Goal: Complete application form: Fill out and submit a form for a specific purpose

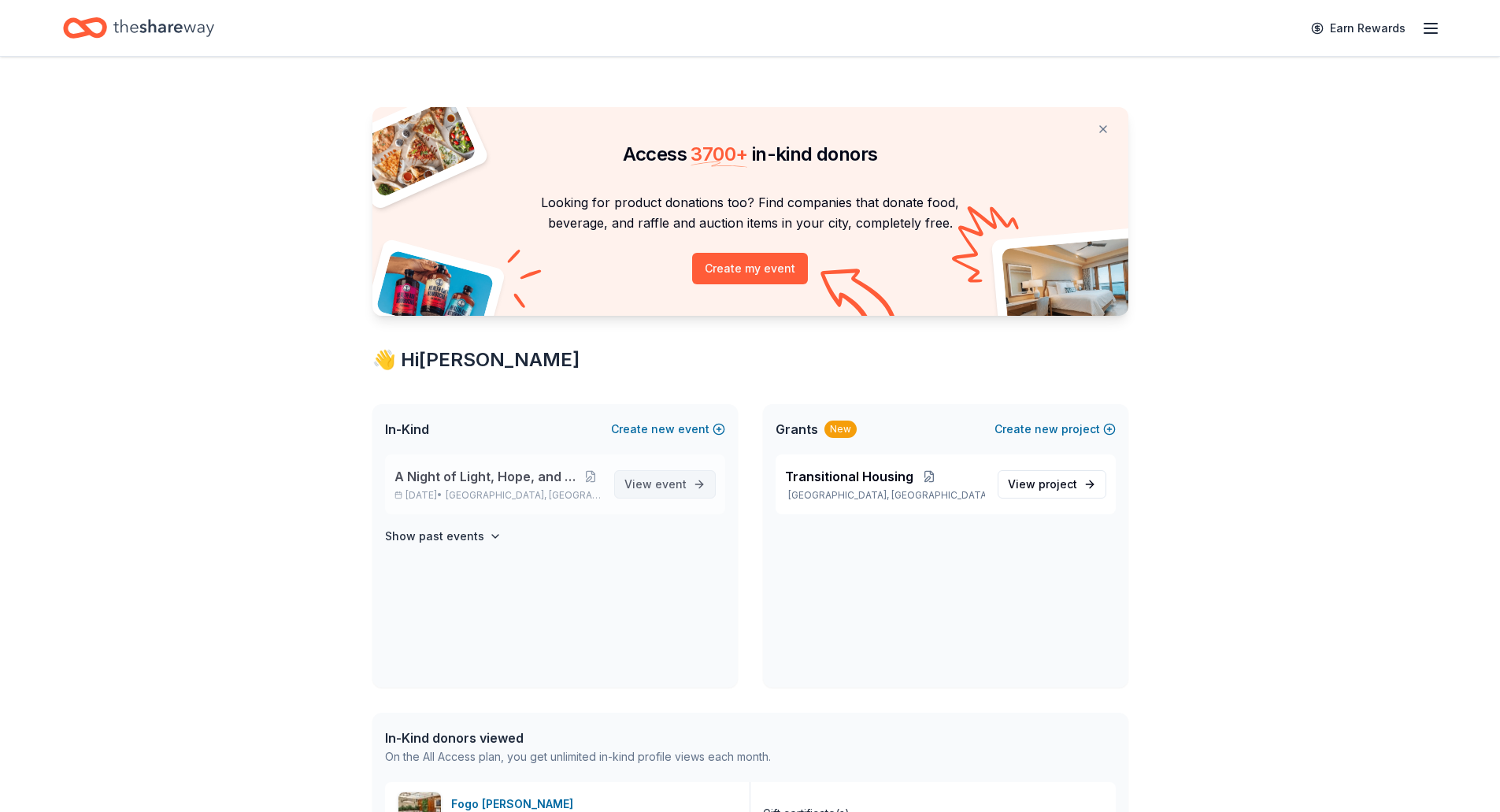
click at [664, 488] on span "event" at bounding box center [670, 484] width 31 height 14
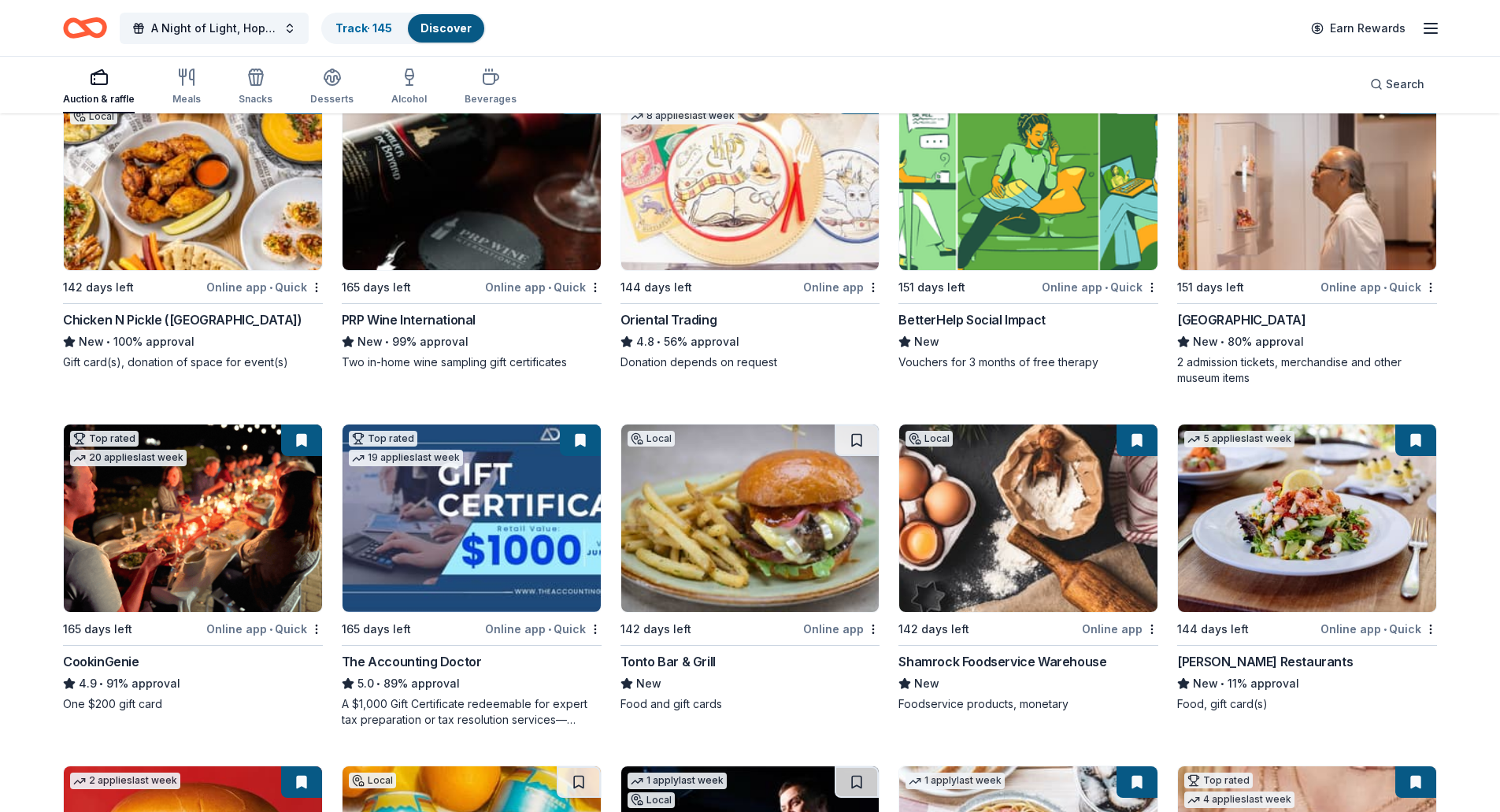
scroll to position [236, 0]
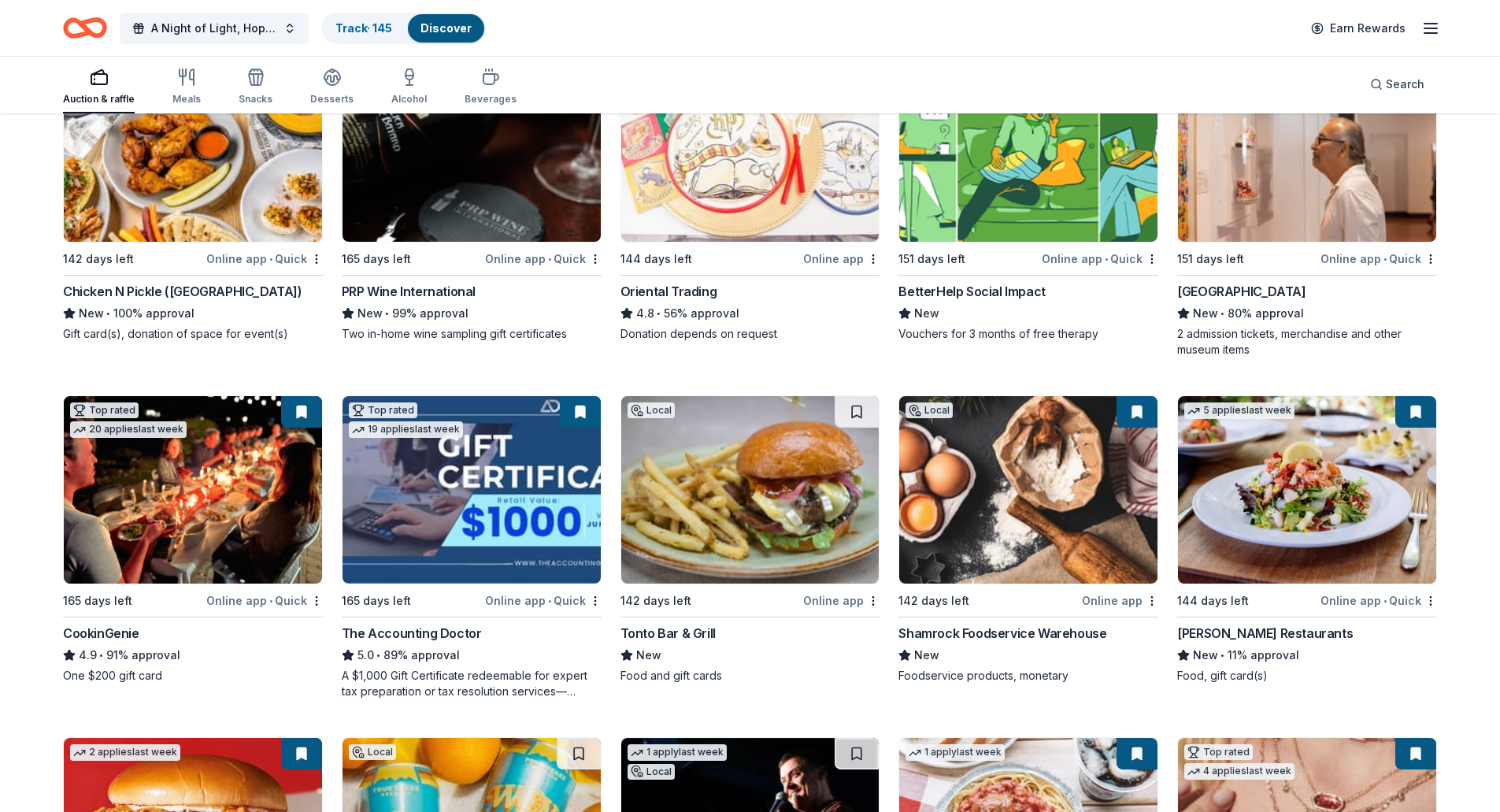
click at [467, 31] on link "Discover" at bounding box center [446, 28] width 51 height 14
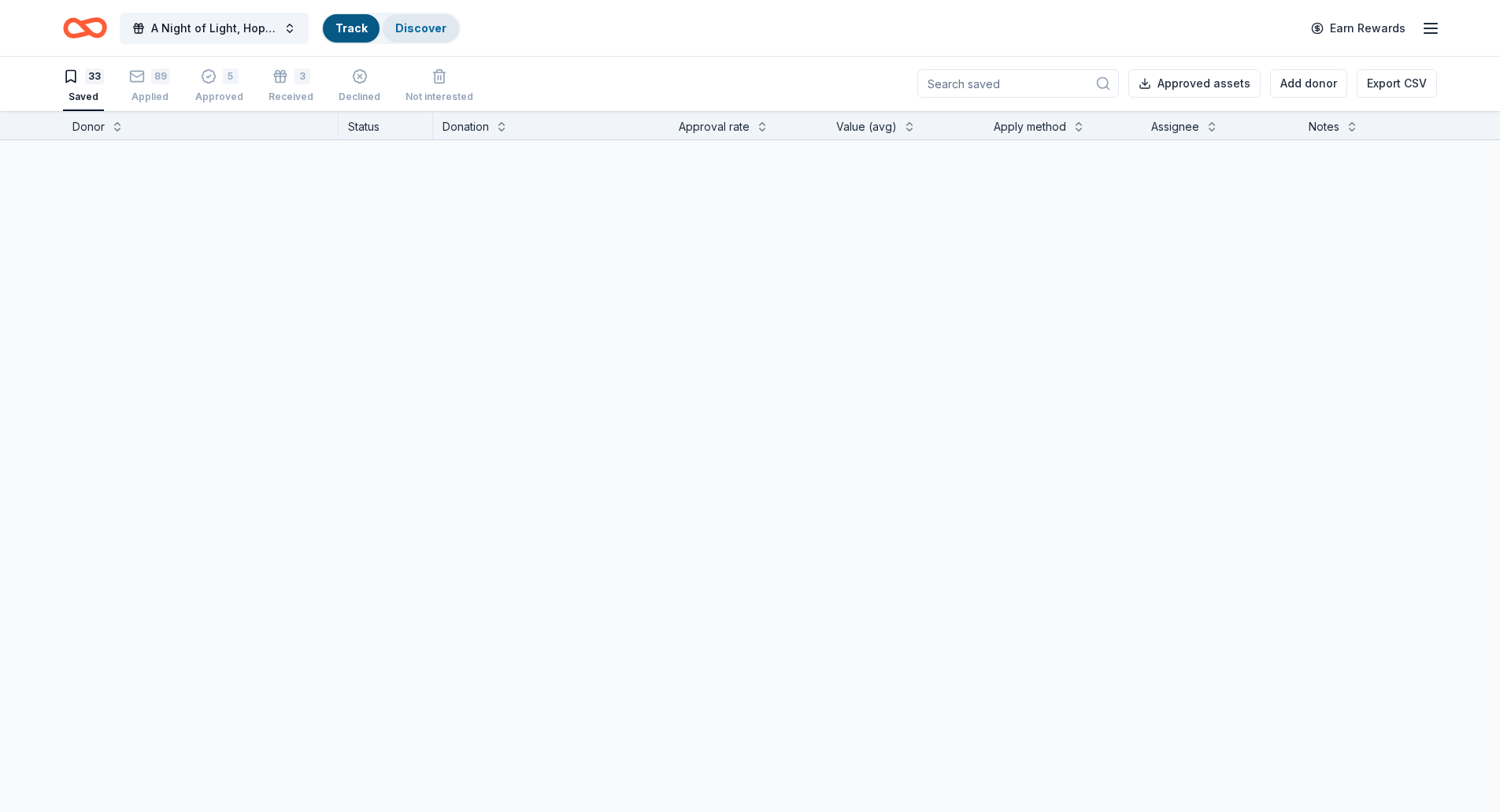
scroll to position [1, 0]
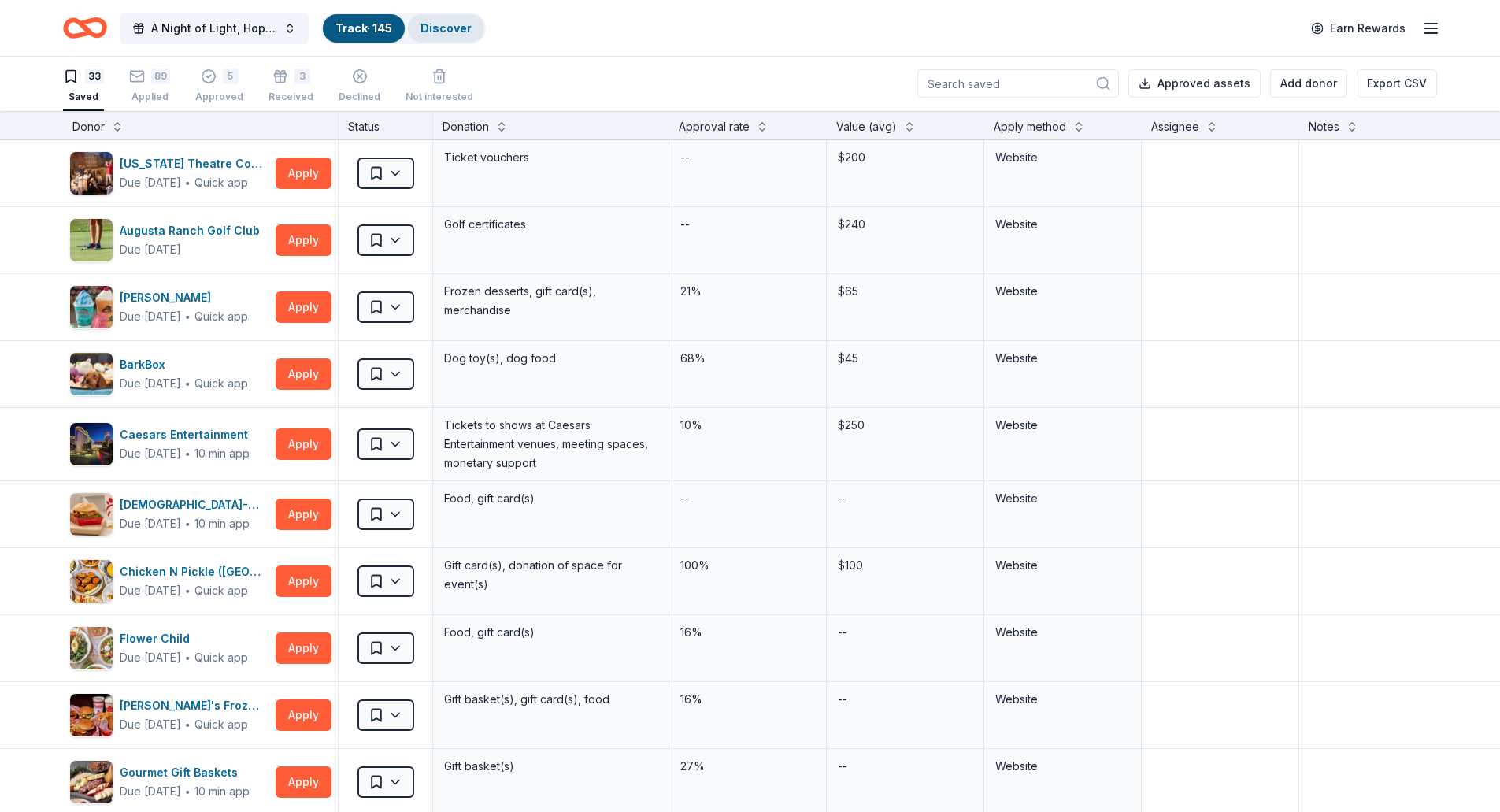
click at [436, 29] on link "Discover" at bounding box center [446, 28] width 51 height 14
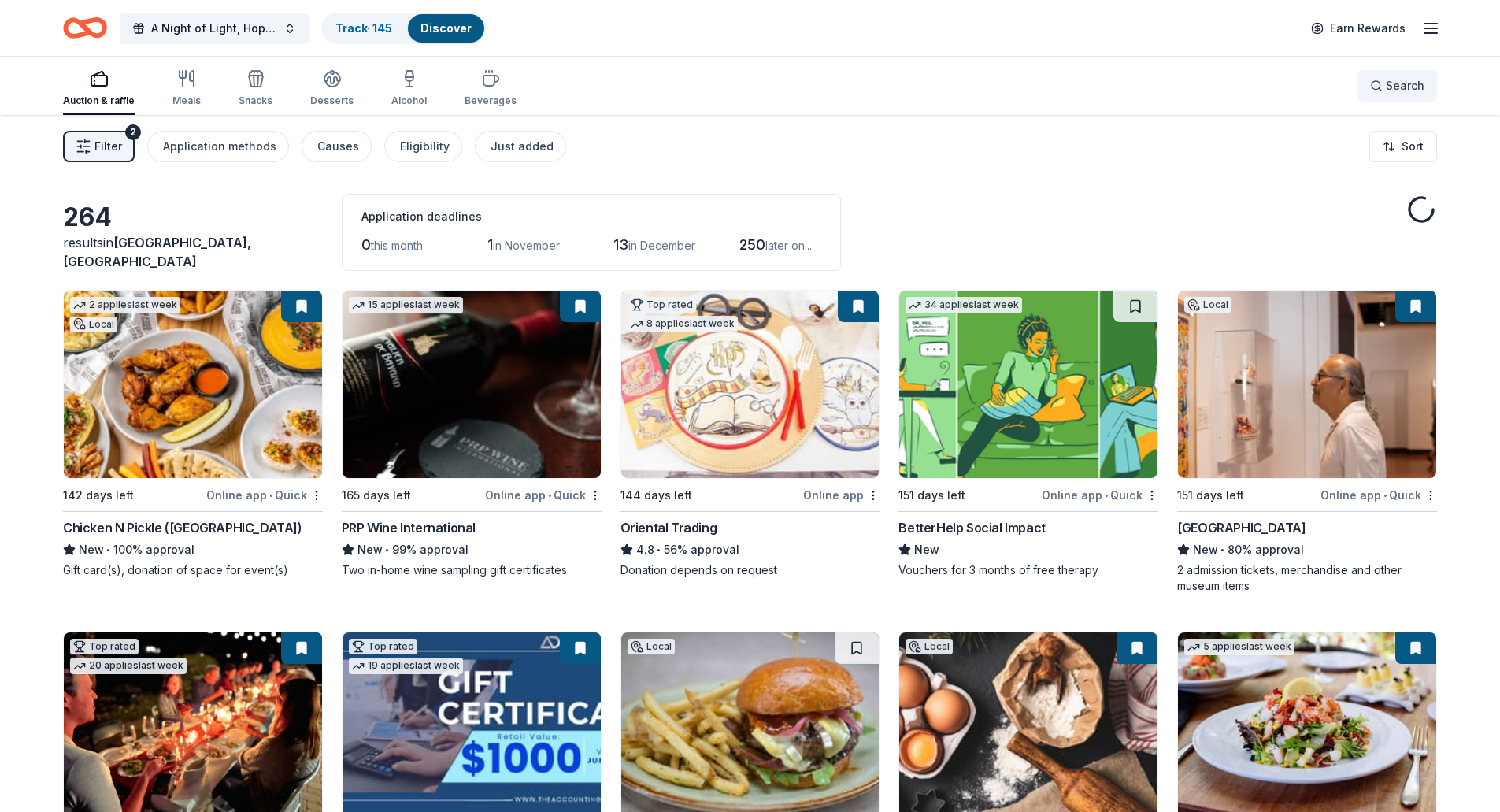
click at [1428, 94] on button "Search" at bounding box center [1397, 85] width 80 height 31
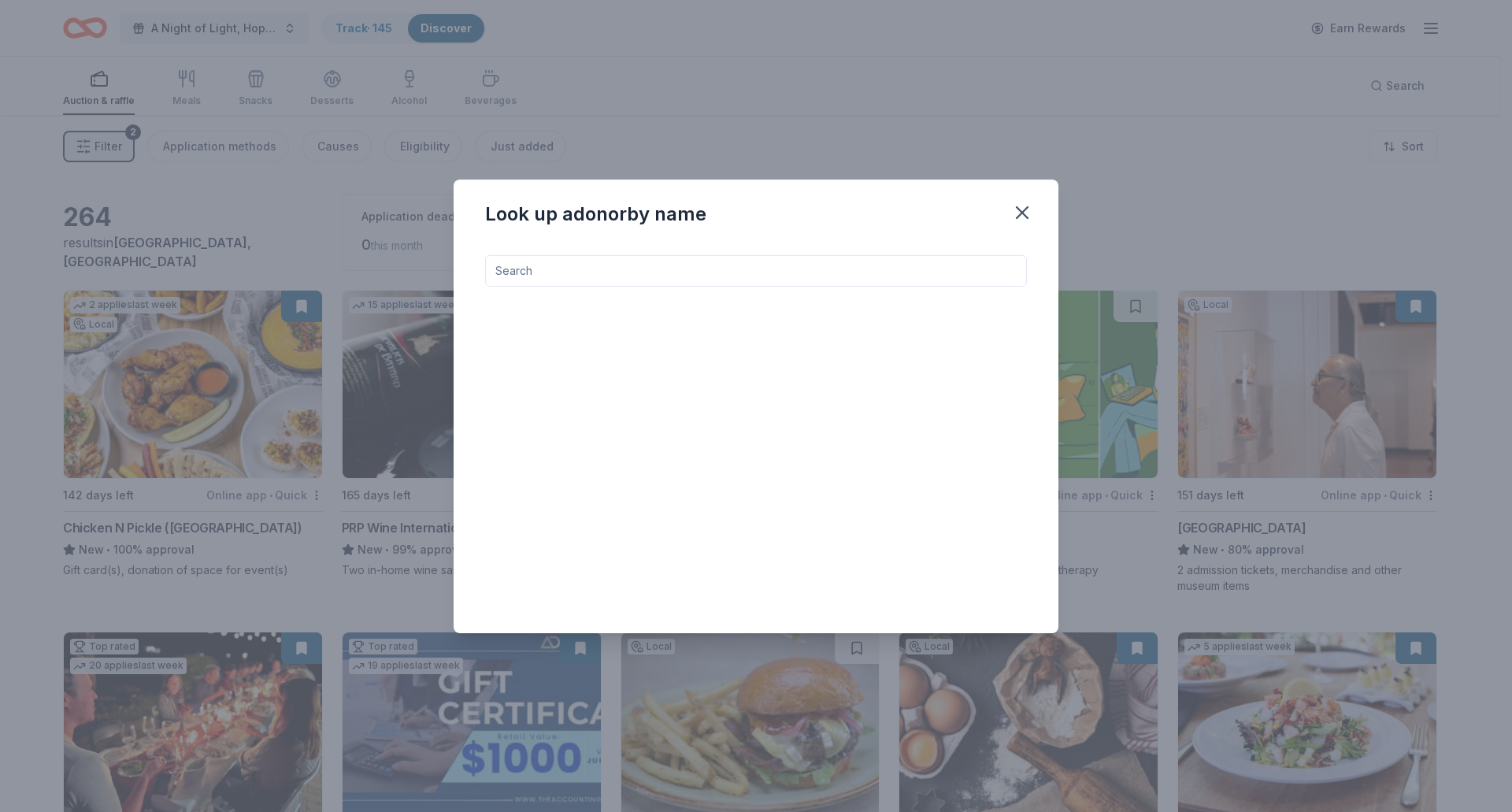
click at [518, 280] on input at bounding box center [756, 271] width 542 height 31
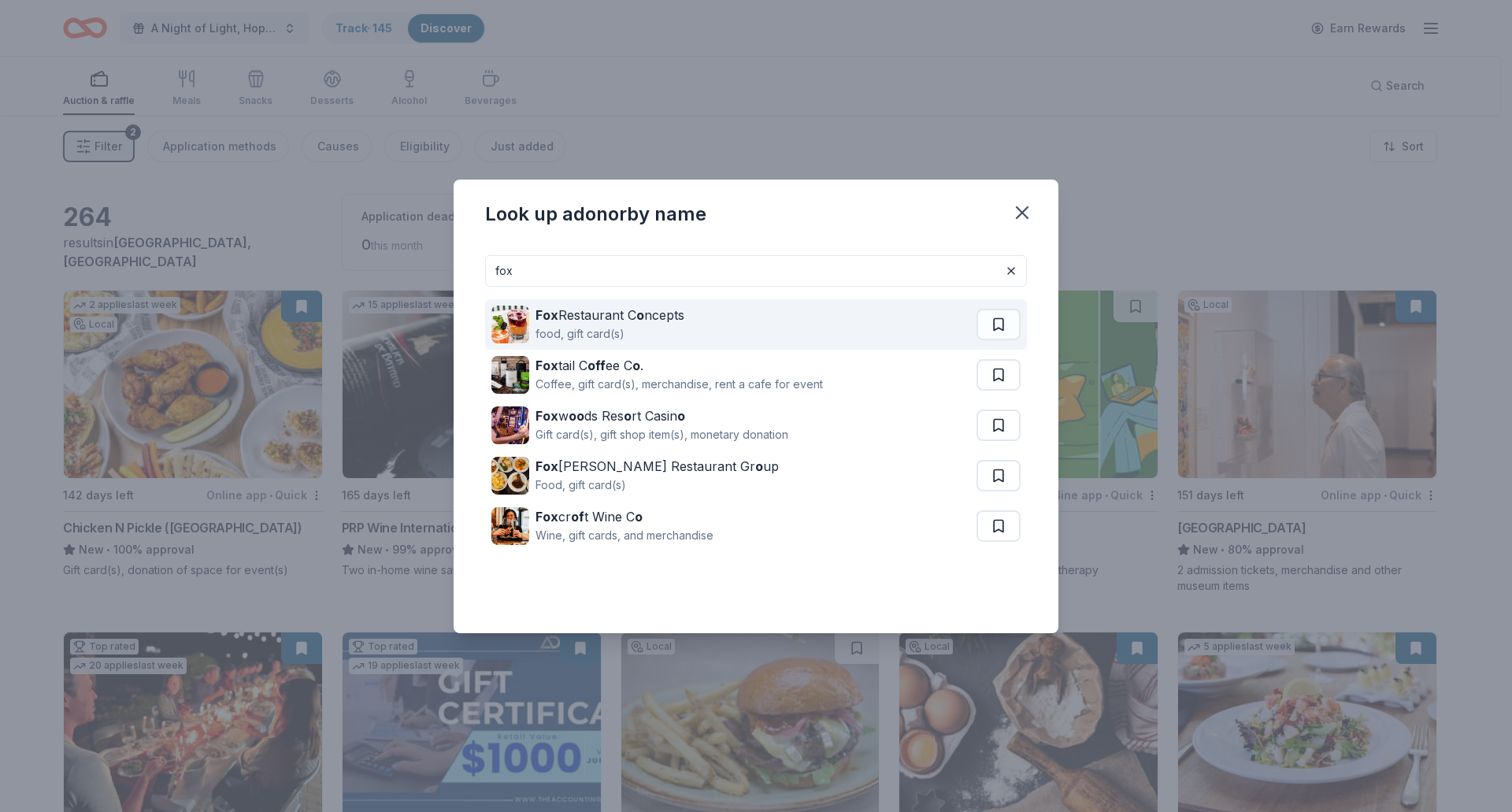
click at [567, 311] on div "Fox Restaurant C o ncepts" at bounding box center [609, 315] width 149 height 18
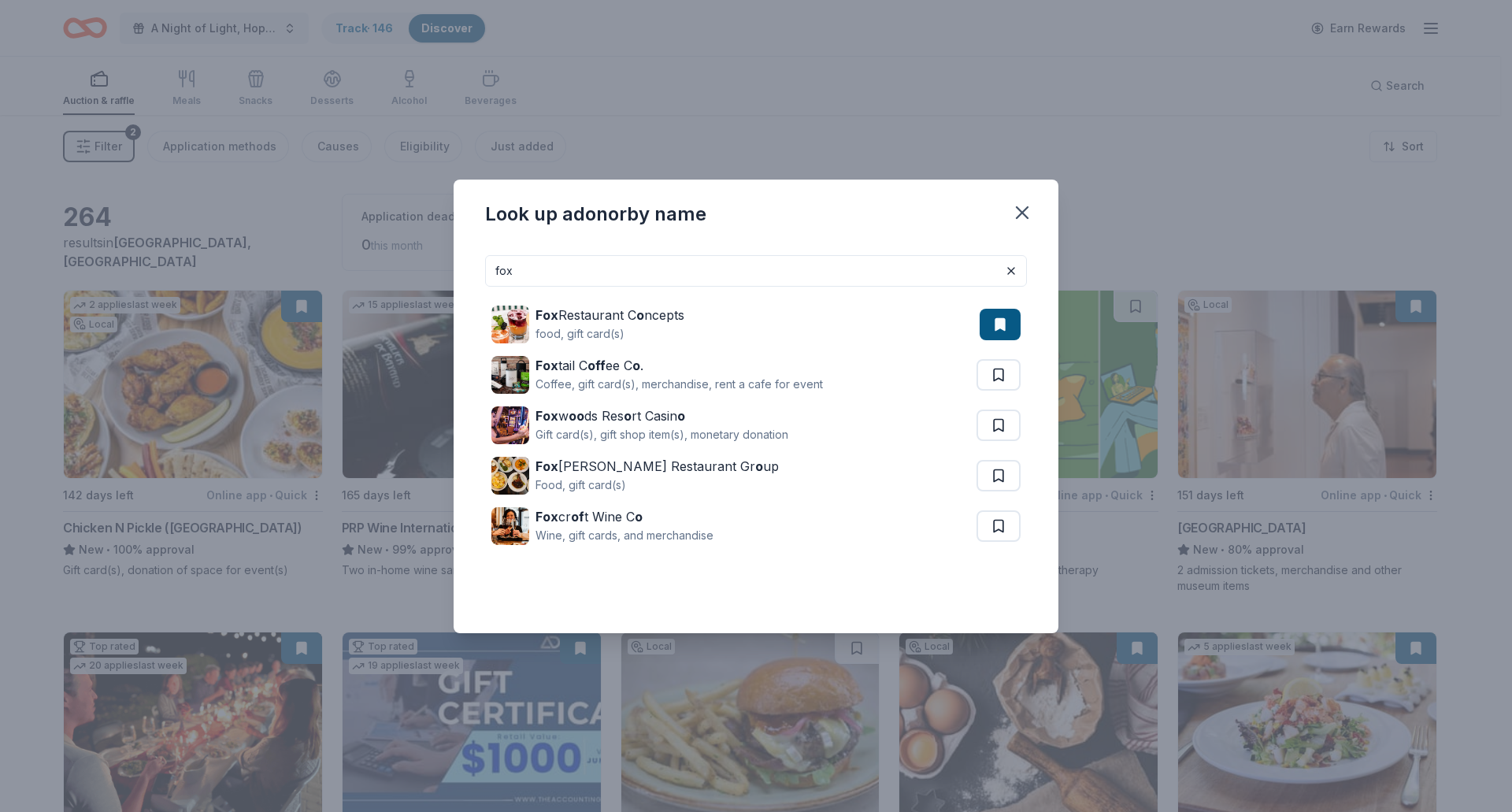
drag, startPoint x: 529, startPoint y: 266, endPoint x: 343, endPoint y: 274, distance: 186.2
click at [343, 274] on div "Look up a donor by name fox Fox Restaurant C o ncepts food, gift card(s) Fox ta…" at bounding box center [756, 406] width 1512 height 812
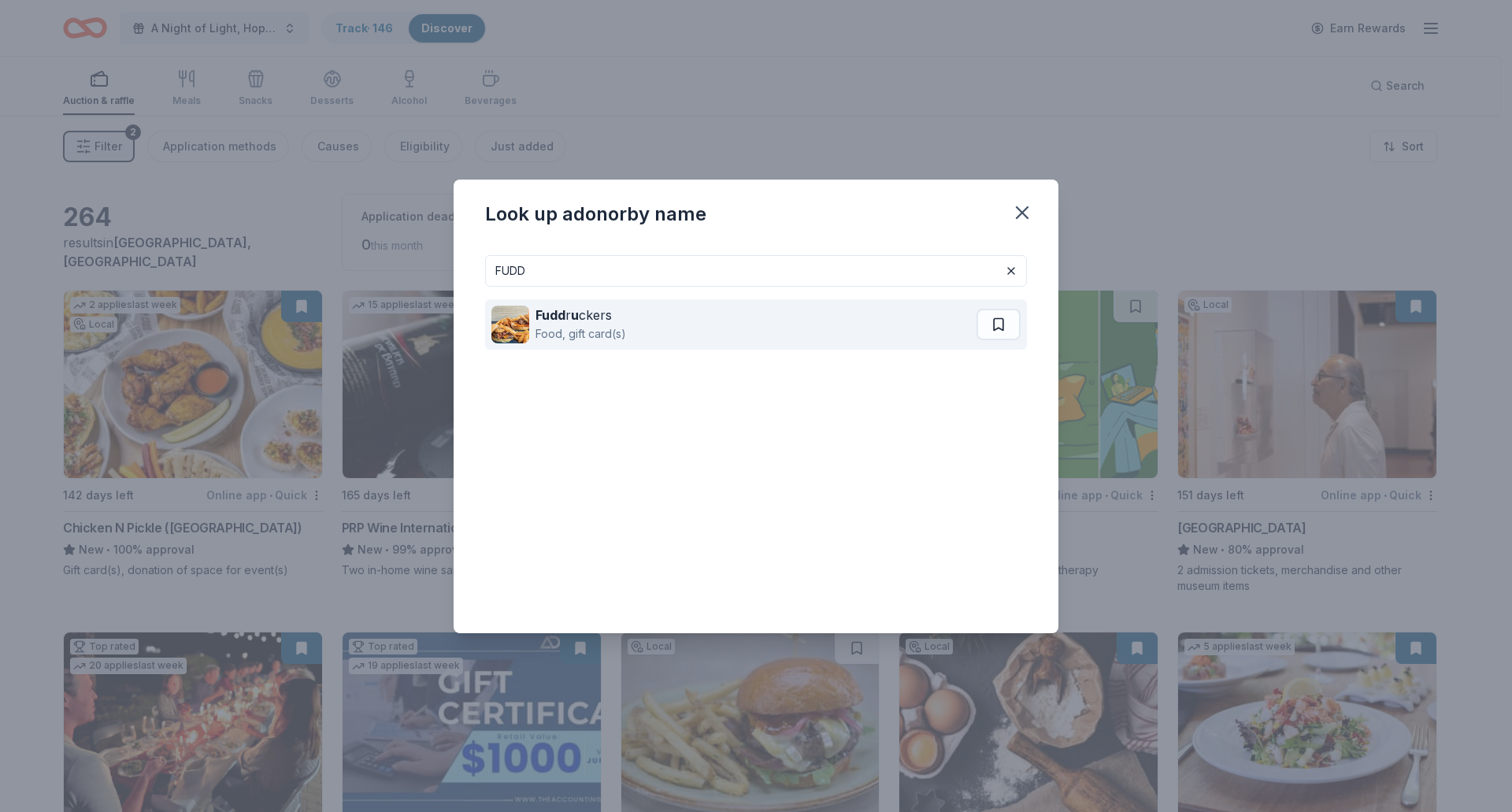
click at [561, 343] on div "Fudd r u ckers Food, gift card(s)" at bounding box center [734, 324] width 485 height 51
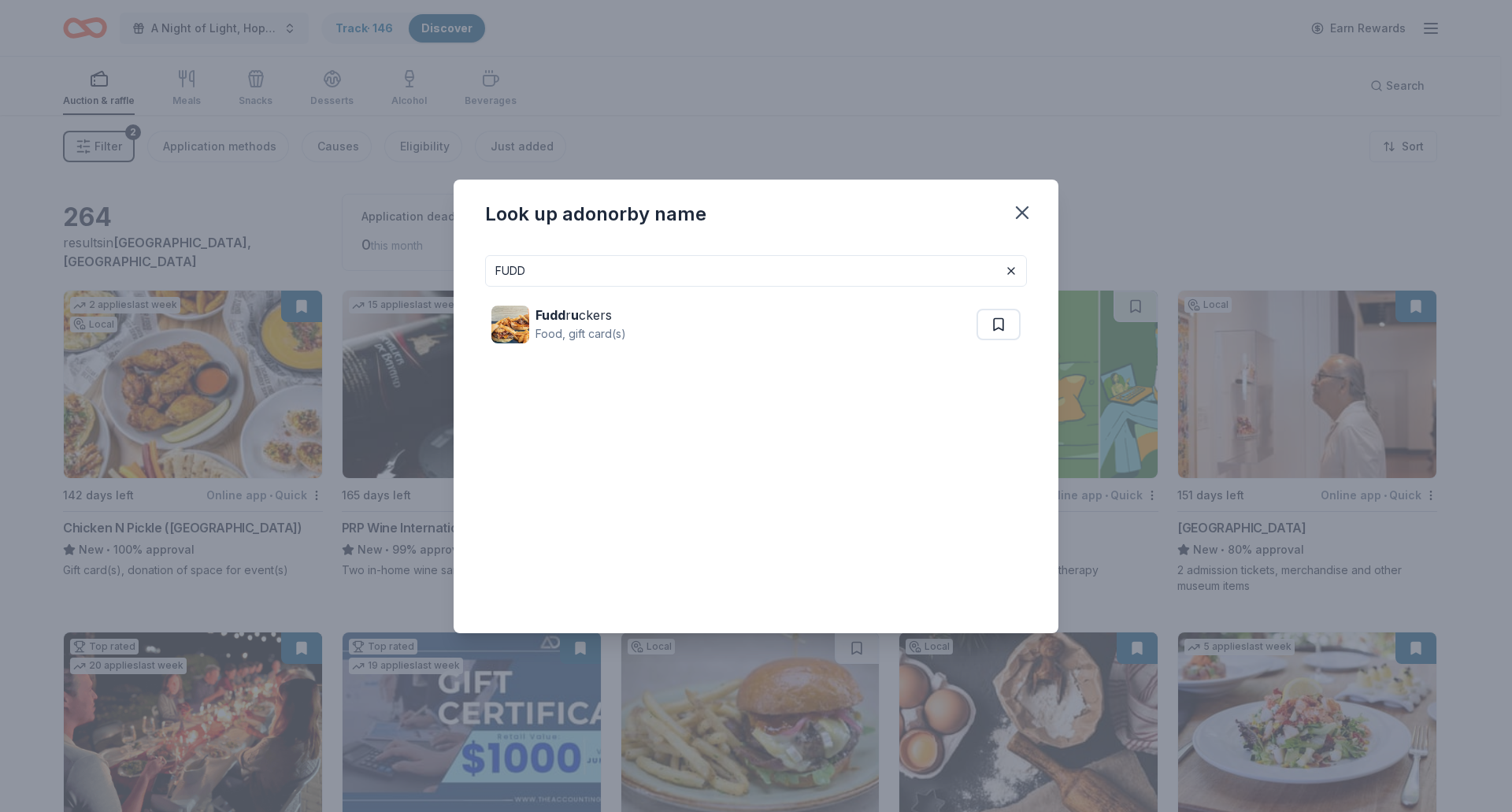
drag, startPoint x: 646, startPoint y: 283, endPoint x: 295, endPoint y: 288, distance: 351.0
click at [295, 288] on div "Look up a donor by name FUDD Fudd r u ckers Food, gift card(s)" at bounding box center [756, 406] width 1512 height 812
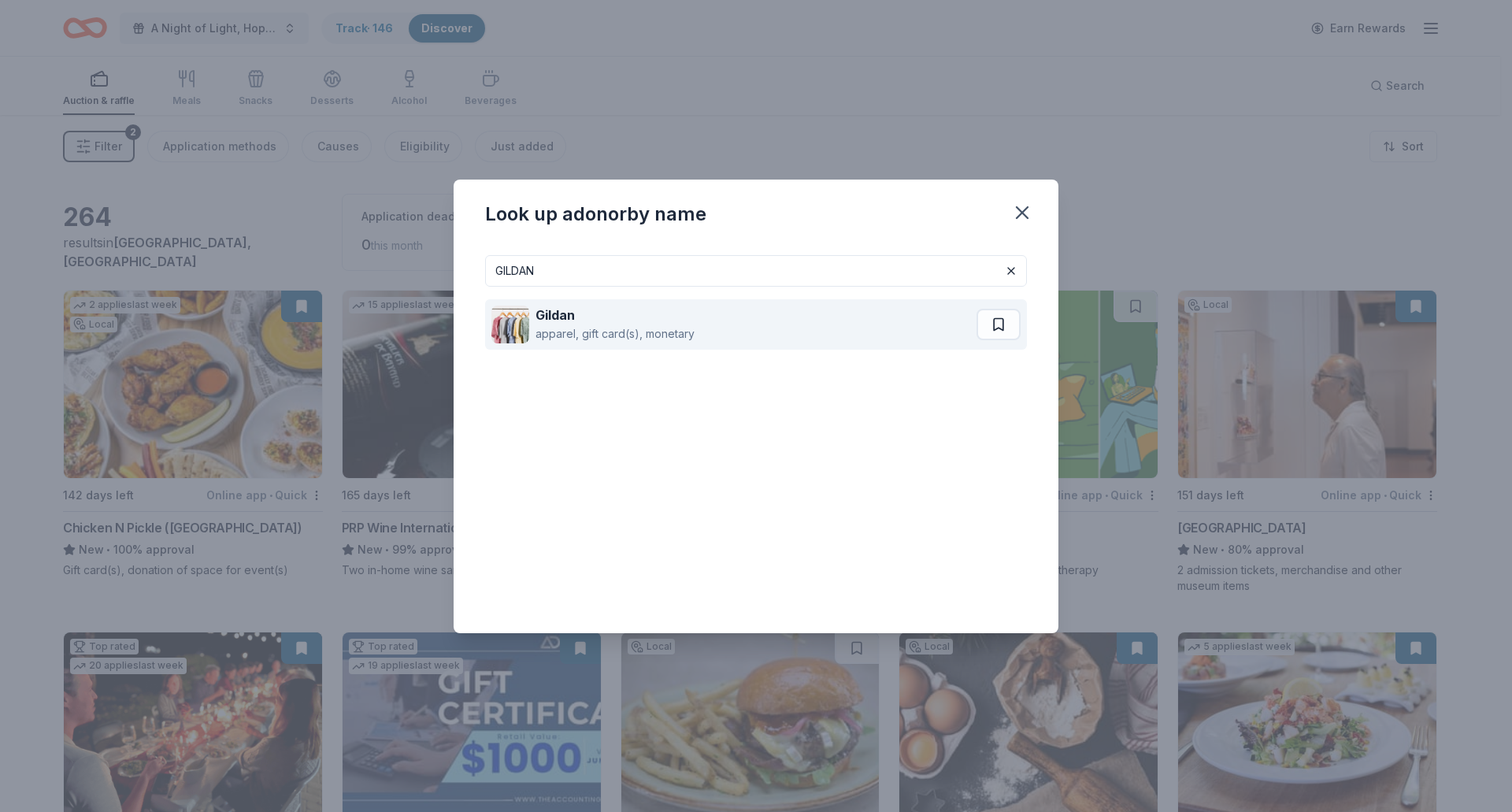
click at [580, 322] on div "Gildan" at bounding box center [615, 315] width 159 height 18
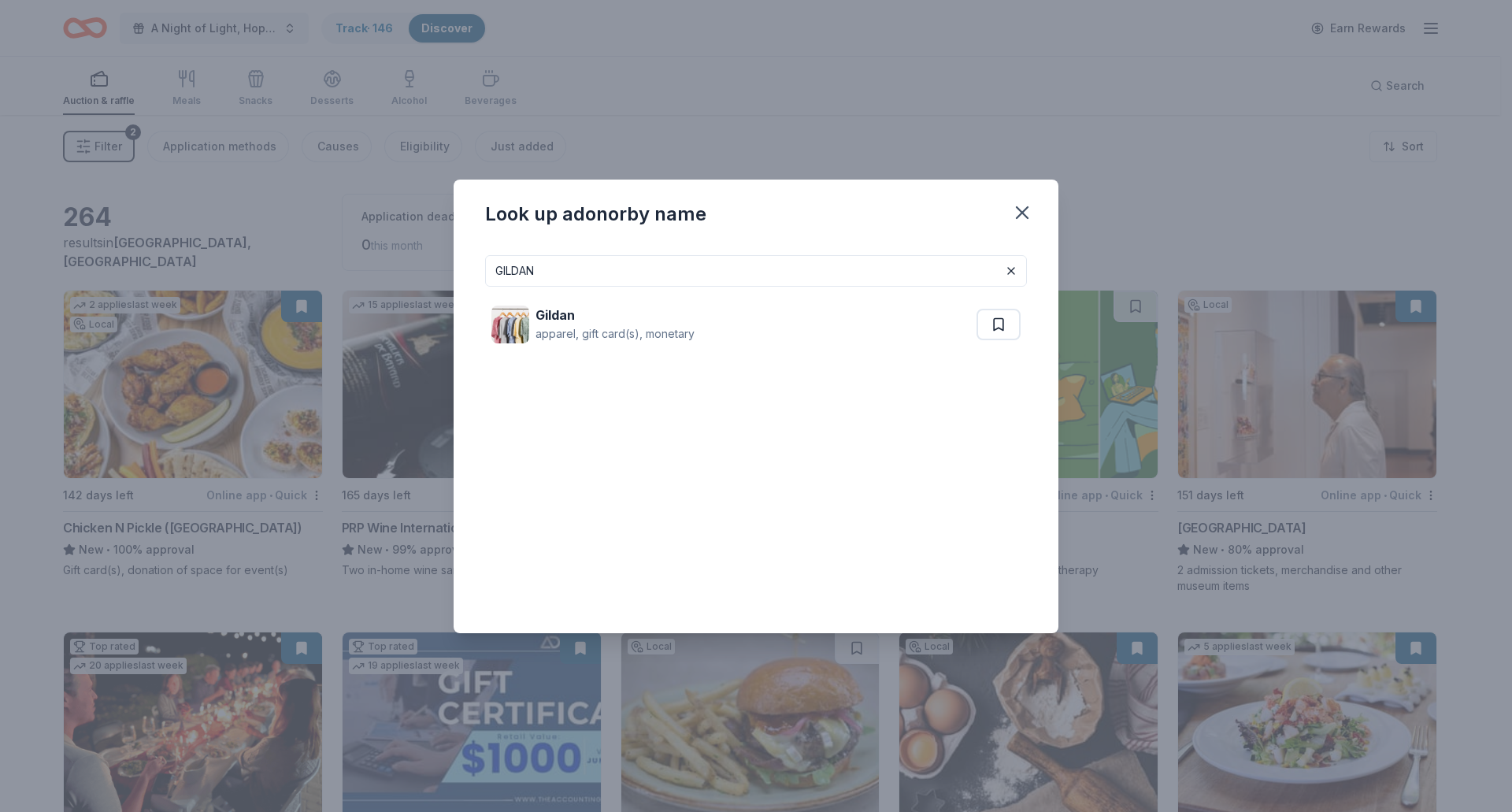
drag, startPoint x: 613, startPoint y: 286, endPoint x: 217, endPoint y: 277, distance: 396.1
click at [217, 277] on div "Look up a donor by name GILDAN Gildan apparel, gift card(s), monetary" at bounding box center [756, 406] width 1512 height 812
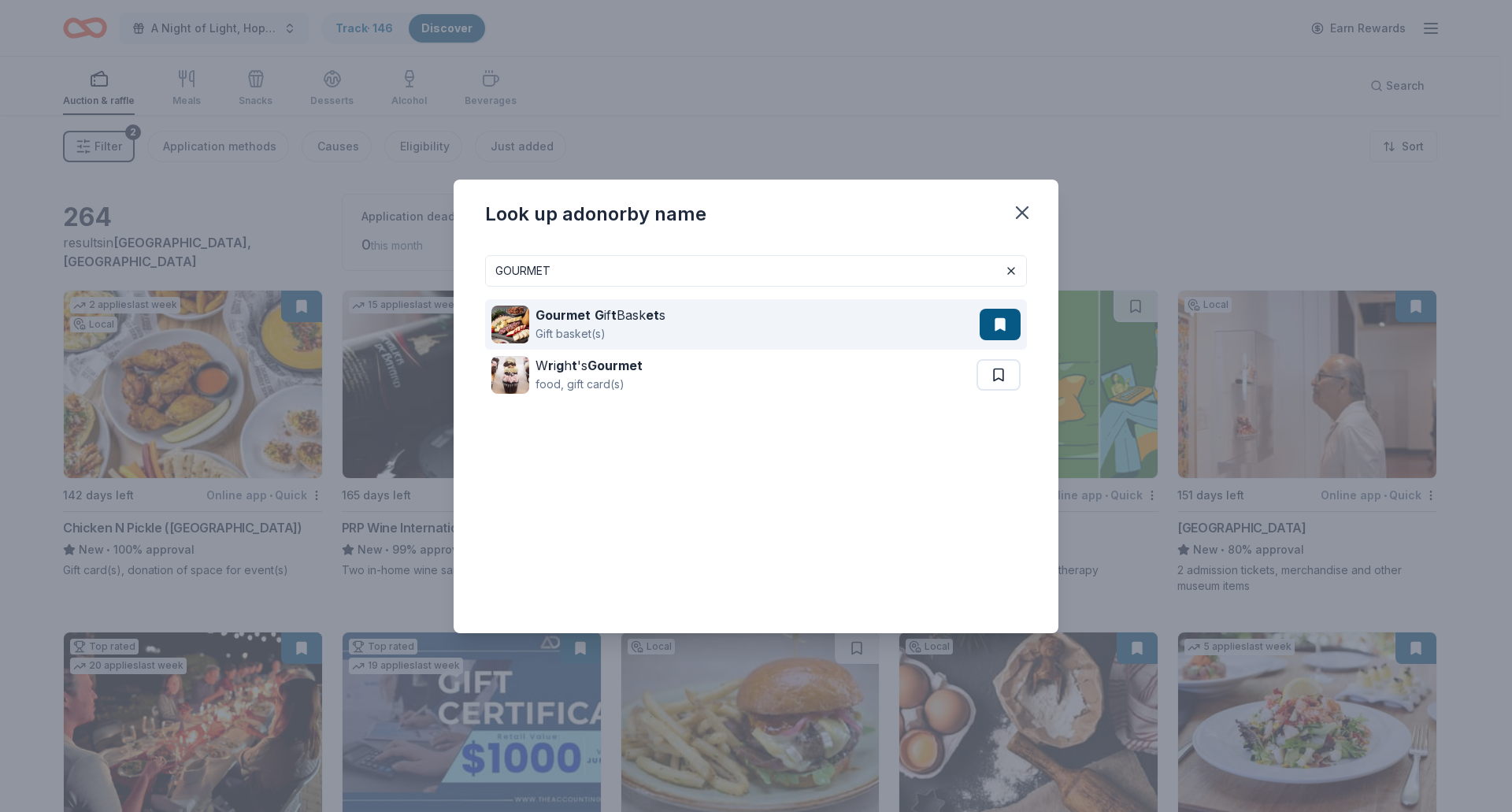
click at [662, 331] on div "Gift basket(s)" at bounding box center [601, 333] width 130 height 18
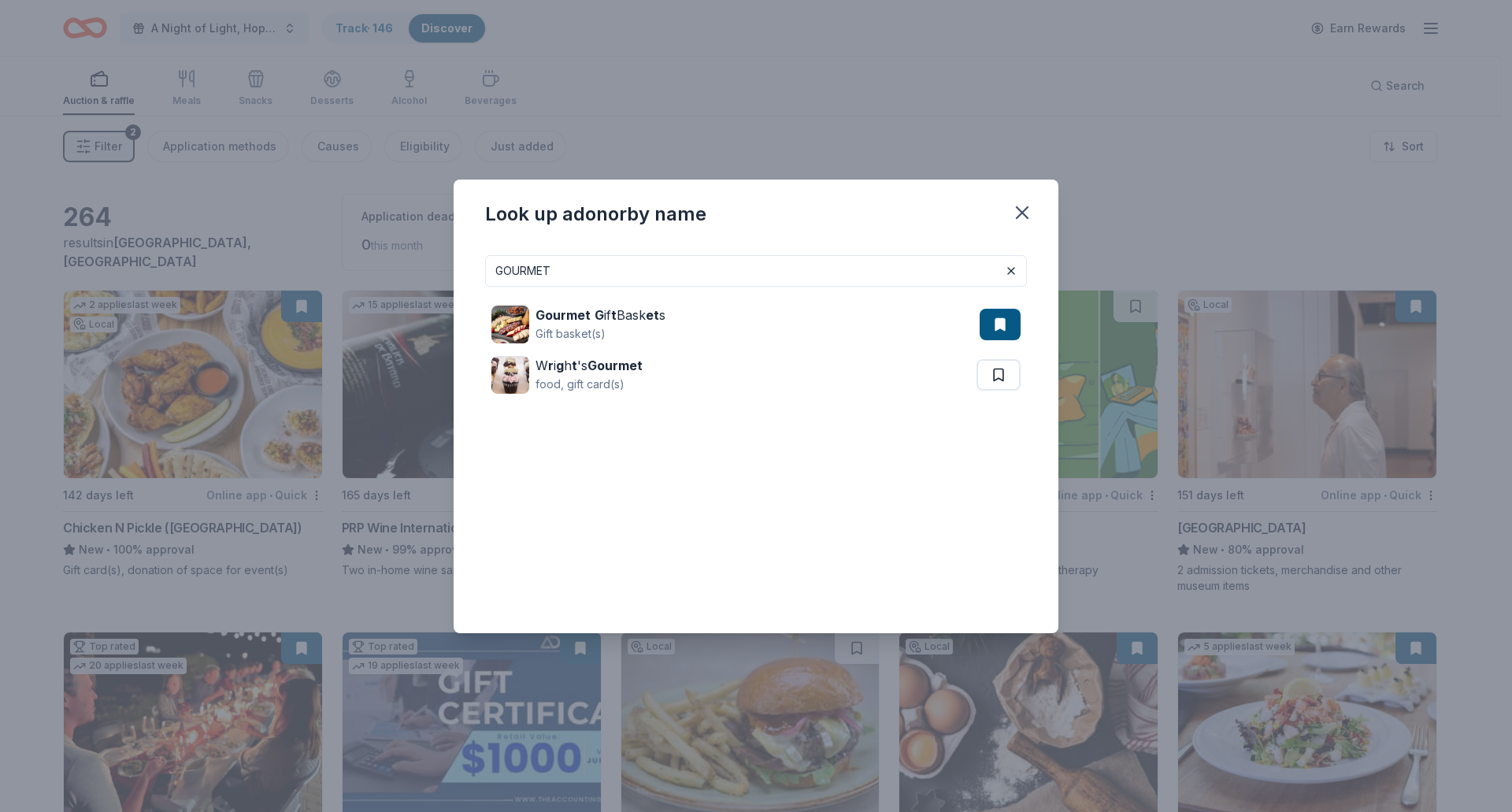
drag, startPoint x: 562, startPoint y: 272, endPoint x: 451, endPoint y: 275, distance: 111.0
click at [451, 275] on div "Look up a donor by name GOURMET Gourmet G if t Bask et s Gift basket(s) W r i g…" at bounding box center [756, 406] width 1512 height 812
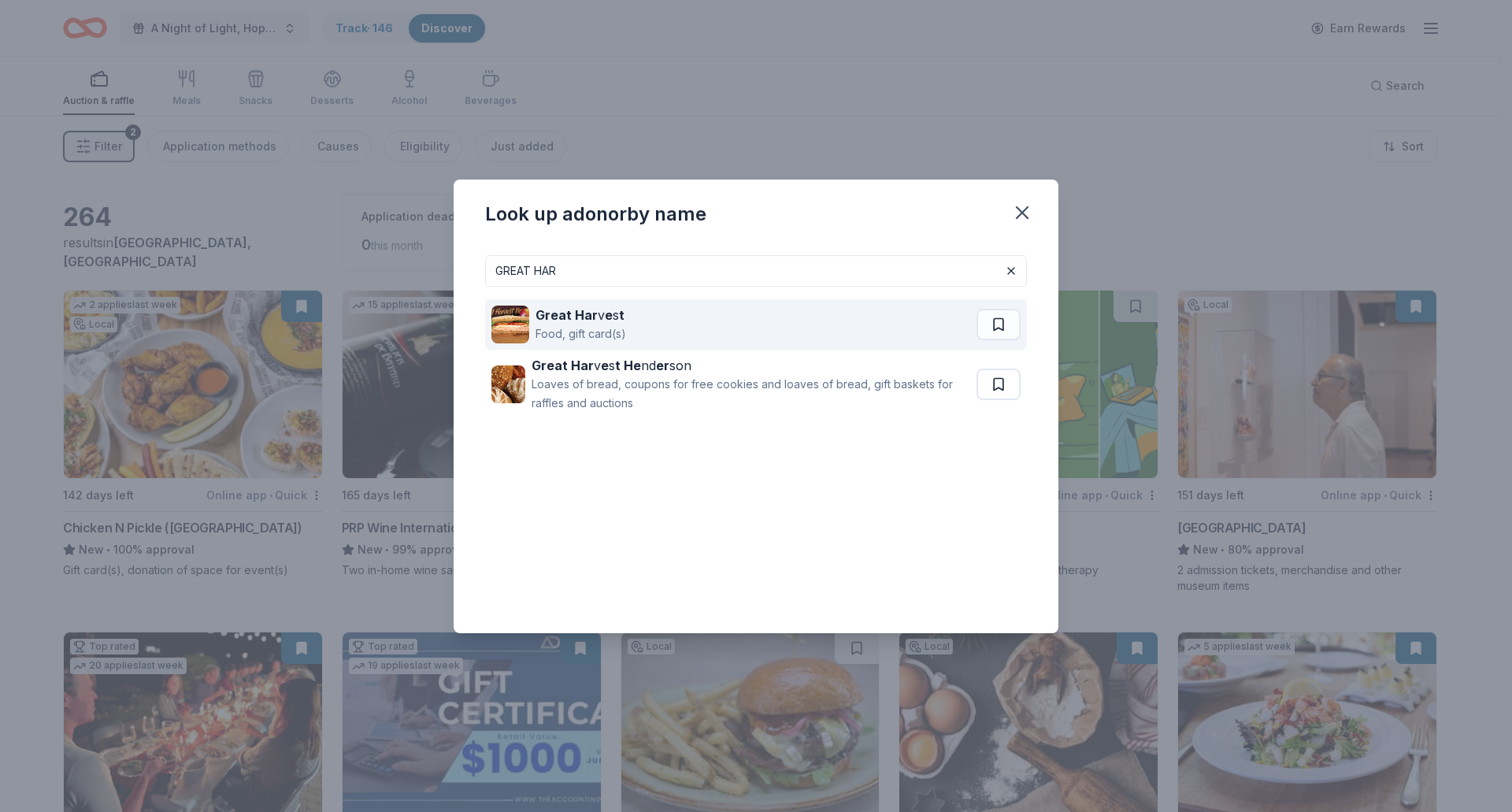
click at [610, 339] on div "Food, gift card(s)" at bounding box center [580, 333] width 90 height 18
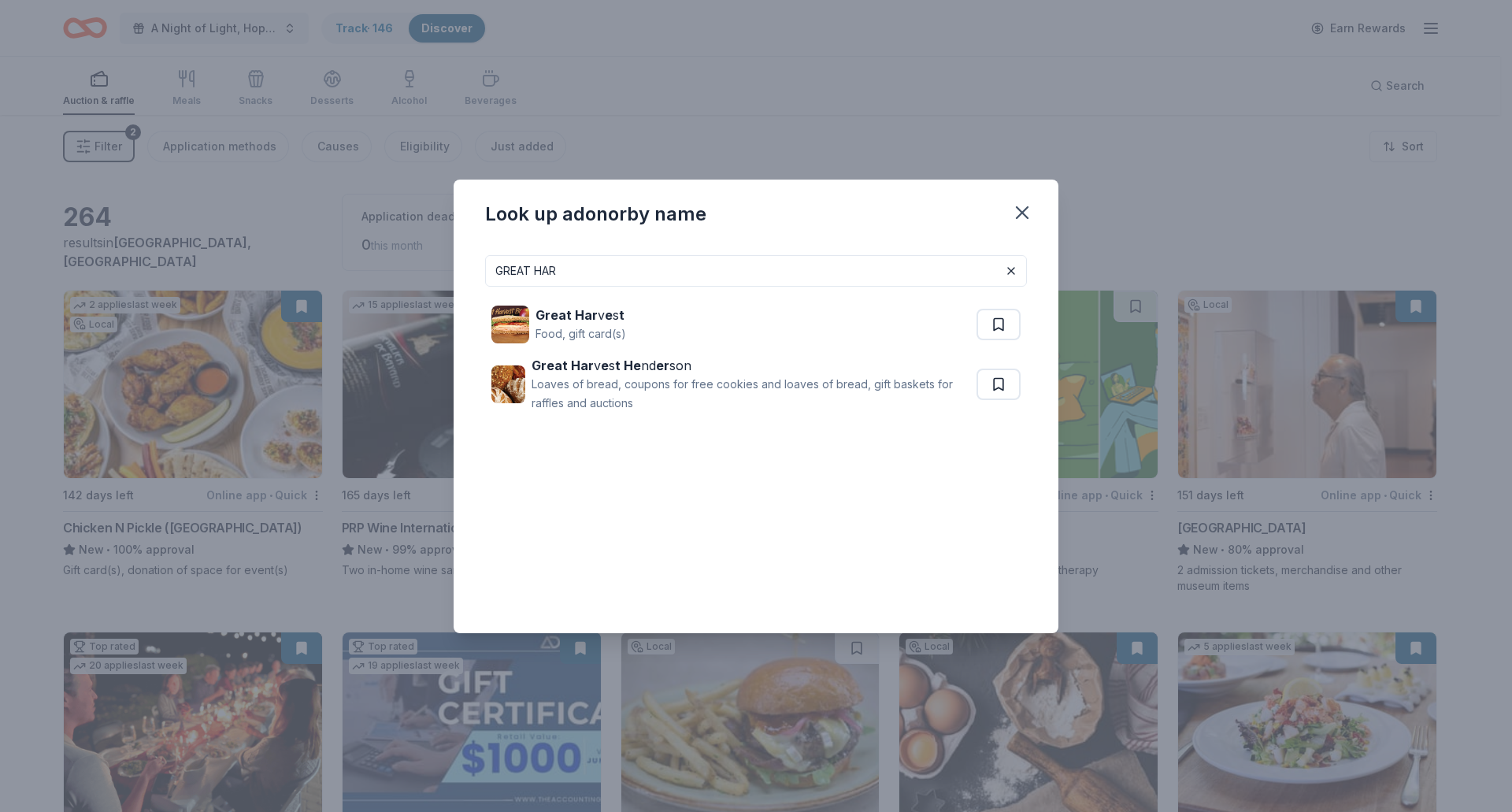
drag, startPoint x: 604, startPoint y: 279, endPoint x: 324, endPoint y: 288, distance: 280.1
click at [324, 288] on div "Look up a donor by name GREAT HAR Great Har v e s t Food, gift card(s) Great Ha…" at bounding box center [756, 406] width 1512 height 812
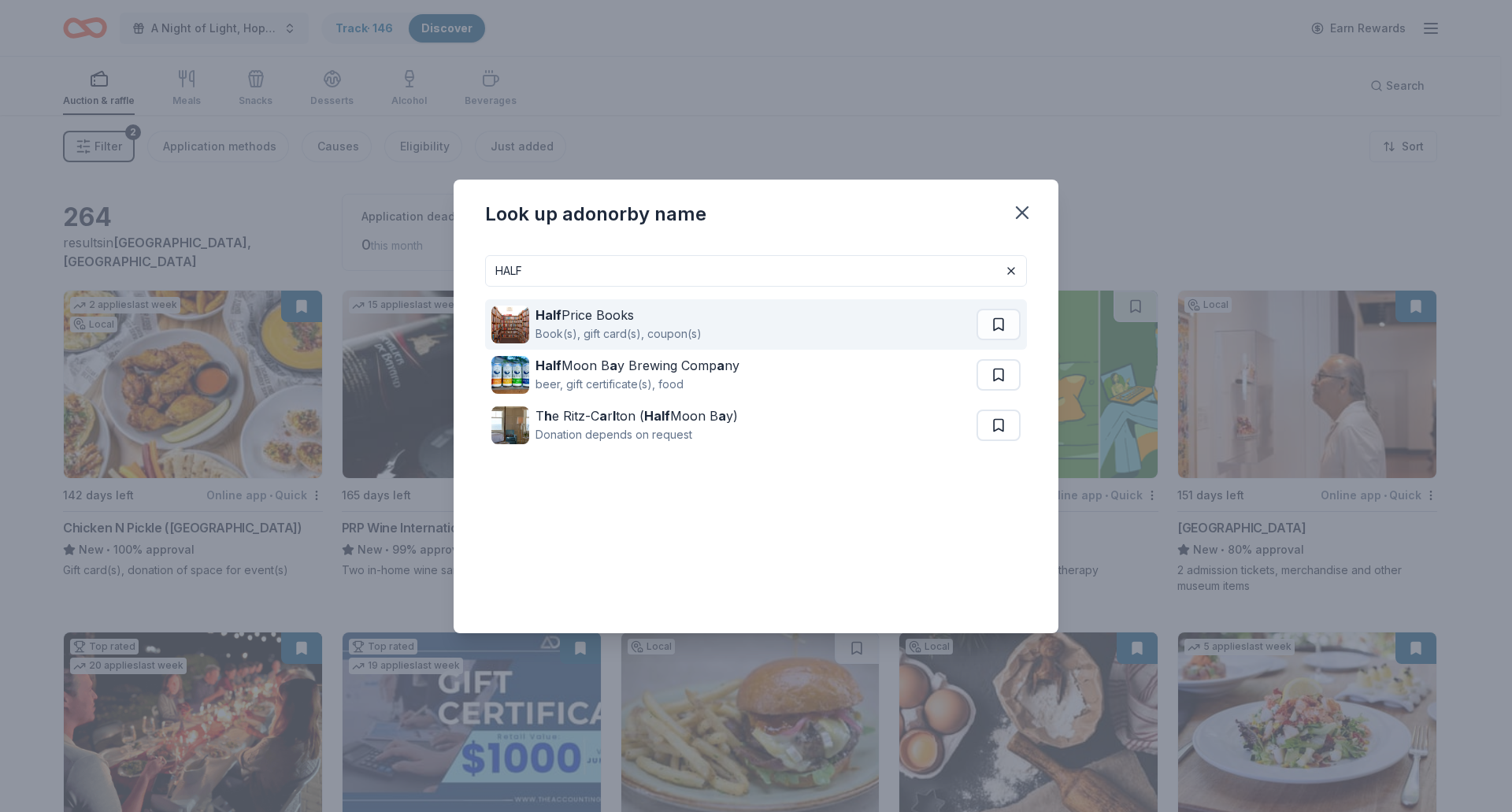
click at [624, 310] on div "Half Price Books" at bounding box center [618, 315] width 166 height 18
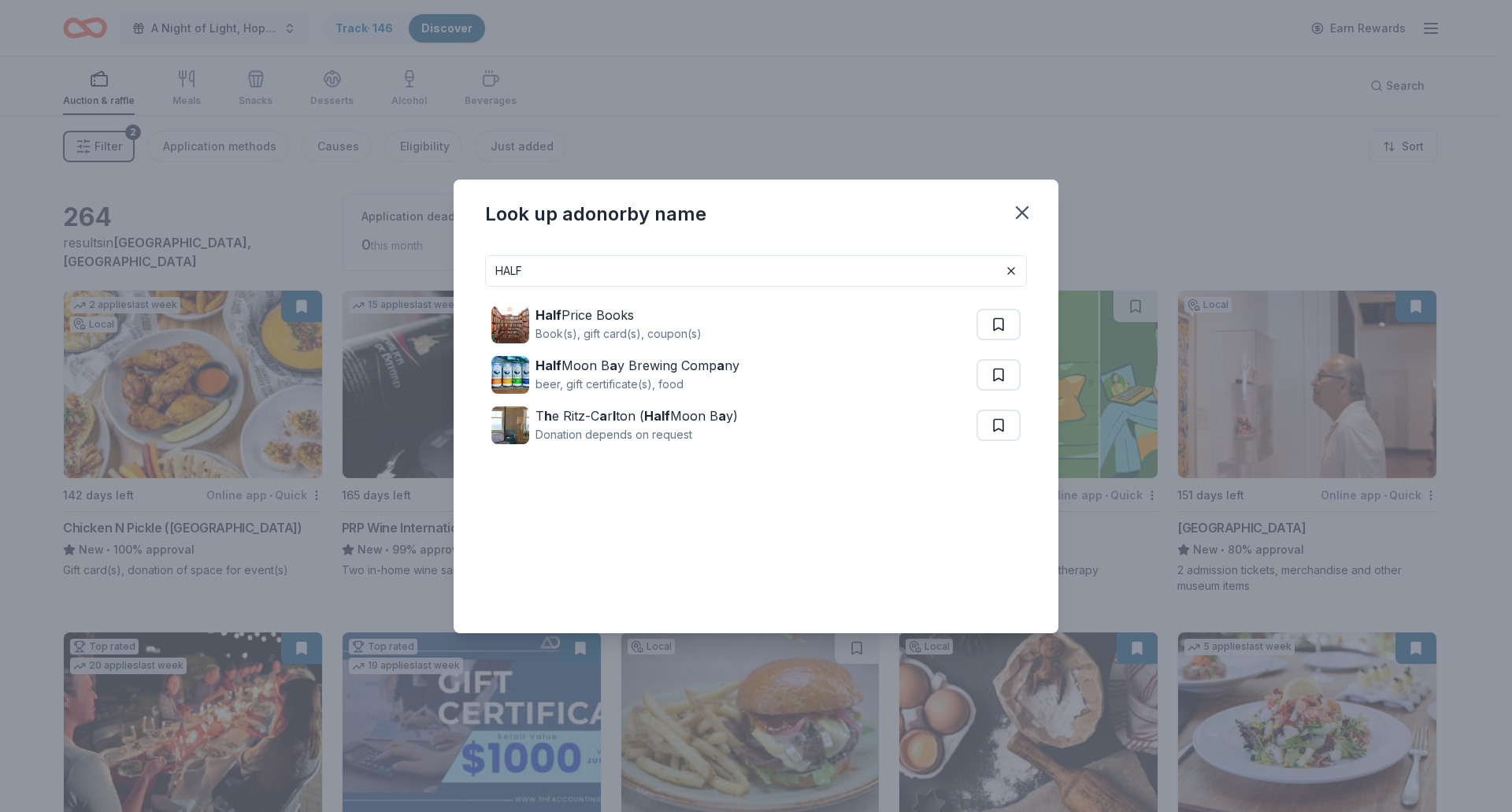
drag, startPoint x: 644, startPoint y: 272, endPoint x: 333, endPoint y: 277, distance: 311.0
click at [333, 277] on div "Look up a donor by name HALF Half Price Books Book(s), gift card(s), coupon(s) …" at bounding box center [756, 406] width 1512 height 812
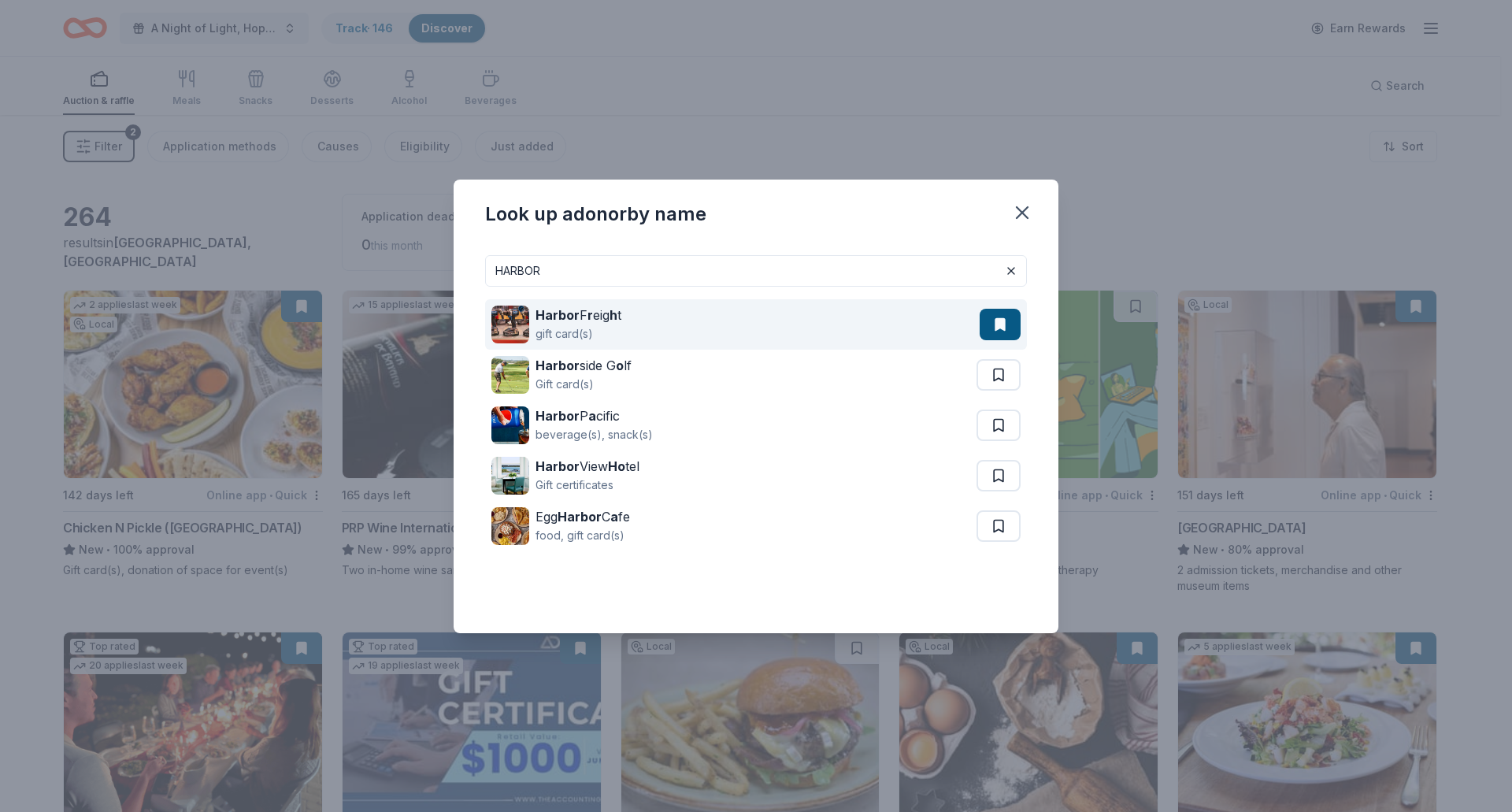
type input "HARBOR"
click at [562, 314] on strong "Harbor" at bounding box center [557, 315] width 44 height 16
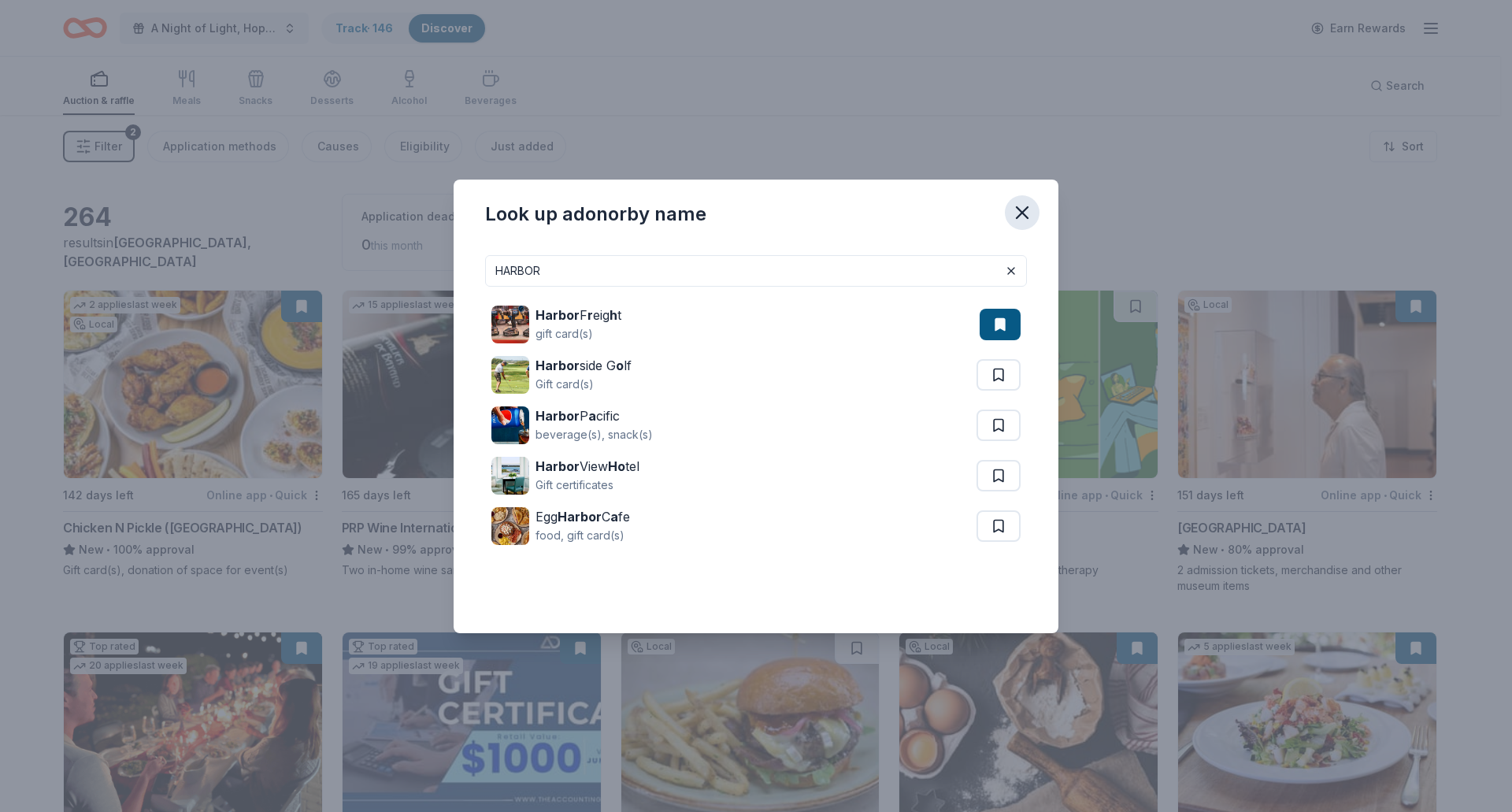
click at [1021, 210] on icon "button" at bounding box center [1022, 213] width 22 height 22
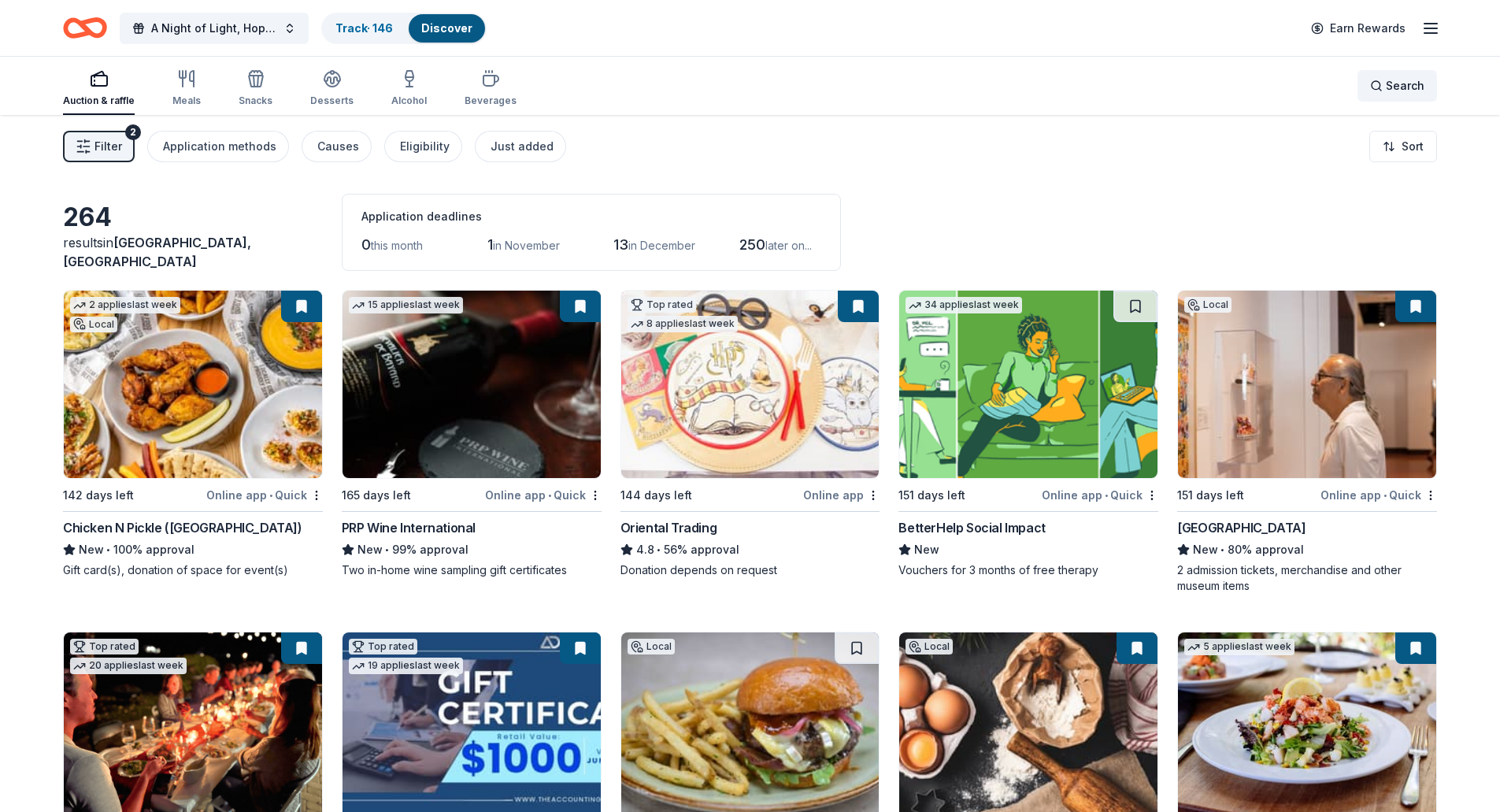
click at [1407, 87] on span "Search" at bounding box center [1406, 85] width 39 height 18
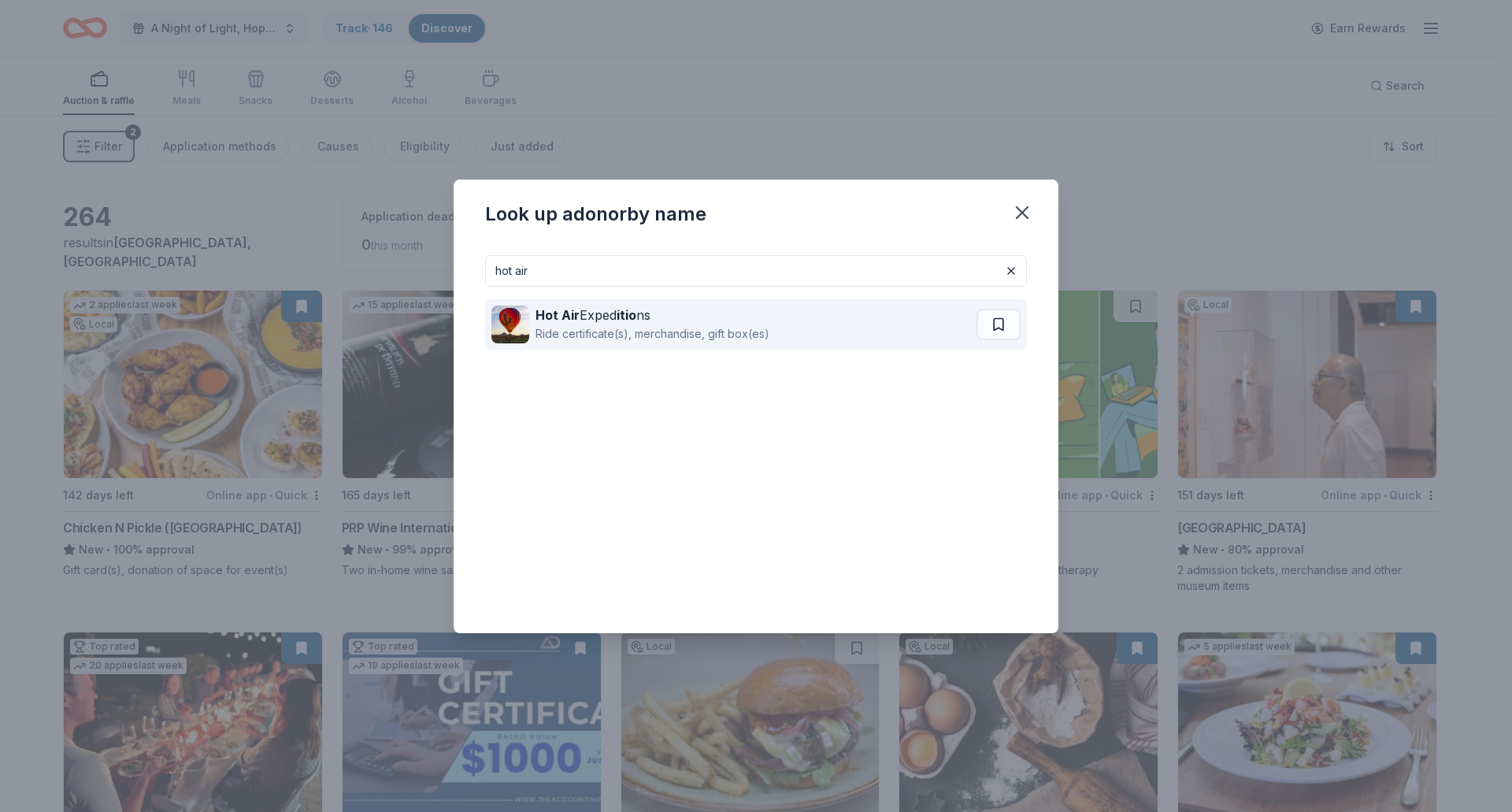
click at [553, 327] on div "Ride certificate(s), merchandise, gift box(es)" at bounding box center [652, 333] width 234 height 18
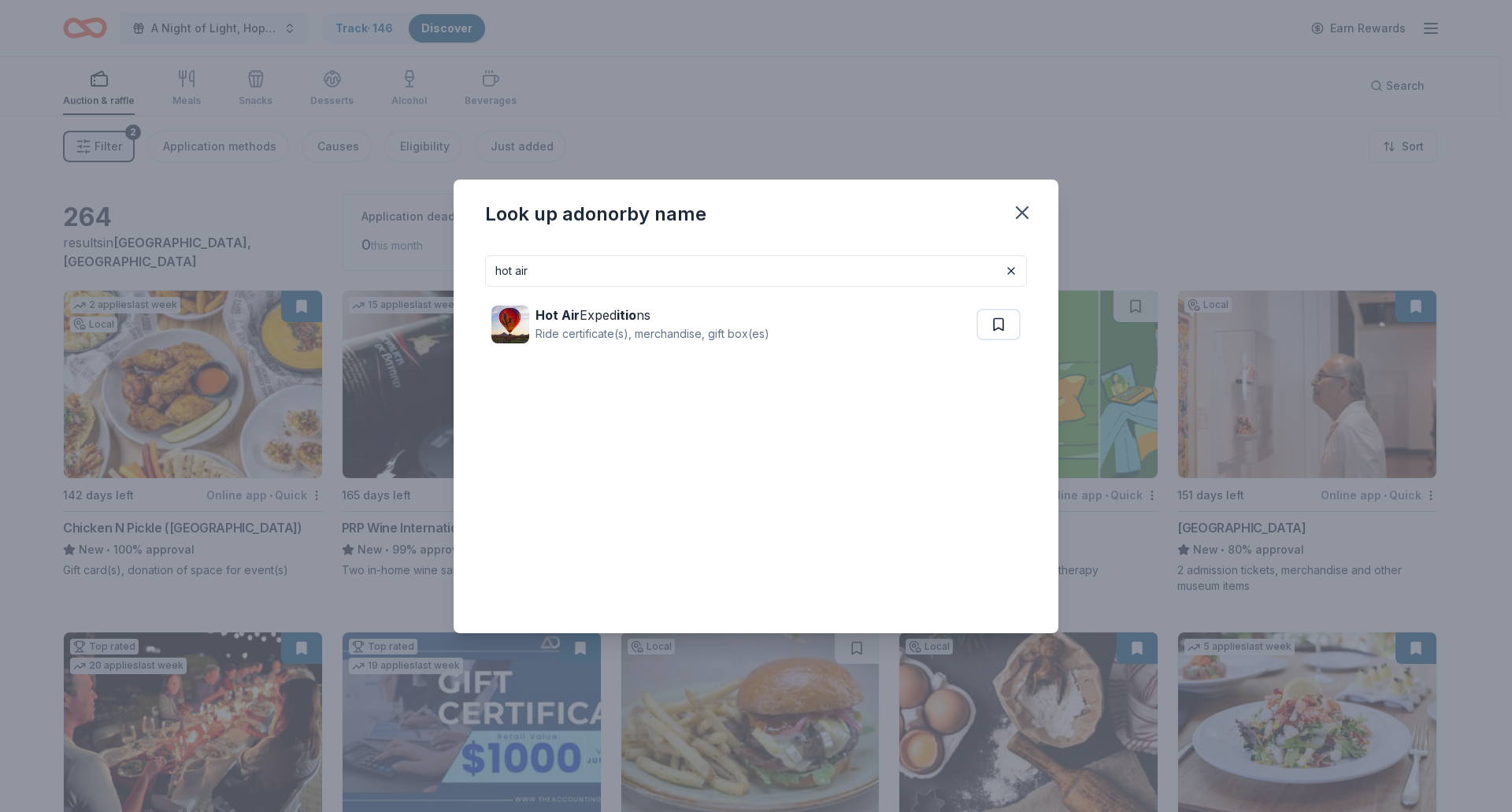
drag, startPoint x: 649, startPoint y: 273, endPoint x: 267, endPoint y: 253, distance: 382.5
click at [267, 253] on div "Look up a donor by name hot air Hot Air Exped itio ns Ride certificate(s), merc…" at bounding box center [756, 406] width 1512 height 812
type input "HUSS"
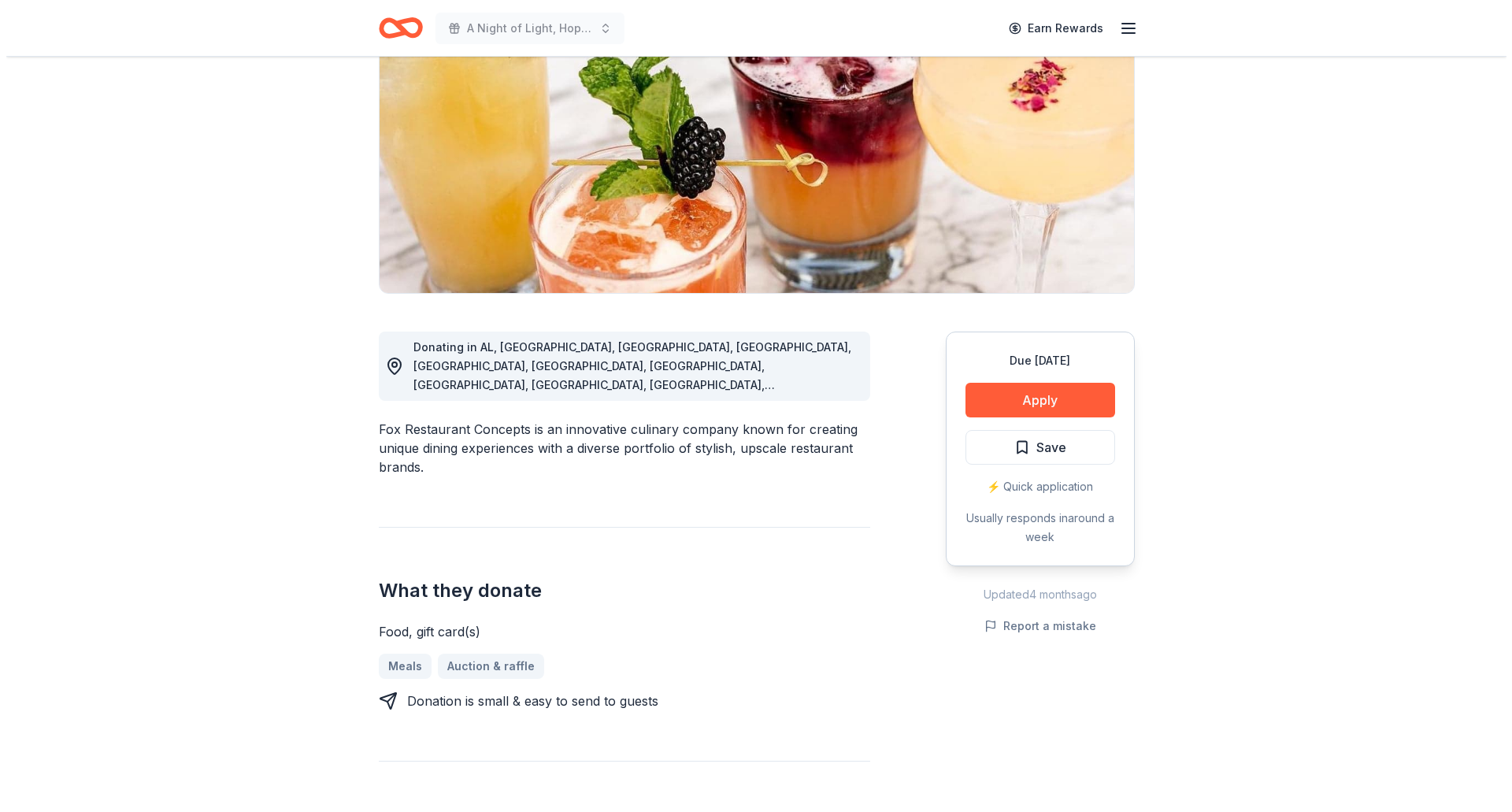
scroll to position [157, 0]
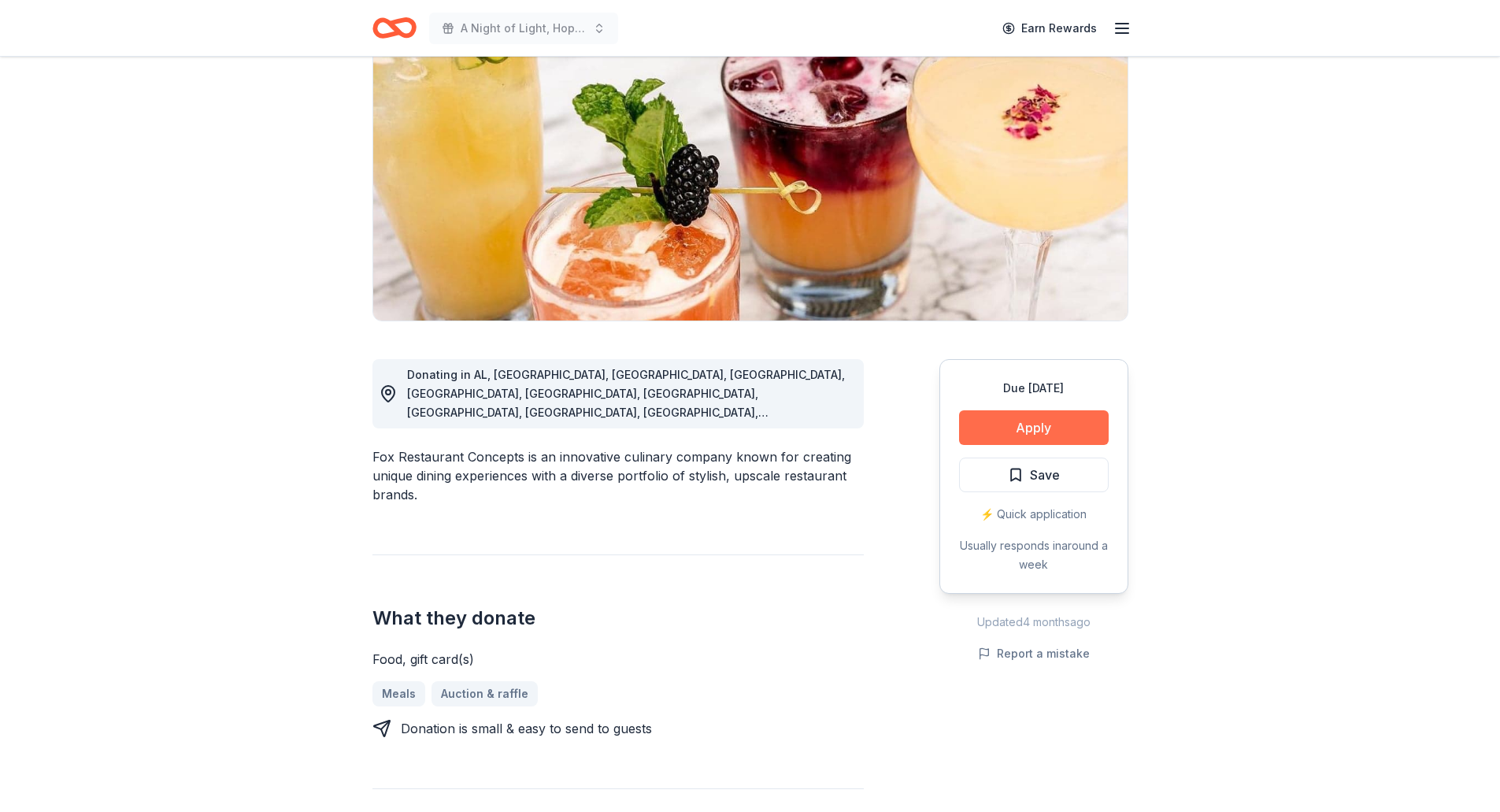
click at [1105, 428] on button "Apply" at bounding box center [1034, 427] width 150 height 35
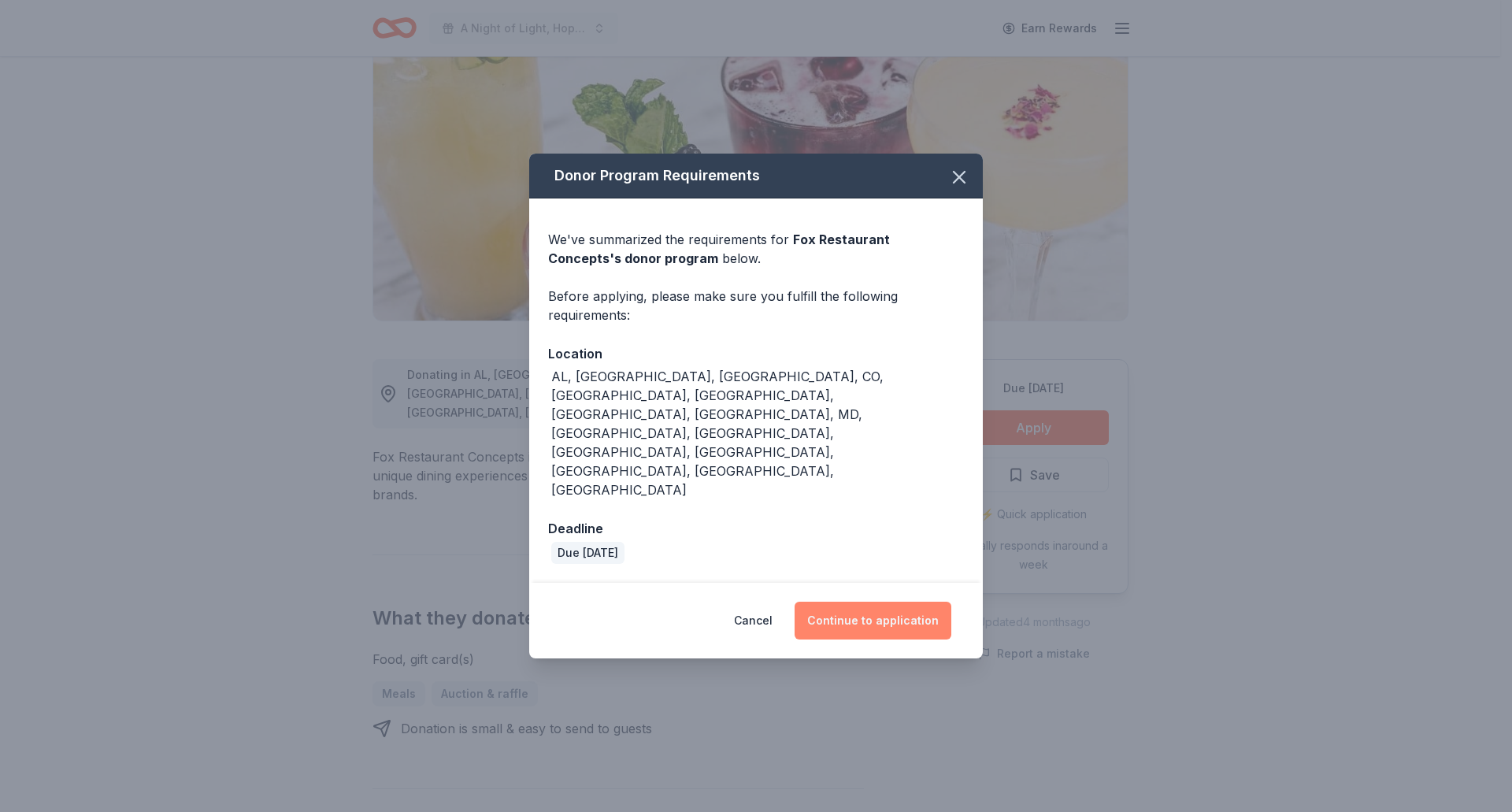
click at [833, 601] on button "Continue to application" at bounding box center [873, 620] width 156 height 38
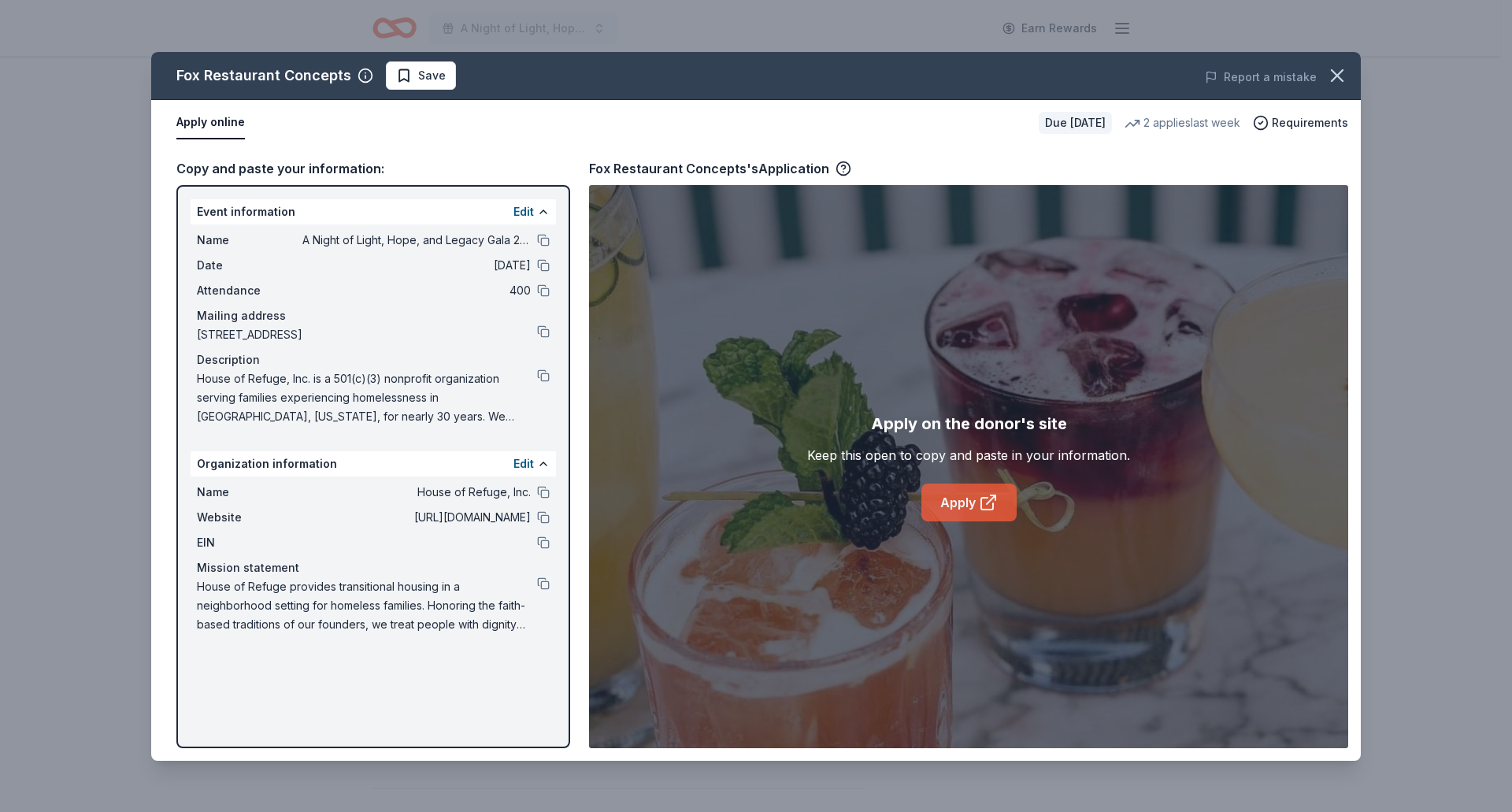
click at [959, 507] on link "Apply" at bounding box center [969, 502] width 95 height 38
click at [1337, 69] on icon "button" at bounding box center [1337, 75] width 22 height 22
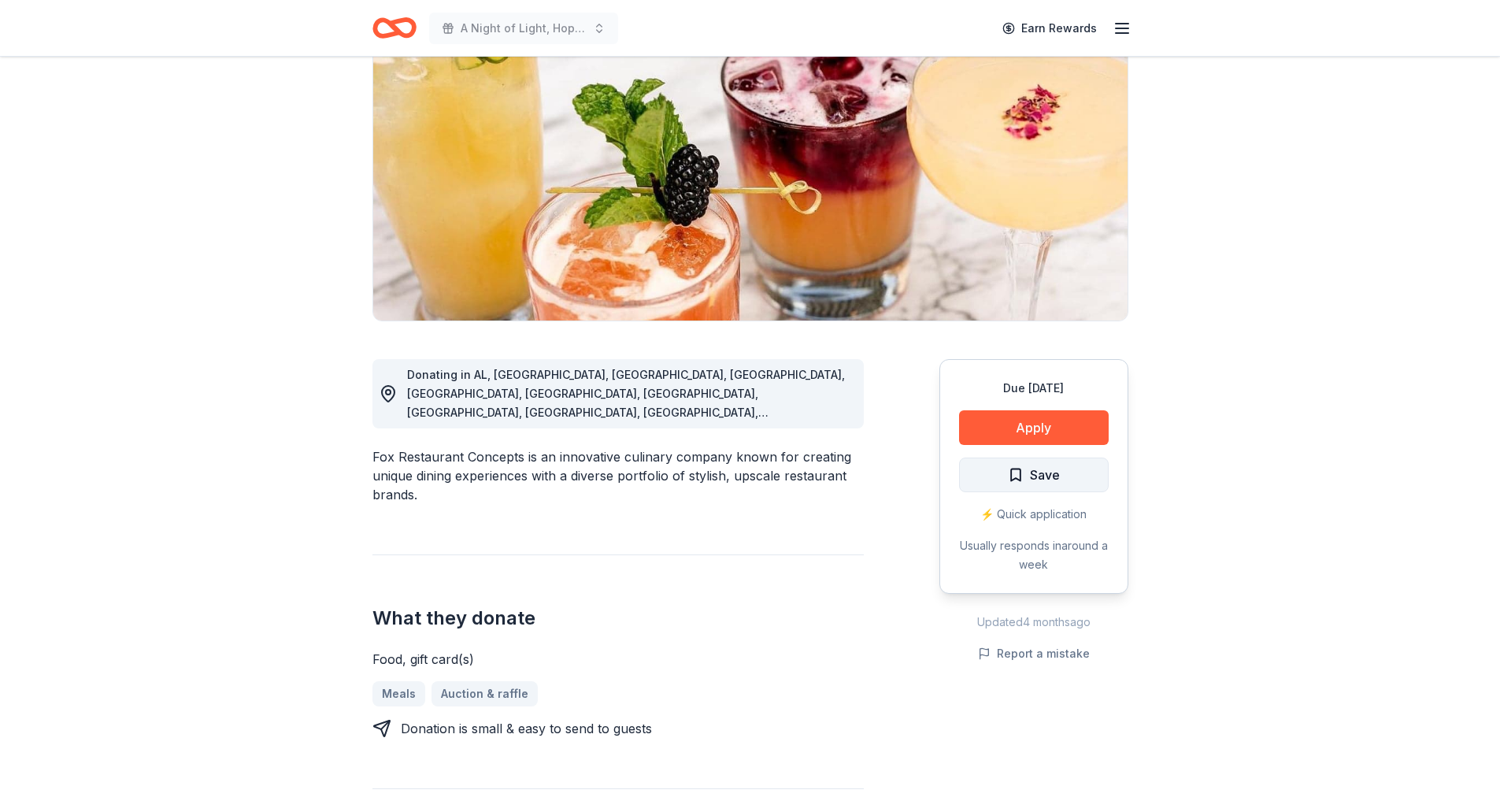
click at [1062, 472] on button "Save" at bounding box center [1034, 475] width 150 height 35
click at [1052, 478] on html "A Night of Light, Hope, and Legacy Gala 2026 Earn Rewards Due in 142 days Share…" at bounding box center [750, 249] width 1500 height 812
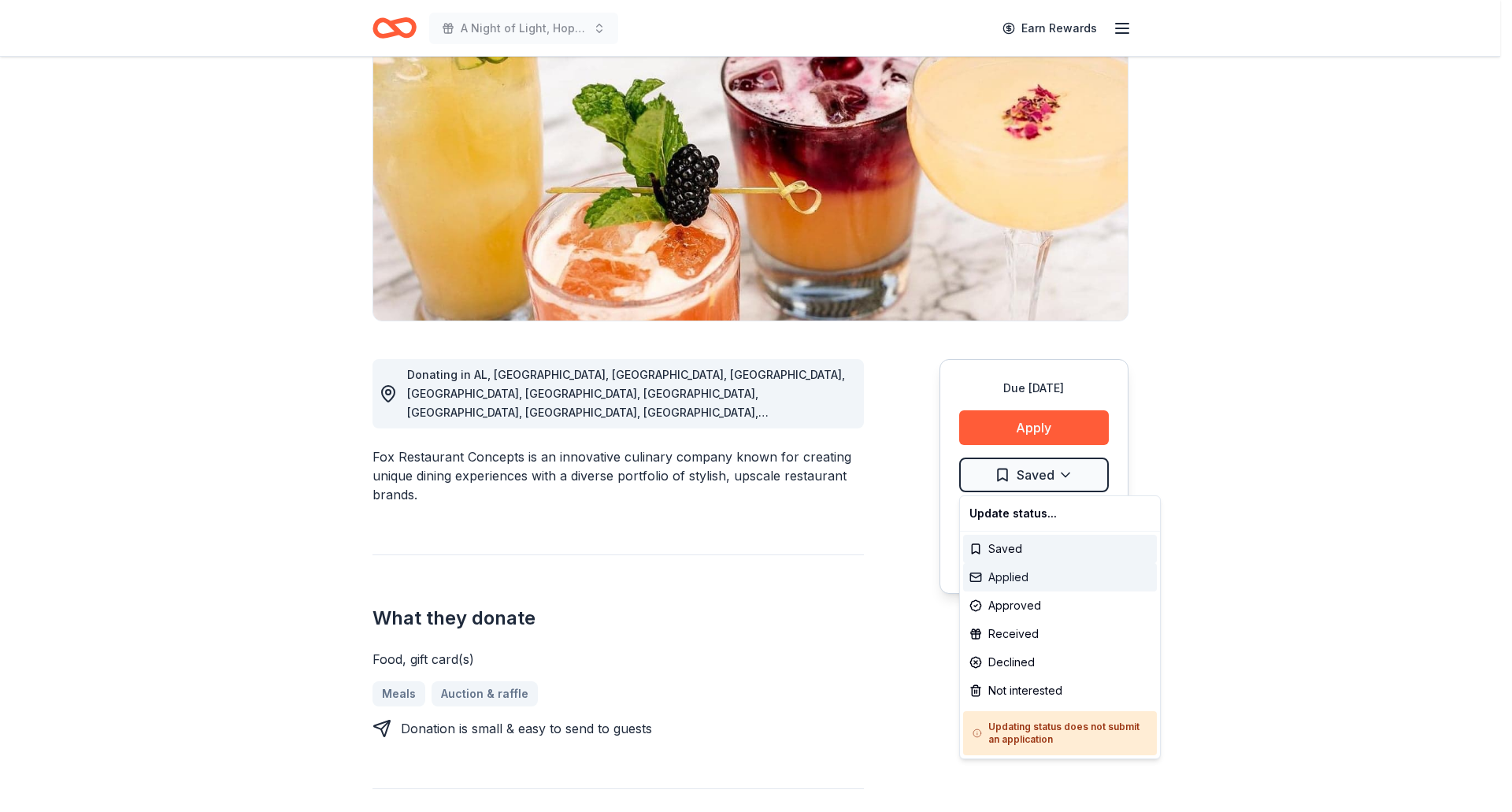
click at [1015, 587] on div "Applied" at bounding box center [1059, 577] width 193 height 28
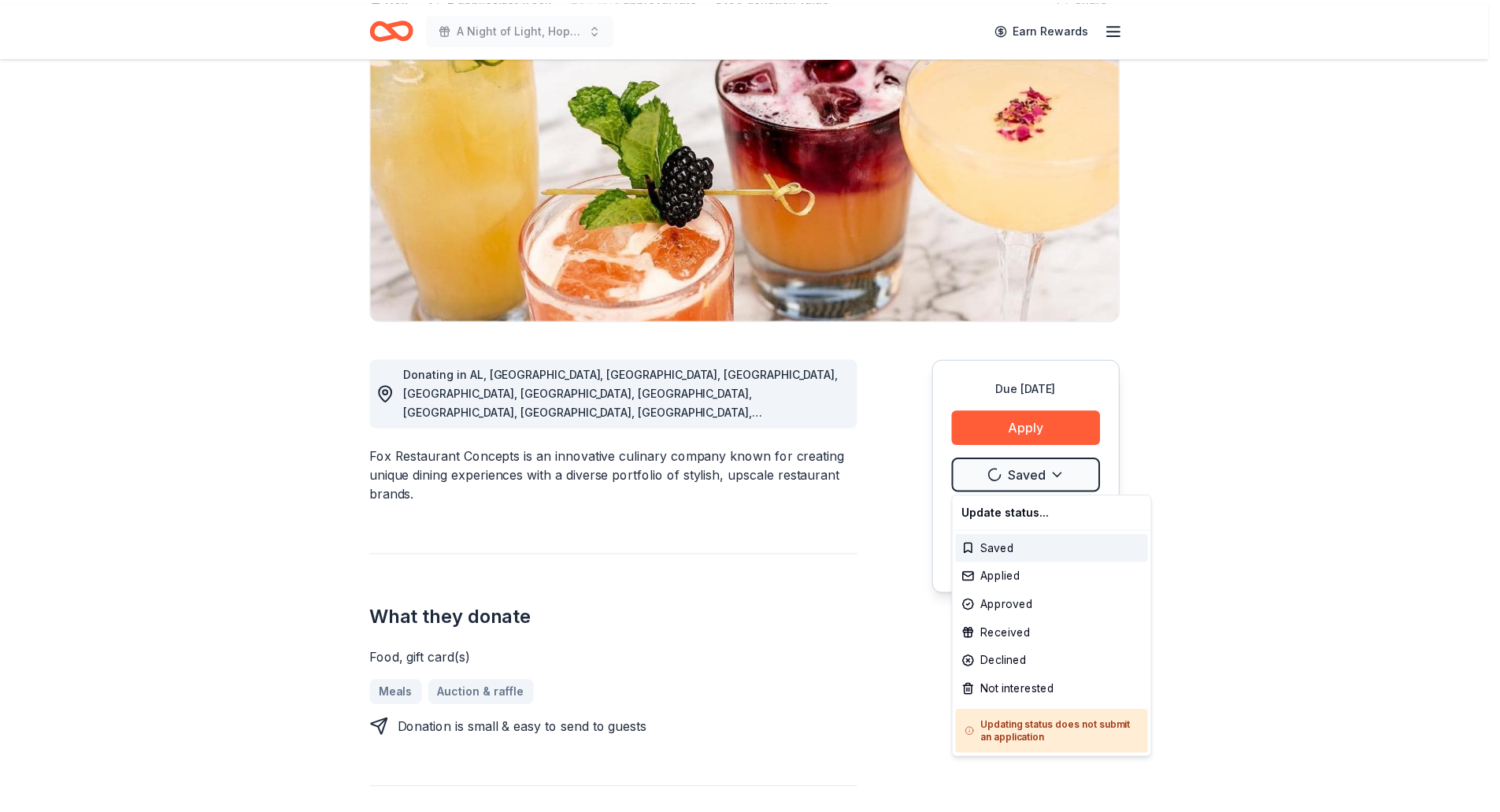
scroll to position [0, 0]
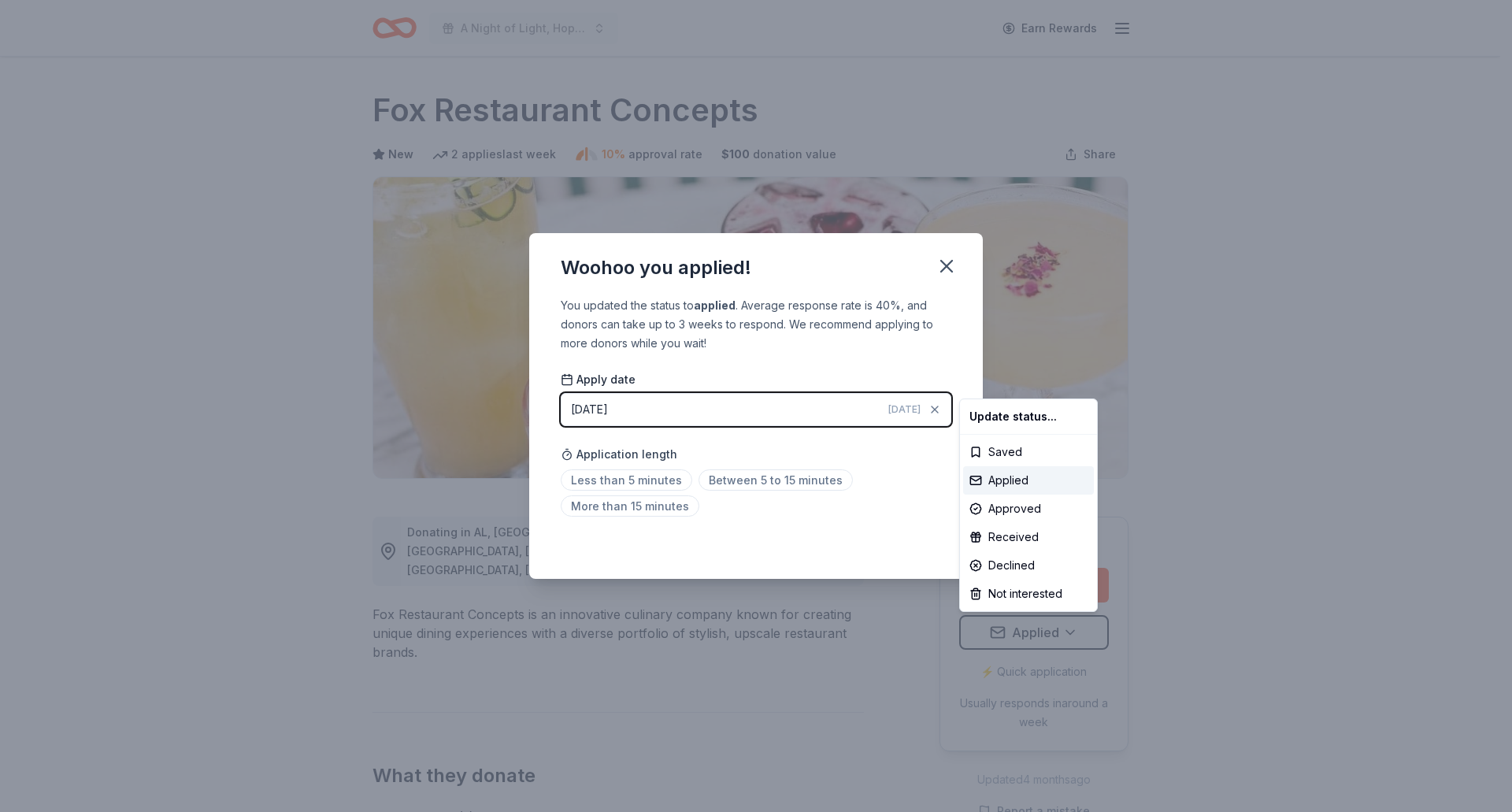
click at [947, 259] on html "A Night of Light, Hope, and Legacy Gala 2026 Earn Rewards Due in 142 days Share…" at bounding box center [756, 406] width 1512 height 812
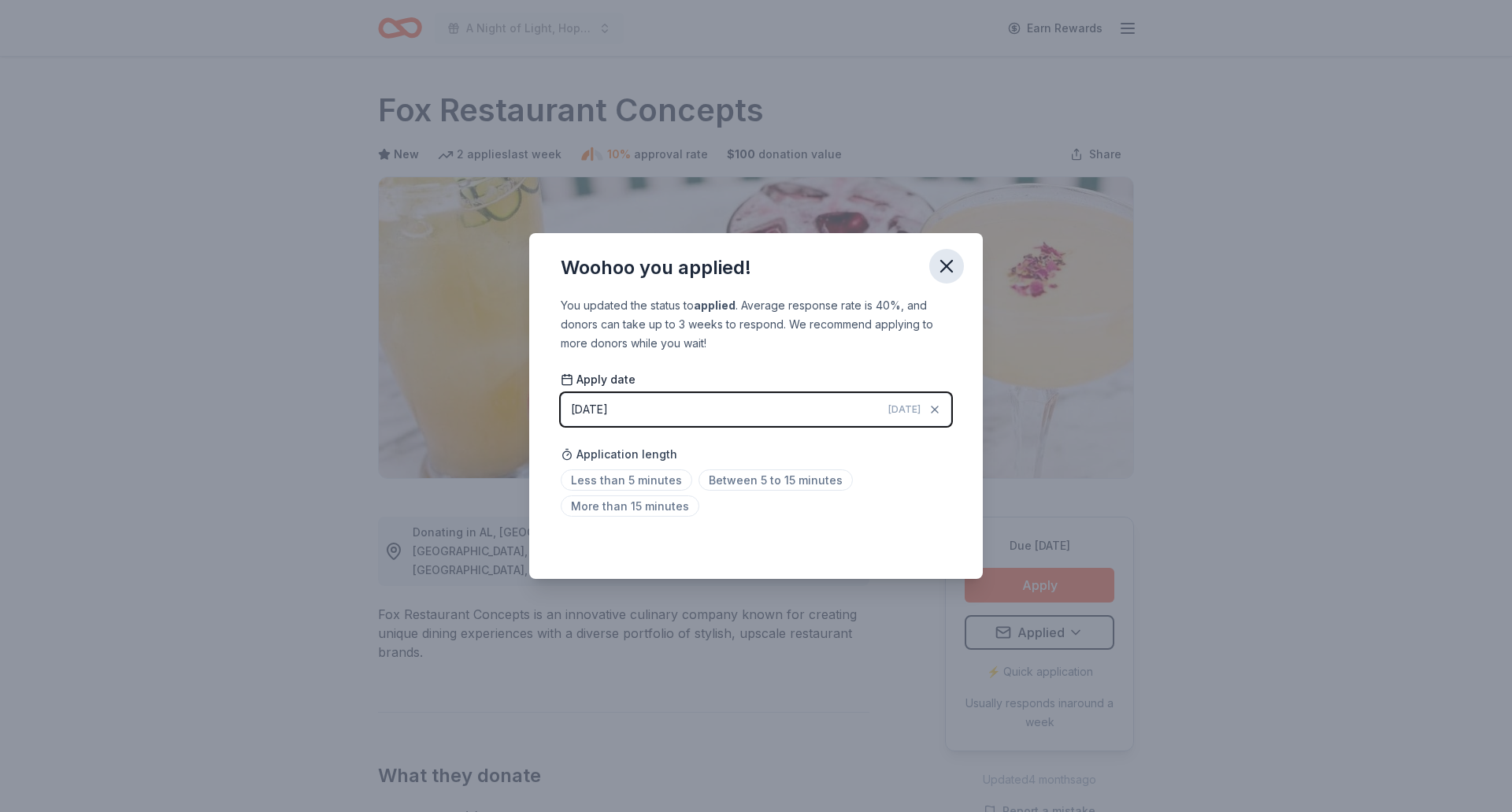
click at [950, 266] on icon "button" at bounding box center [946, 266] width 22 height 22
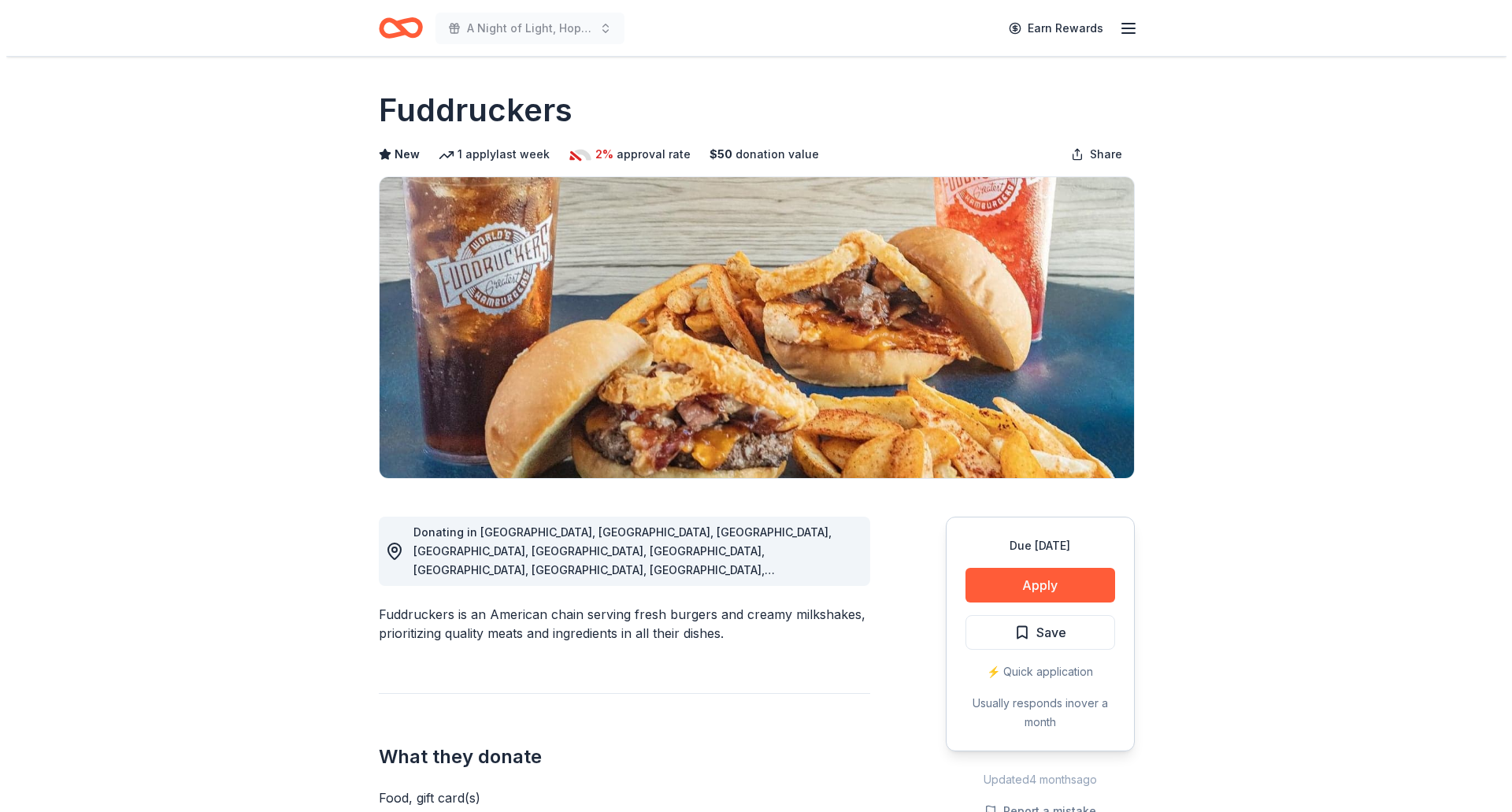
scroll to position [79, 0]
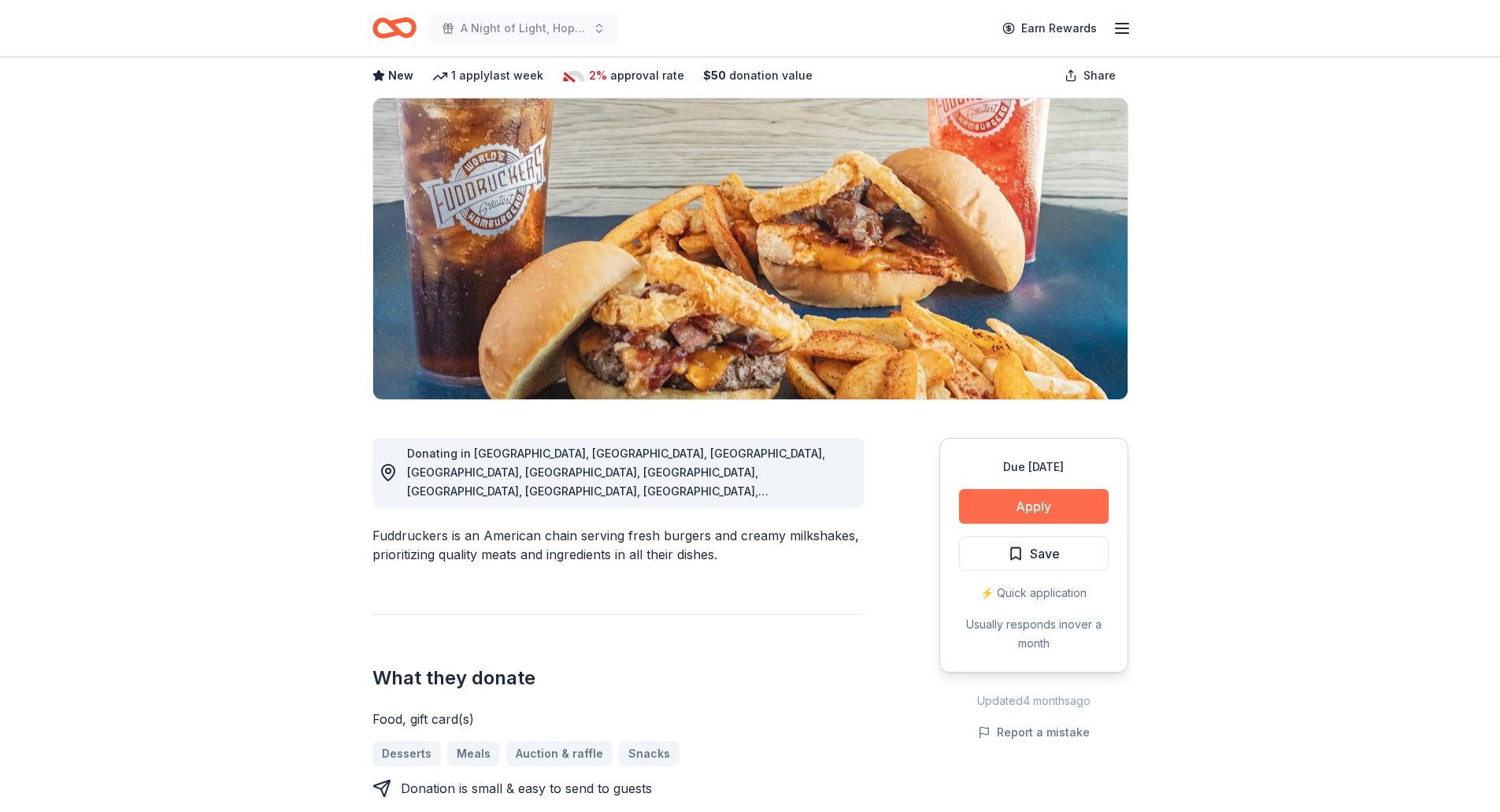
click at [1004, 518] on button "Apply" at bounding box center [1034, 506] width 150 height 35
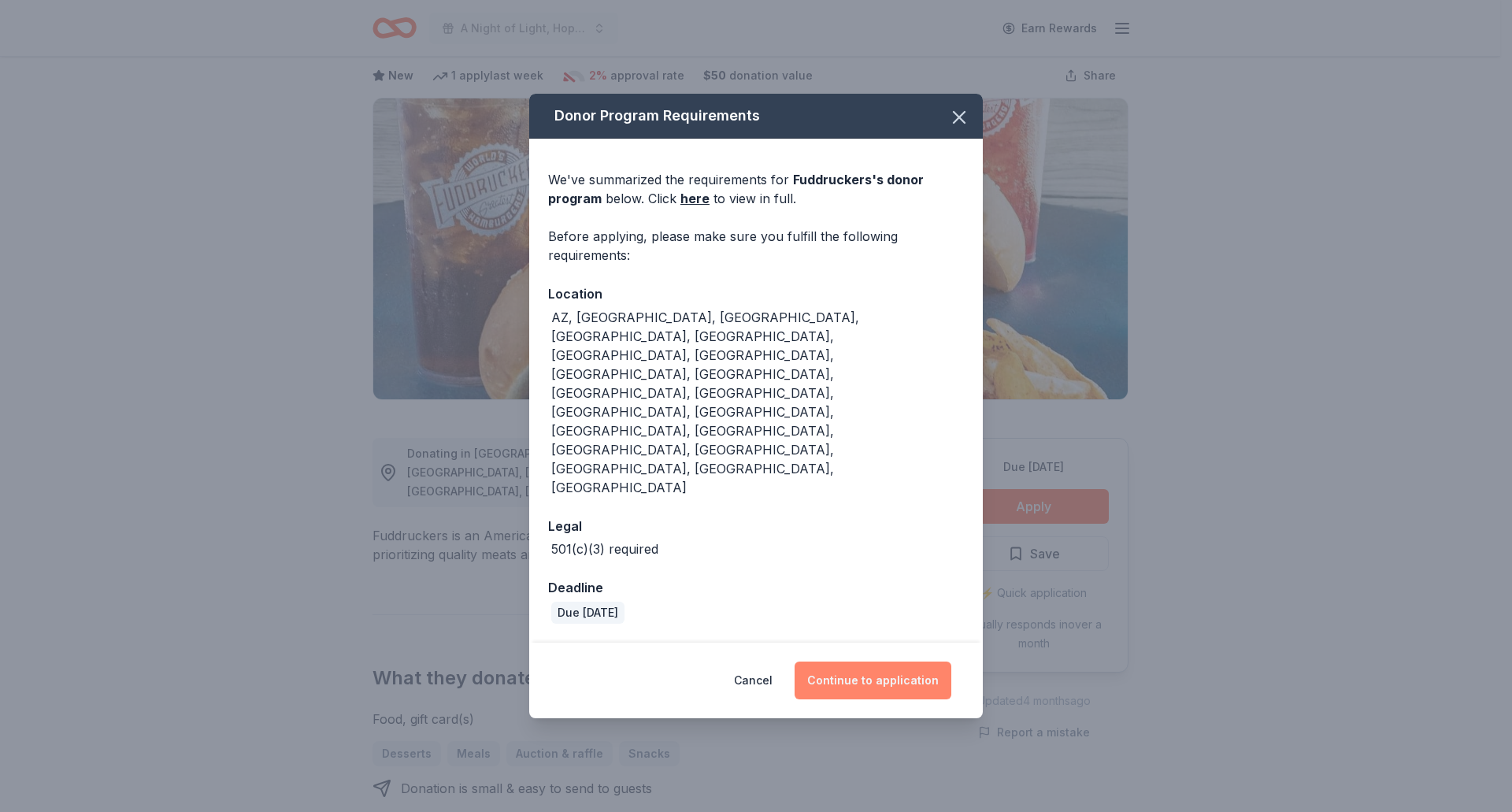
click at [935, 661] on button "Continue to application" at bounding box center [873, 680] width 156 height 38
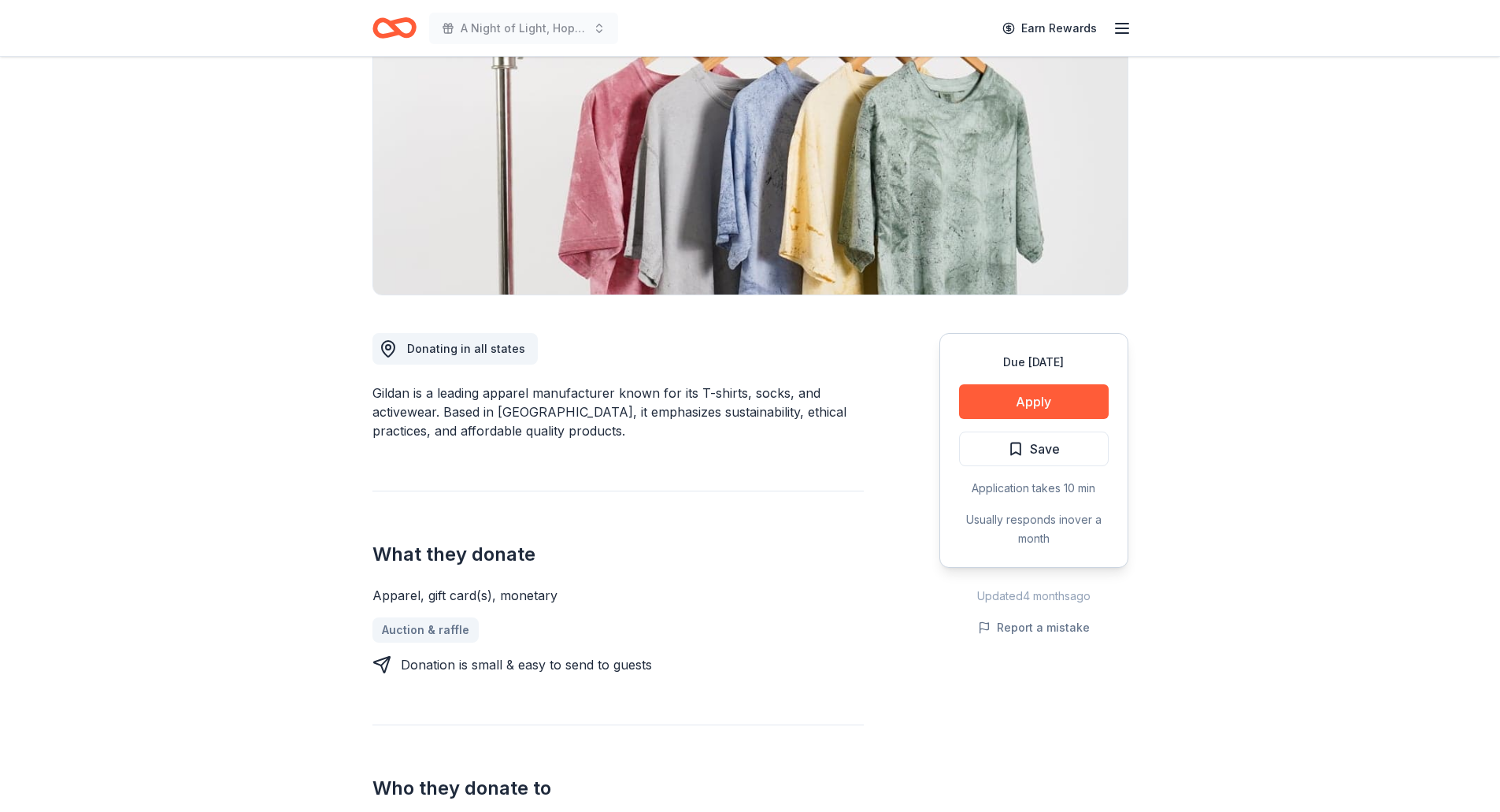
scroll to position [157, 0]
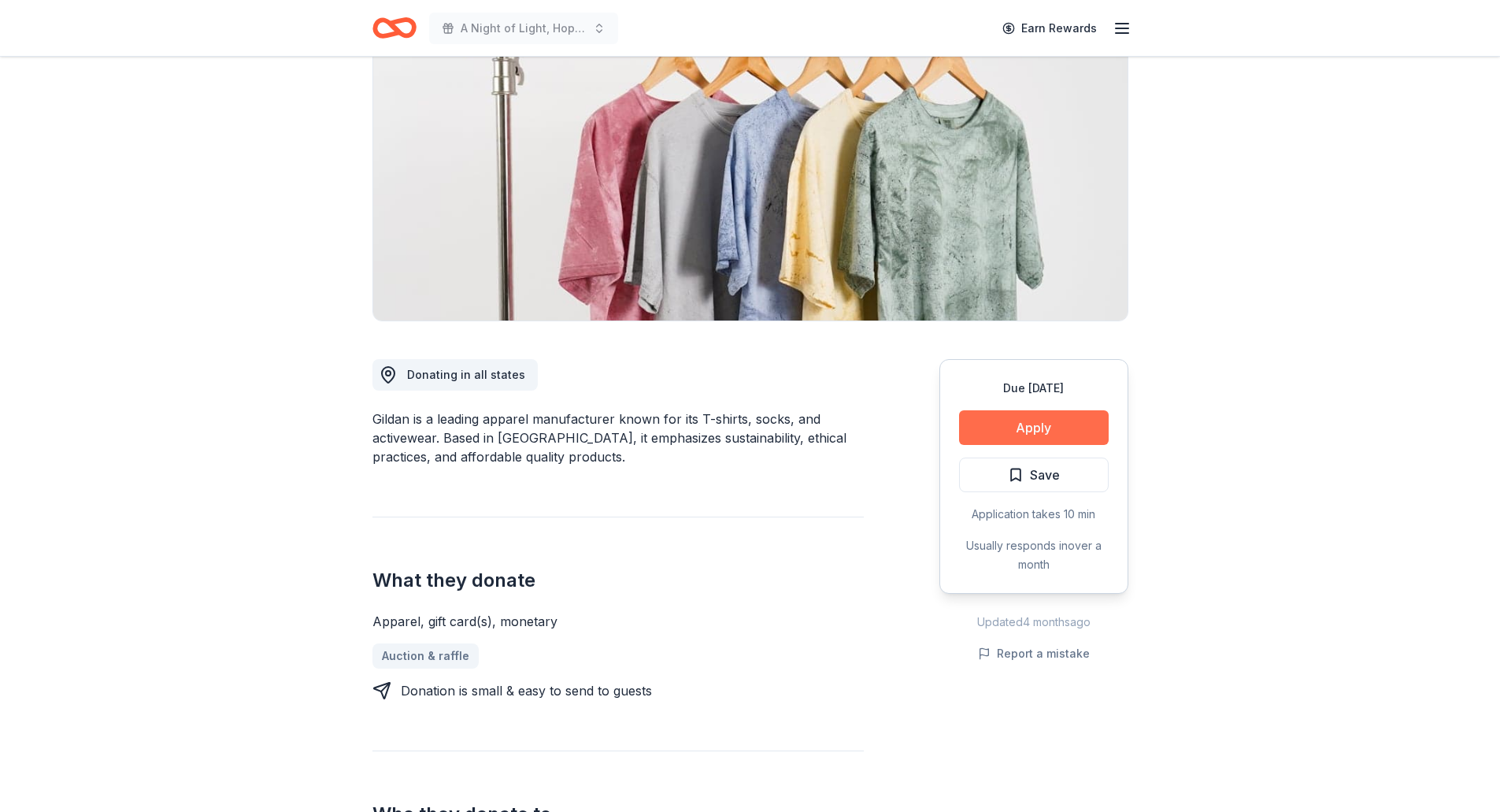
click at [977, 426] on button "Apply" at bounding box center [1034, 427] width 150 height 35
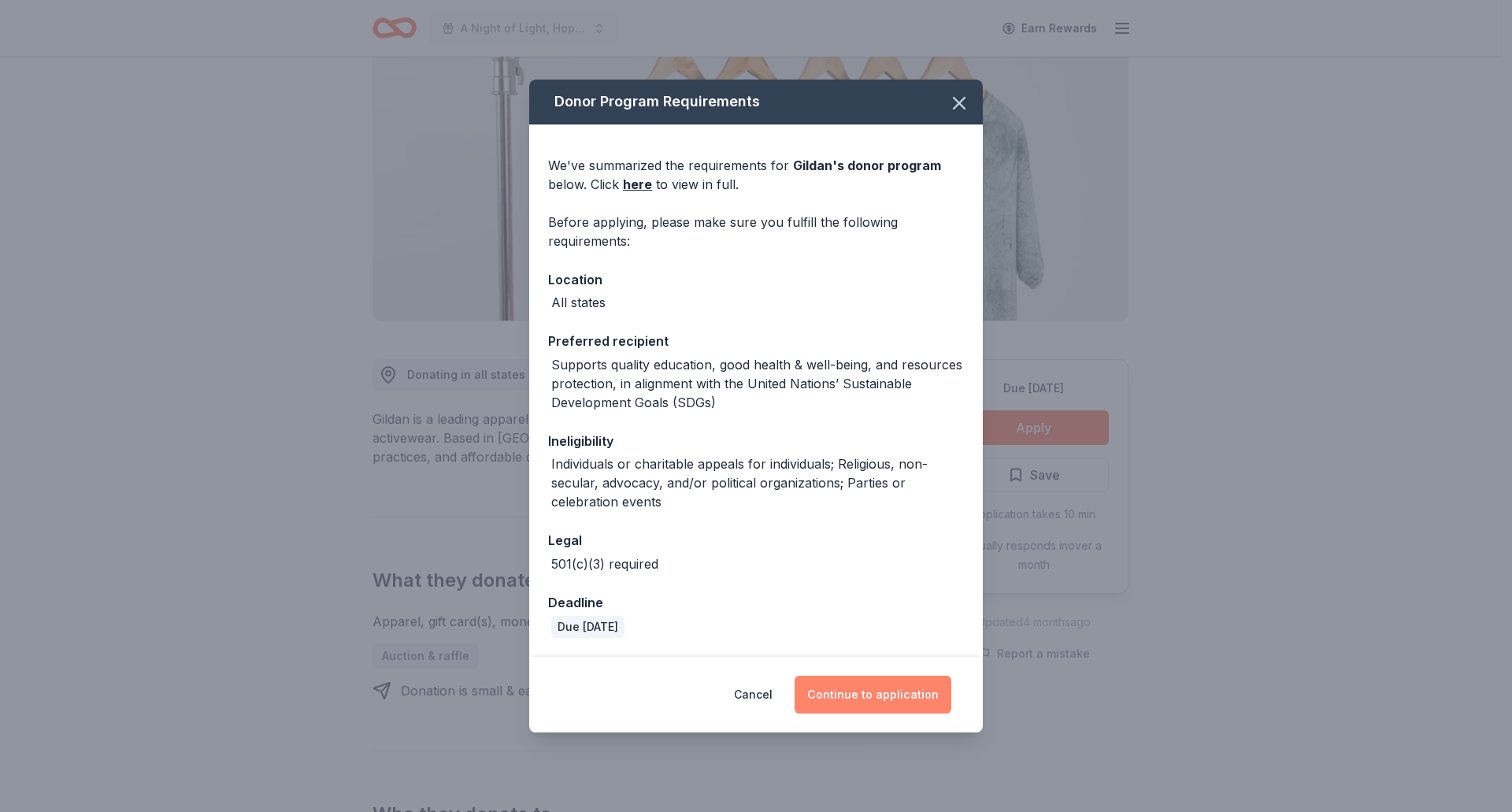
click at [829, 681] on button "Continue to application" at bounding box center [873, 694] width 156 height 38
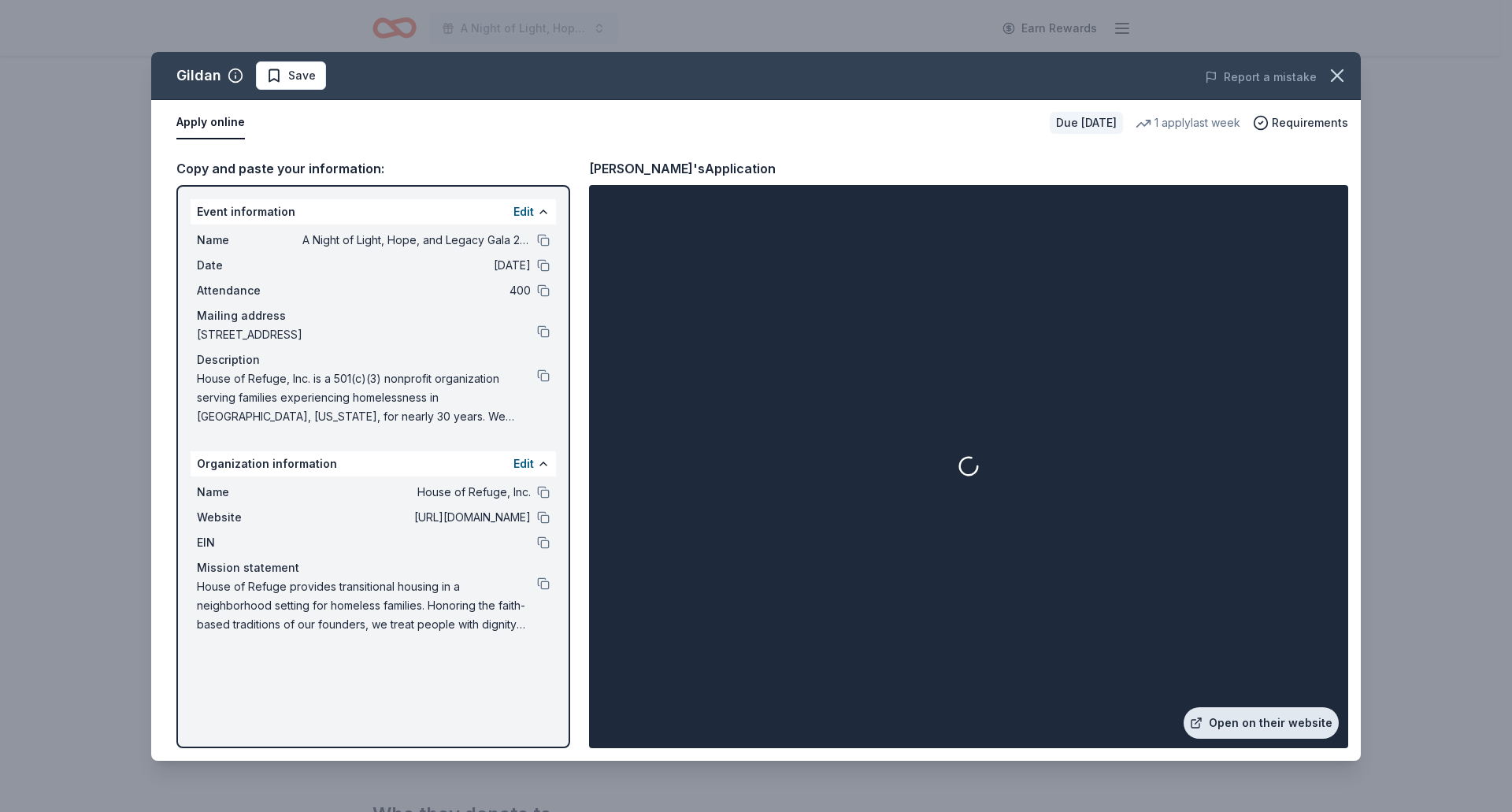
click at [1286, 728] on link "Open on their website" at bounding box center [1261, 723] width 155 height 31
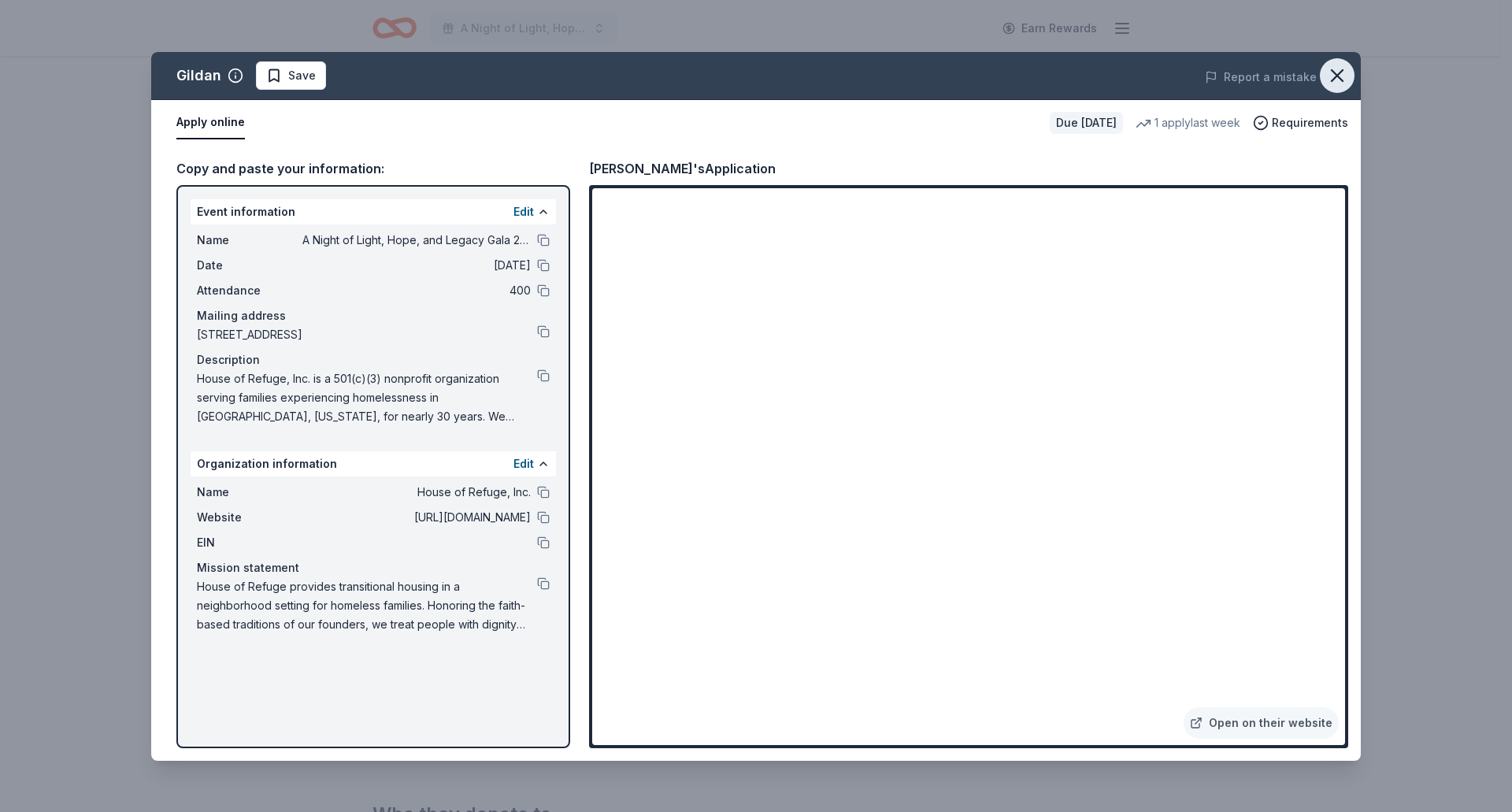
click at [1348, 67] on icon "button" at bounding box center [1337, 75] width 22 height 22
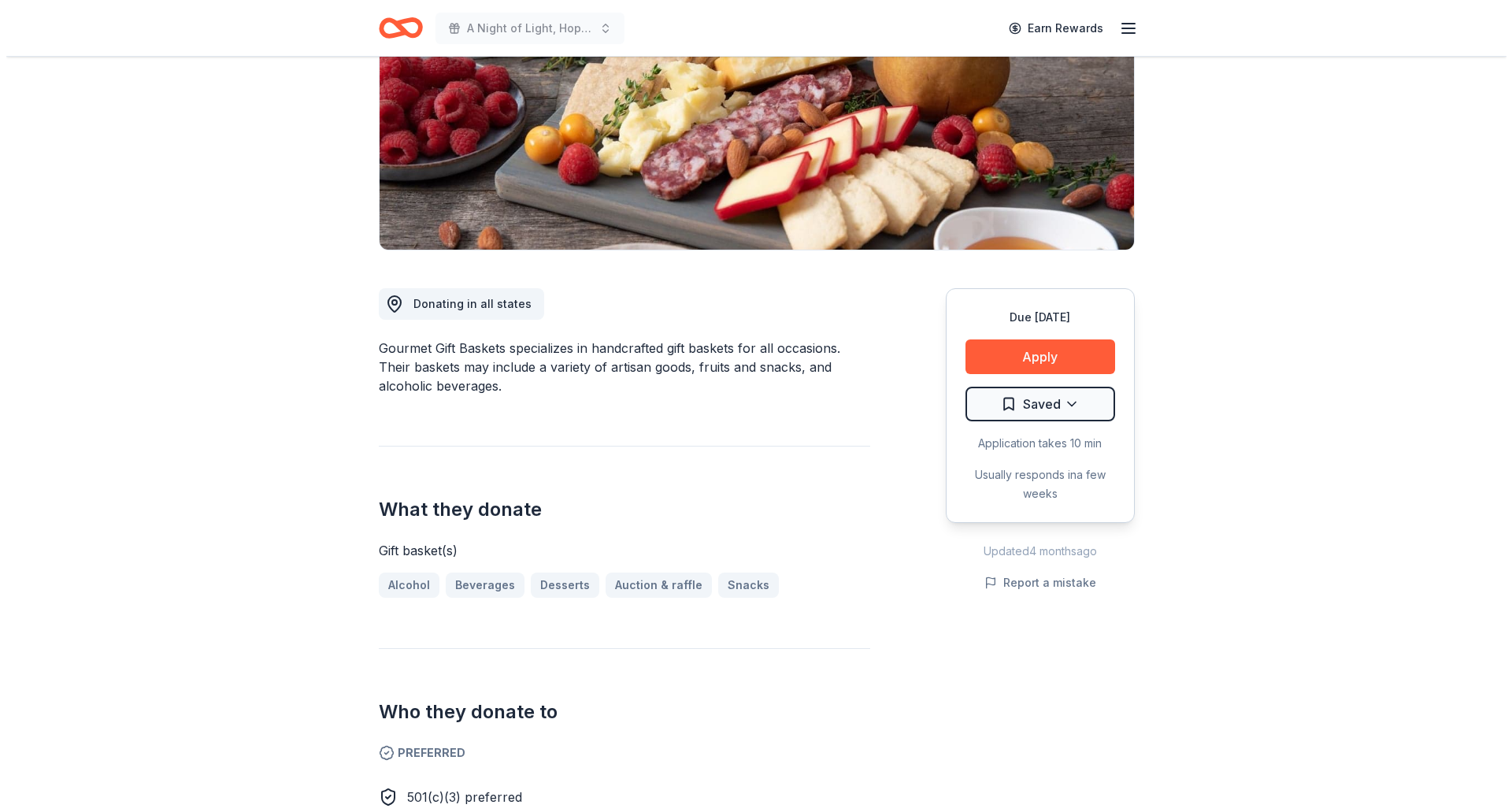
scroll to position [236, 0]
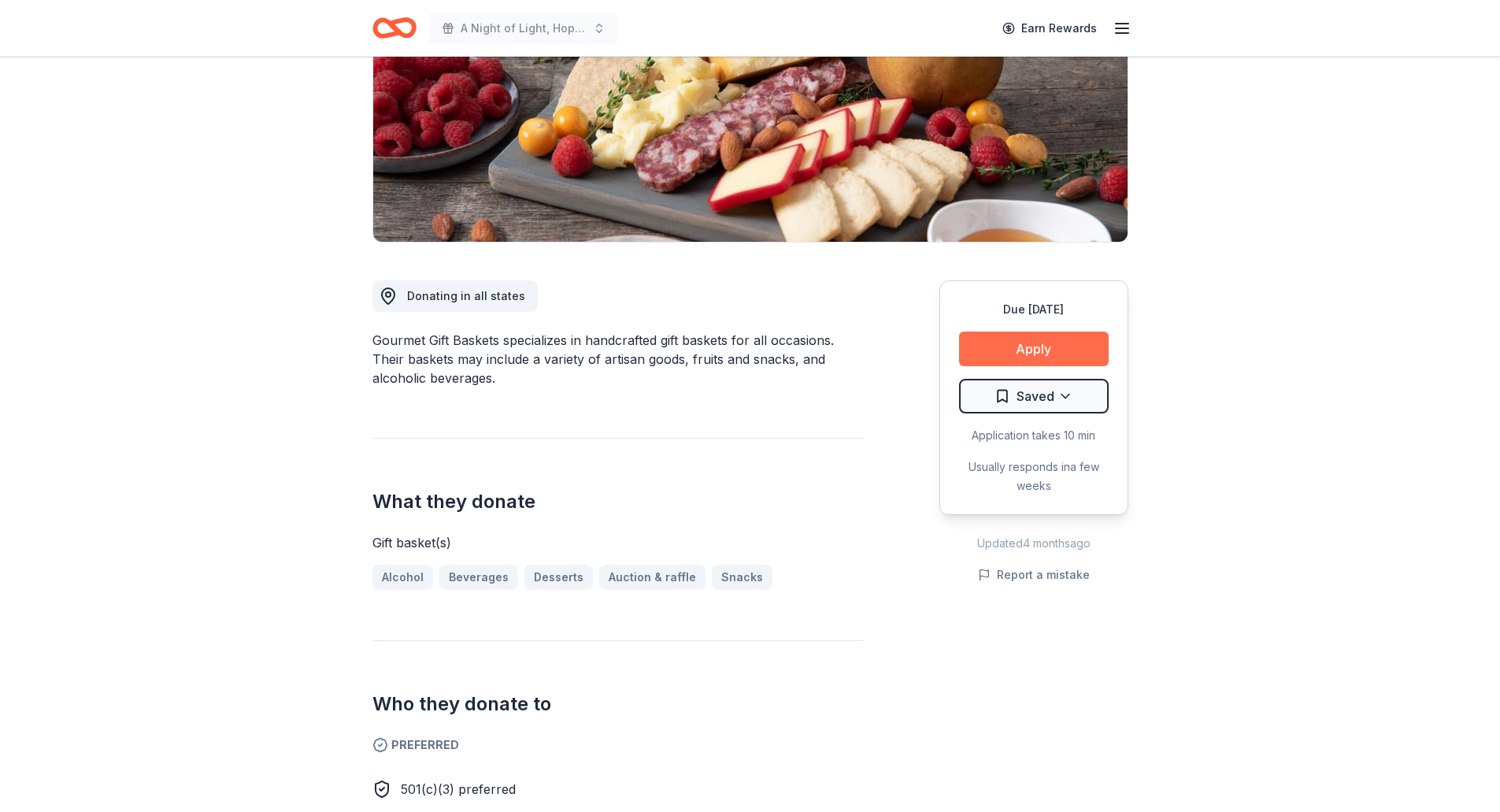
click at [1079, 339] on button "Apply" at bounding box center [1034, 349] width 150 height 35
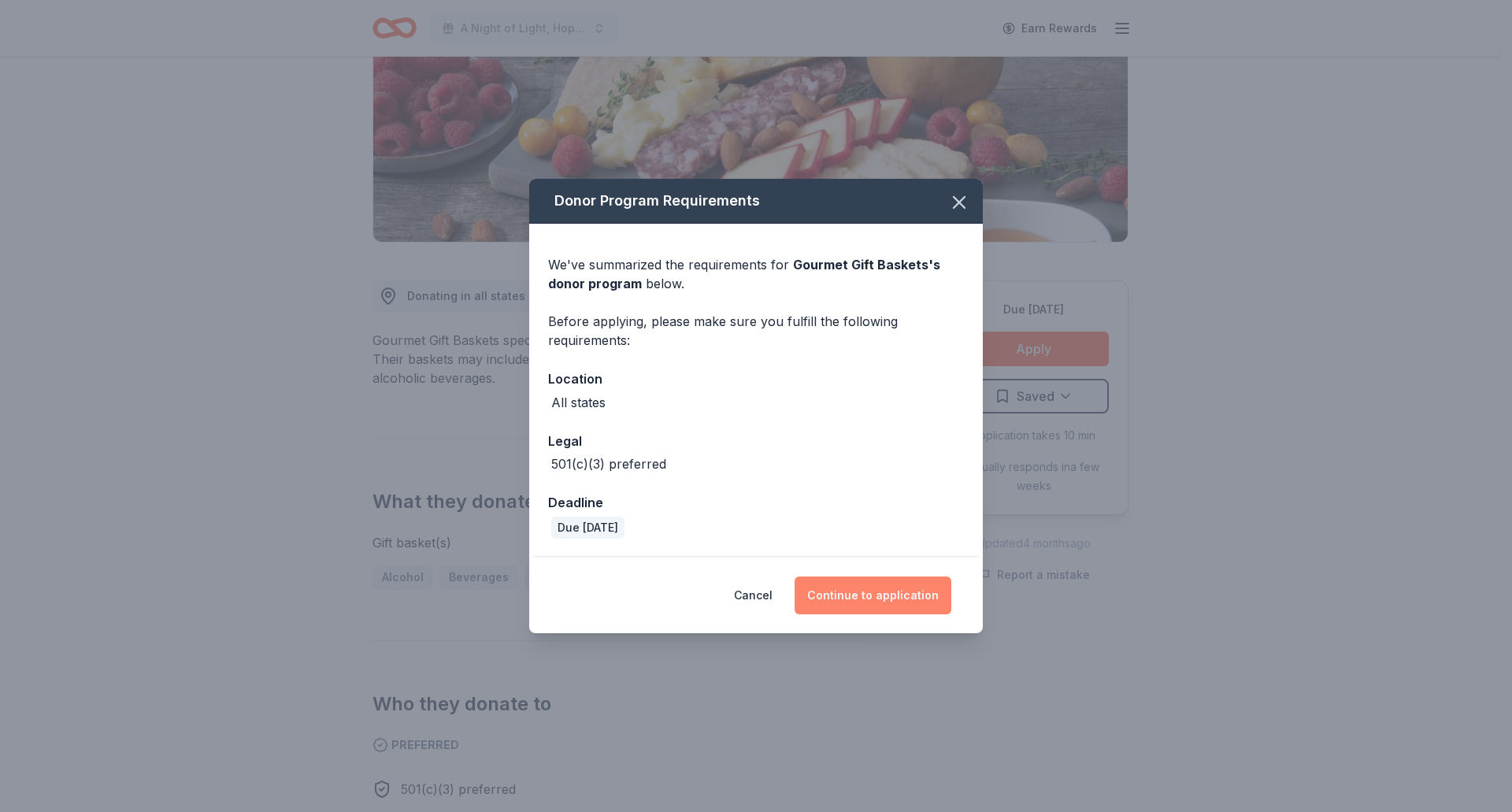
click at [900, 593] on button "Continue to application" at bounding box center [873, 594] width 156 height 38
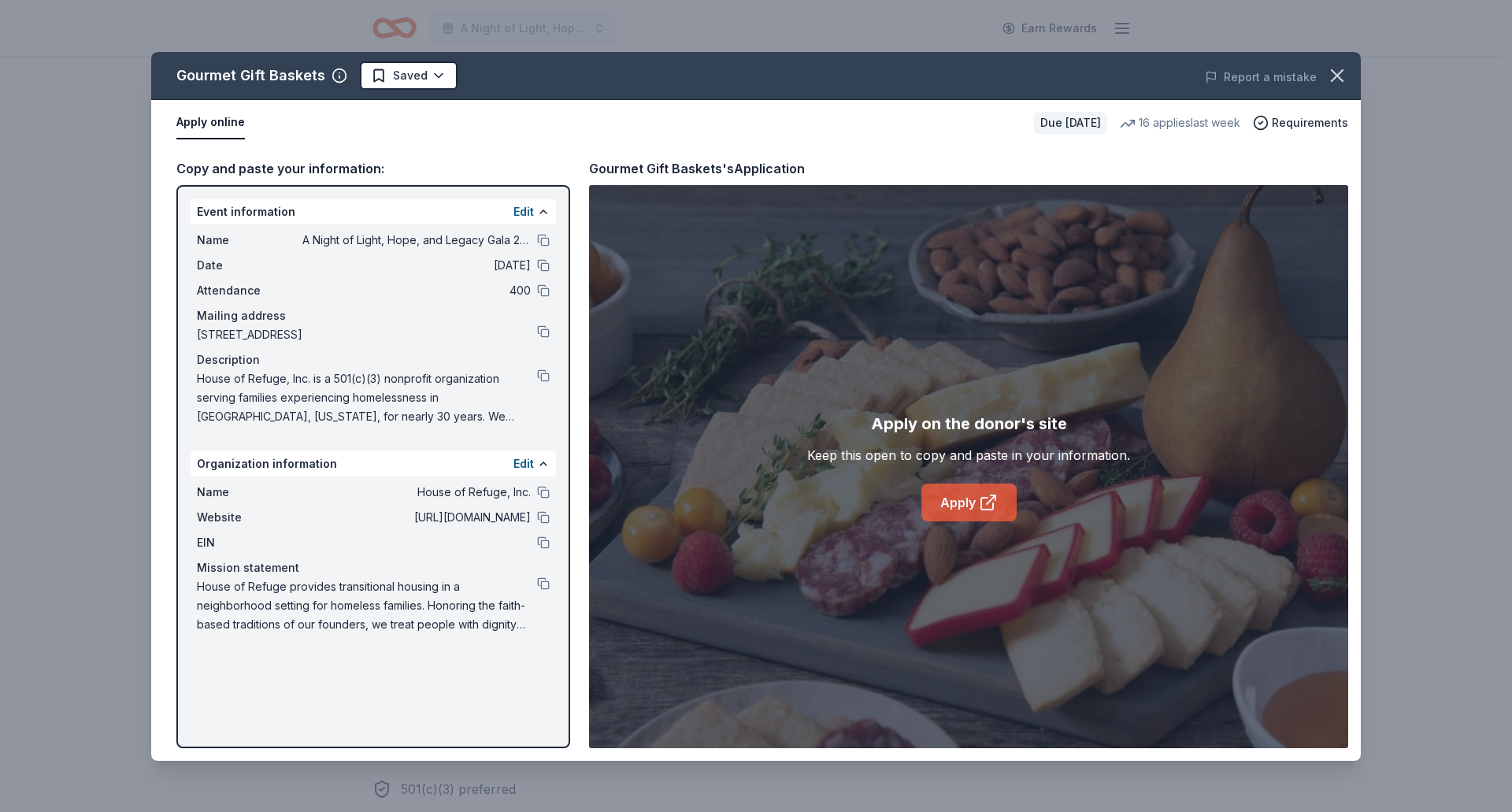
click at [985, 497] on icon at bounding box center [987, 503] width 12 height 12
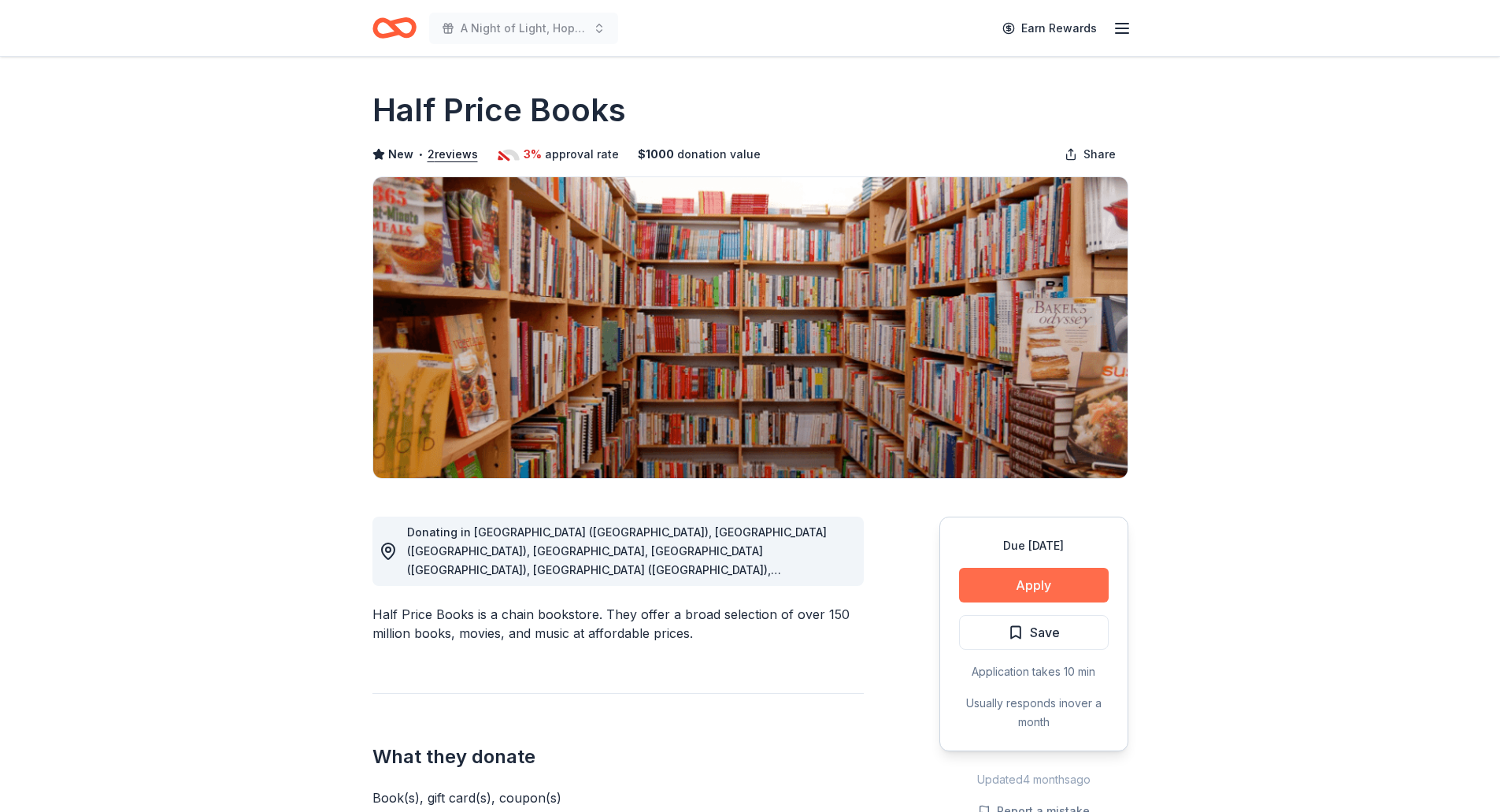
click at [1057, 594] on button "Apply" at bounding box center [1034, 585] width 150 height 35
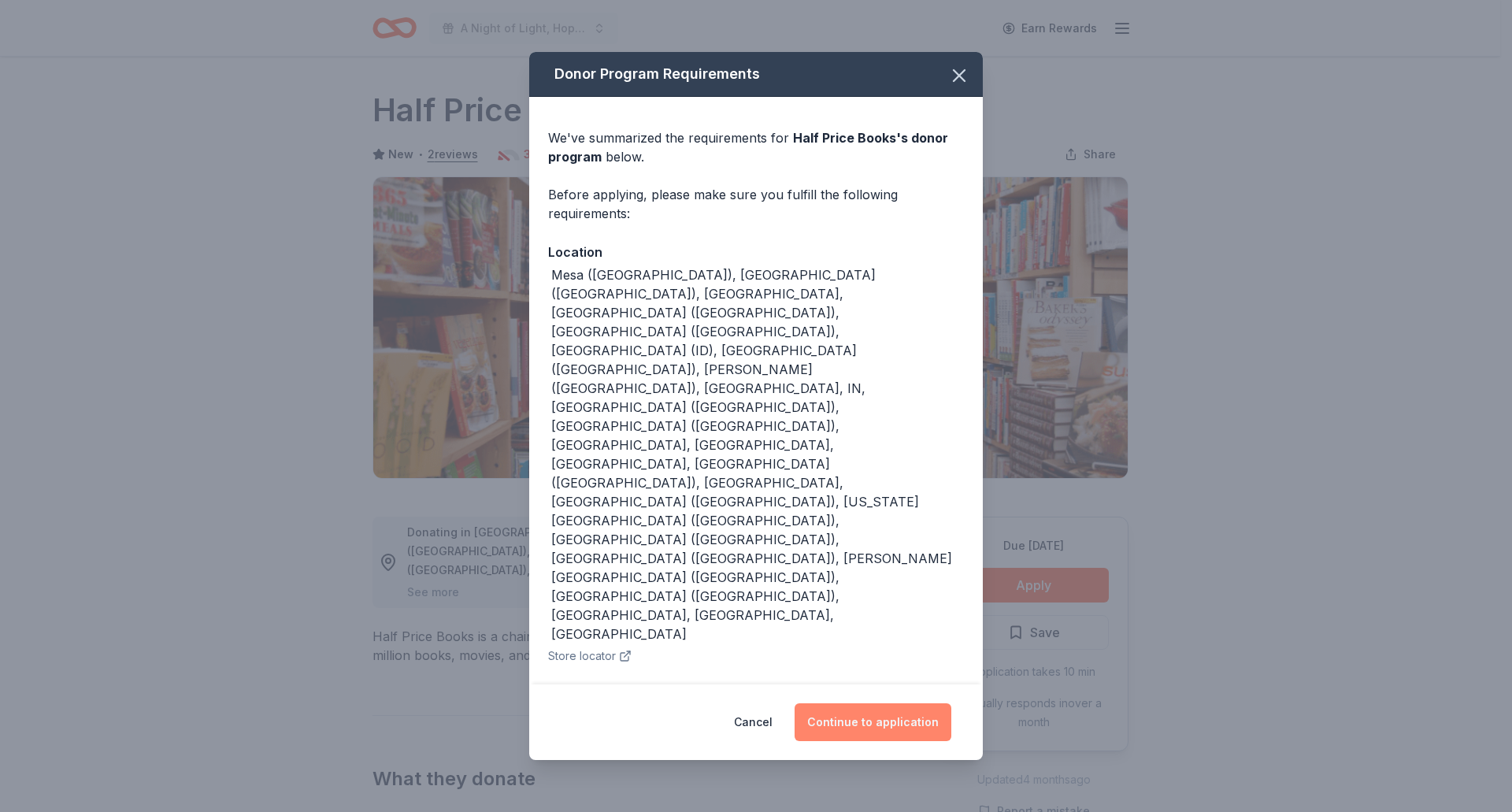
click at [854, 703] on button "Continue to application" at bounding box center [873, 722] width 156 height 38
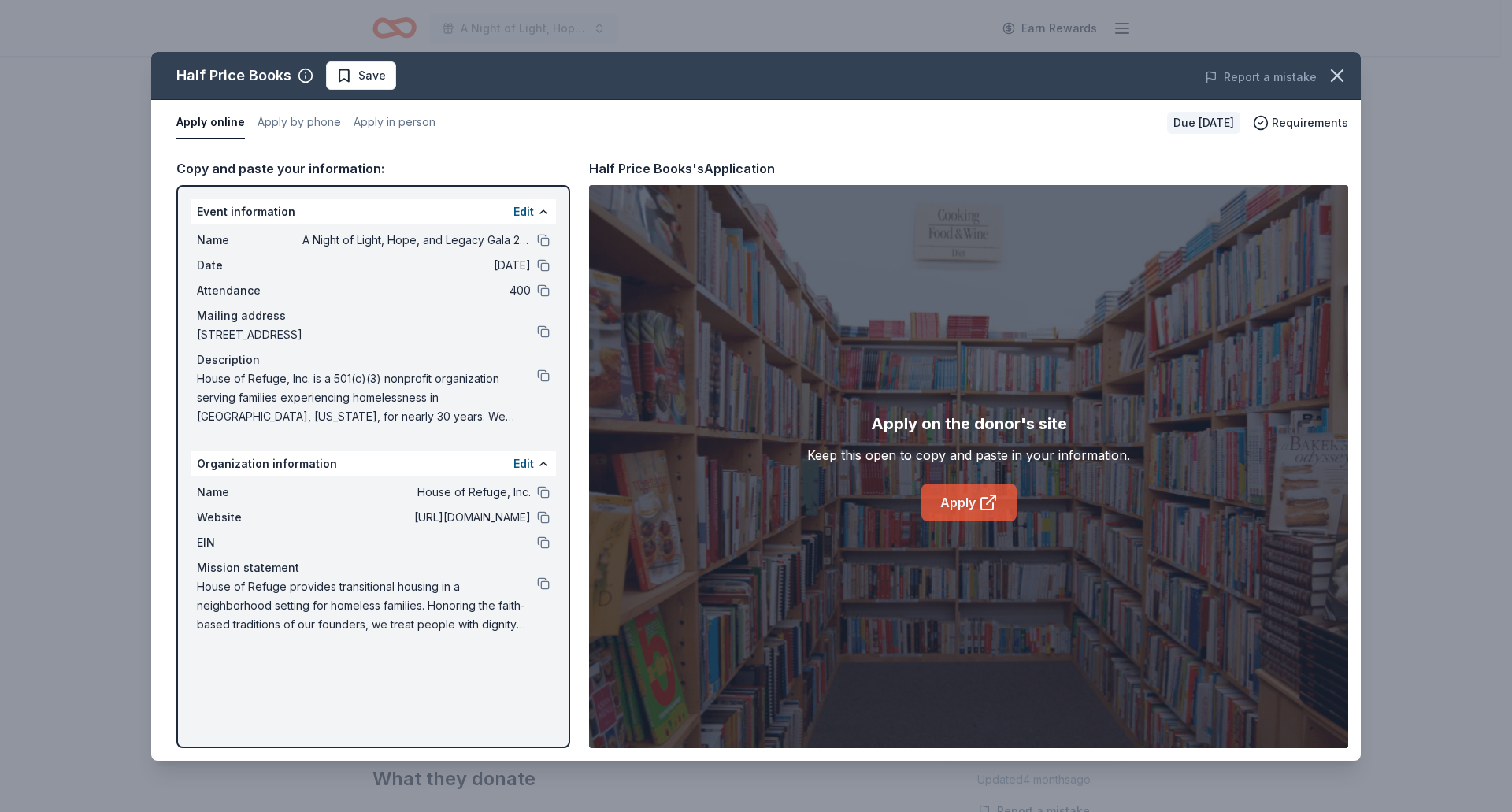
click at [958, 505] on link "Apply" at bounding box center [969, 502] width 95 height 38
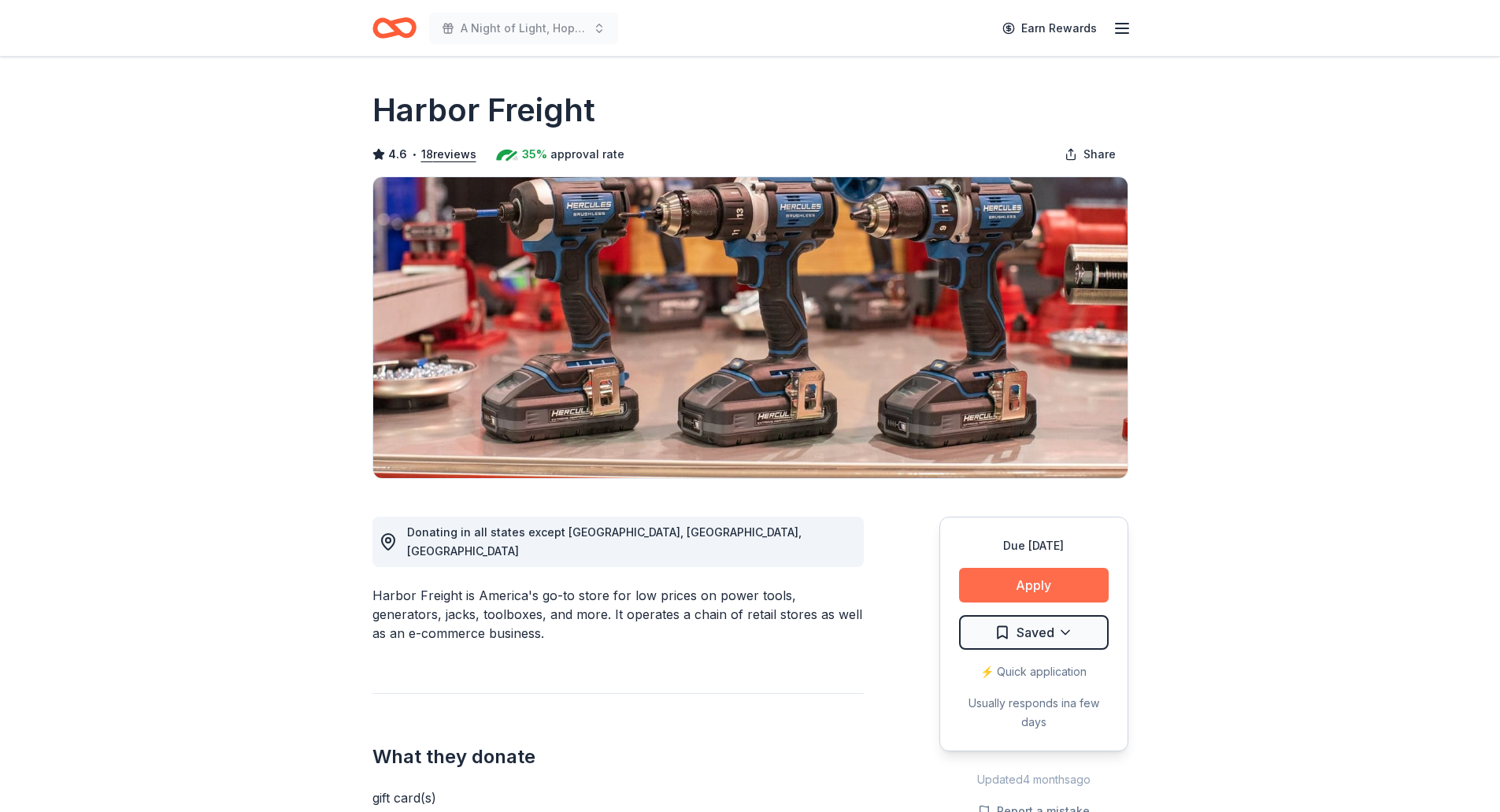
click at [994, 583] on button "Apply" at bounding box center [1034, 585] width 150 height 35
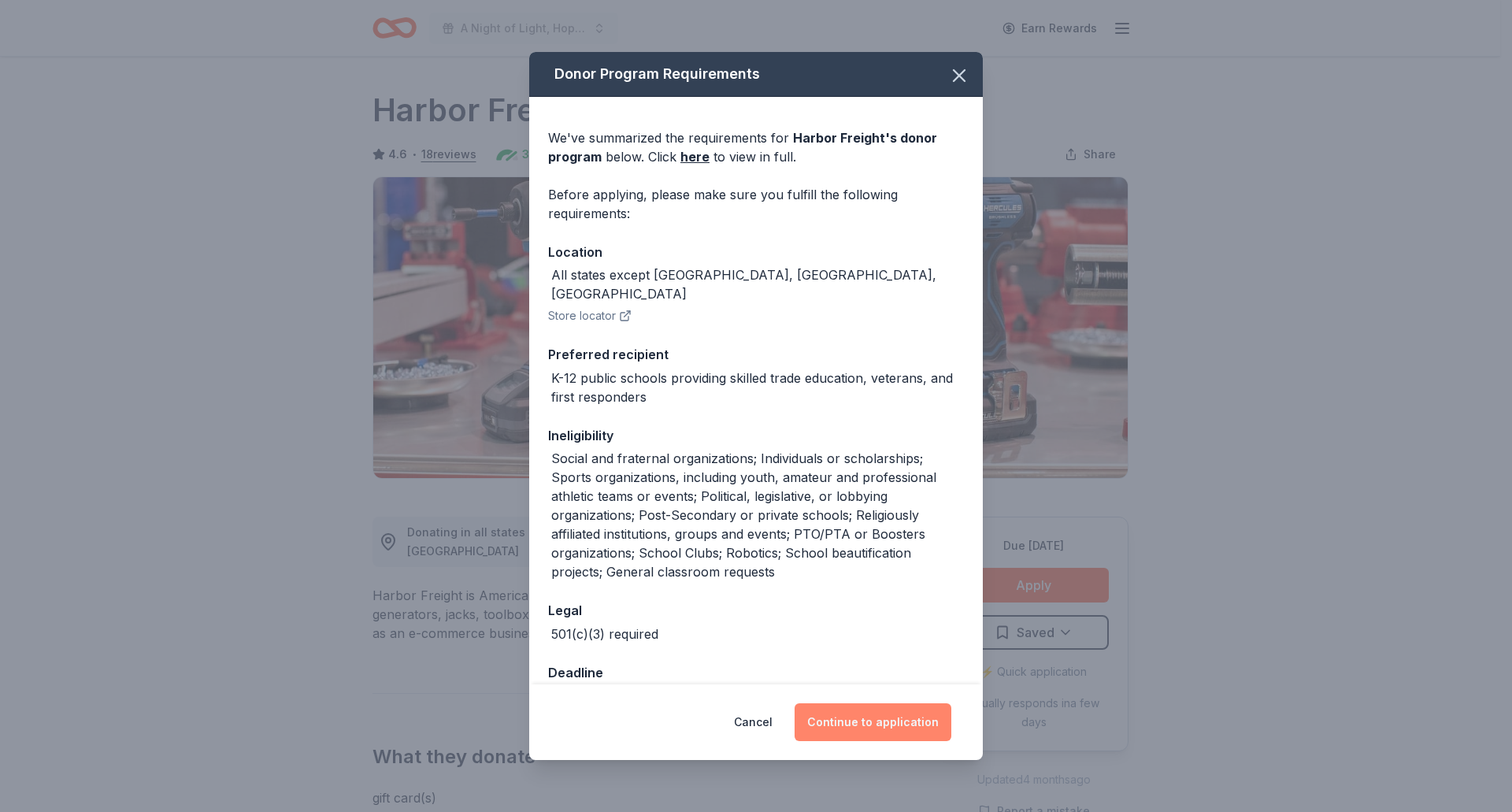
click at [870, 715] on button "Continue to application" at bounding box center [873, 722] width 156 height 38
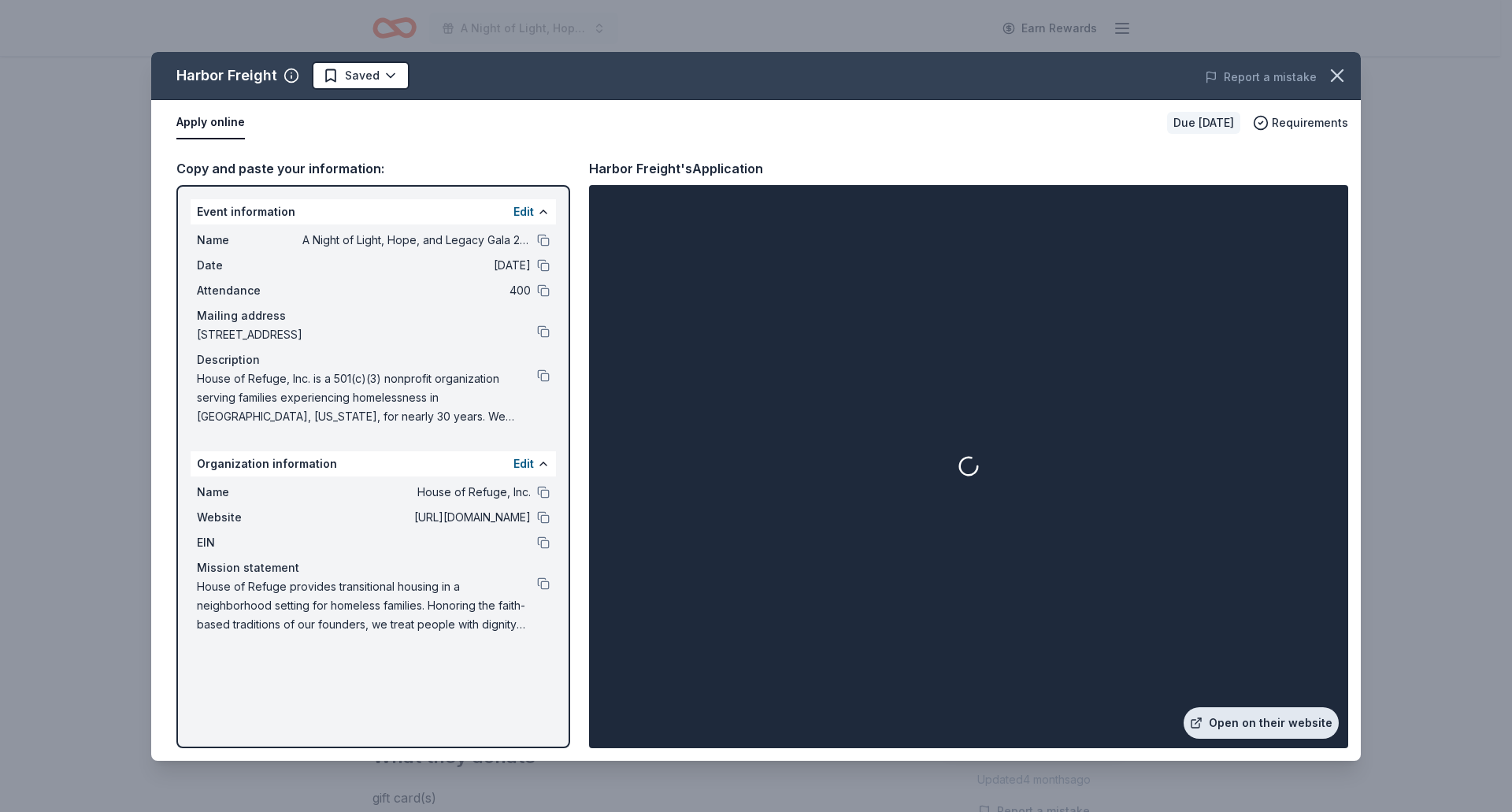
click at [1296, 725] on link "Open on their website" at bounding box center [1261, 723] width 155 height 31
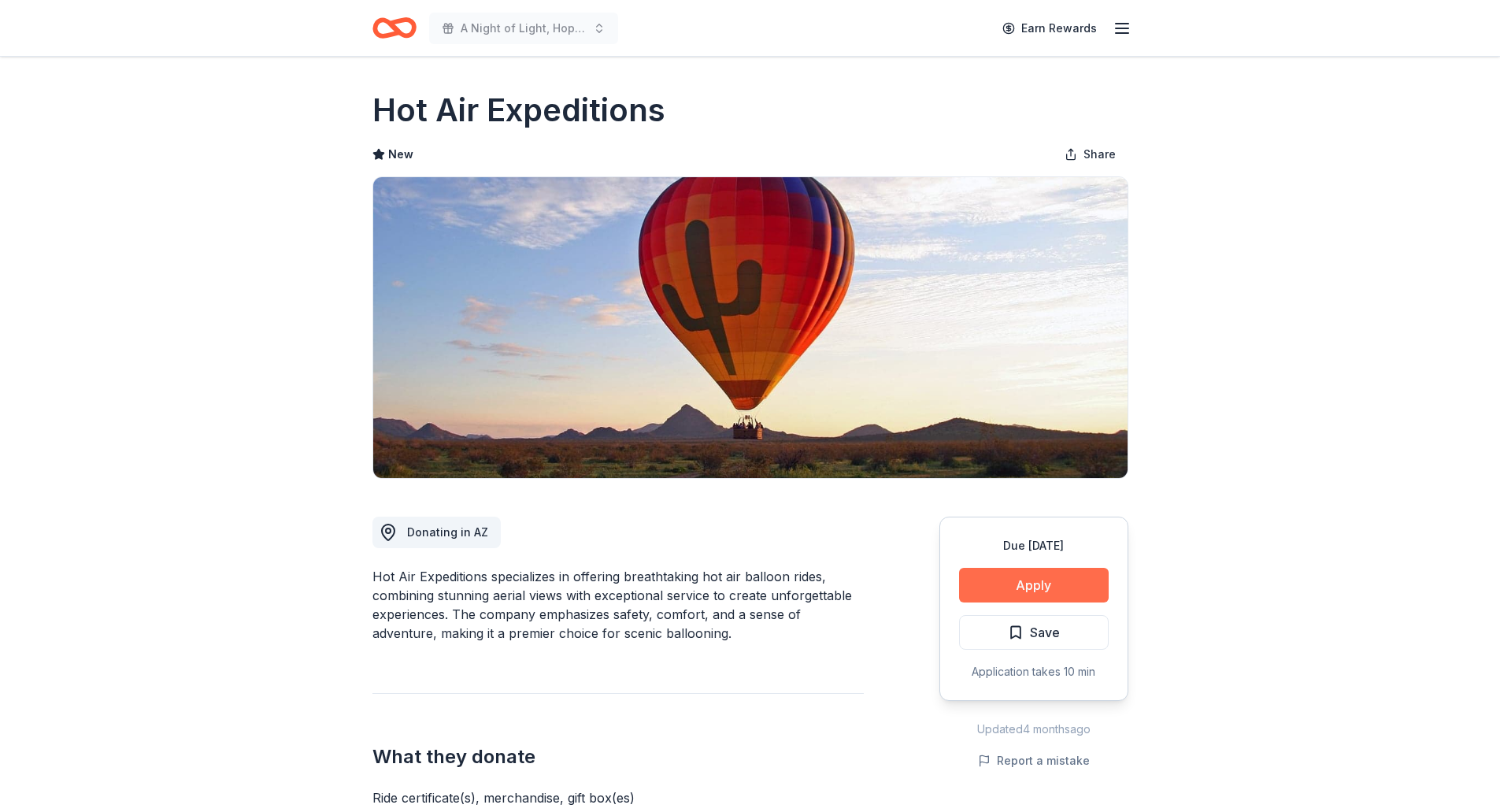
click at [979, 583] on button "Apply" at bounding box center [1034, 585] width 150 height 35
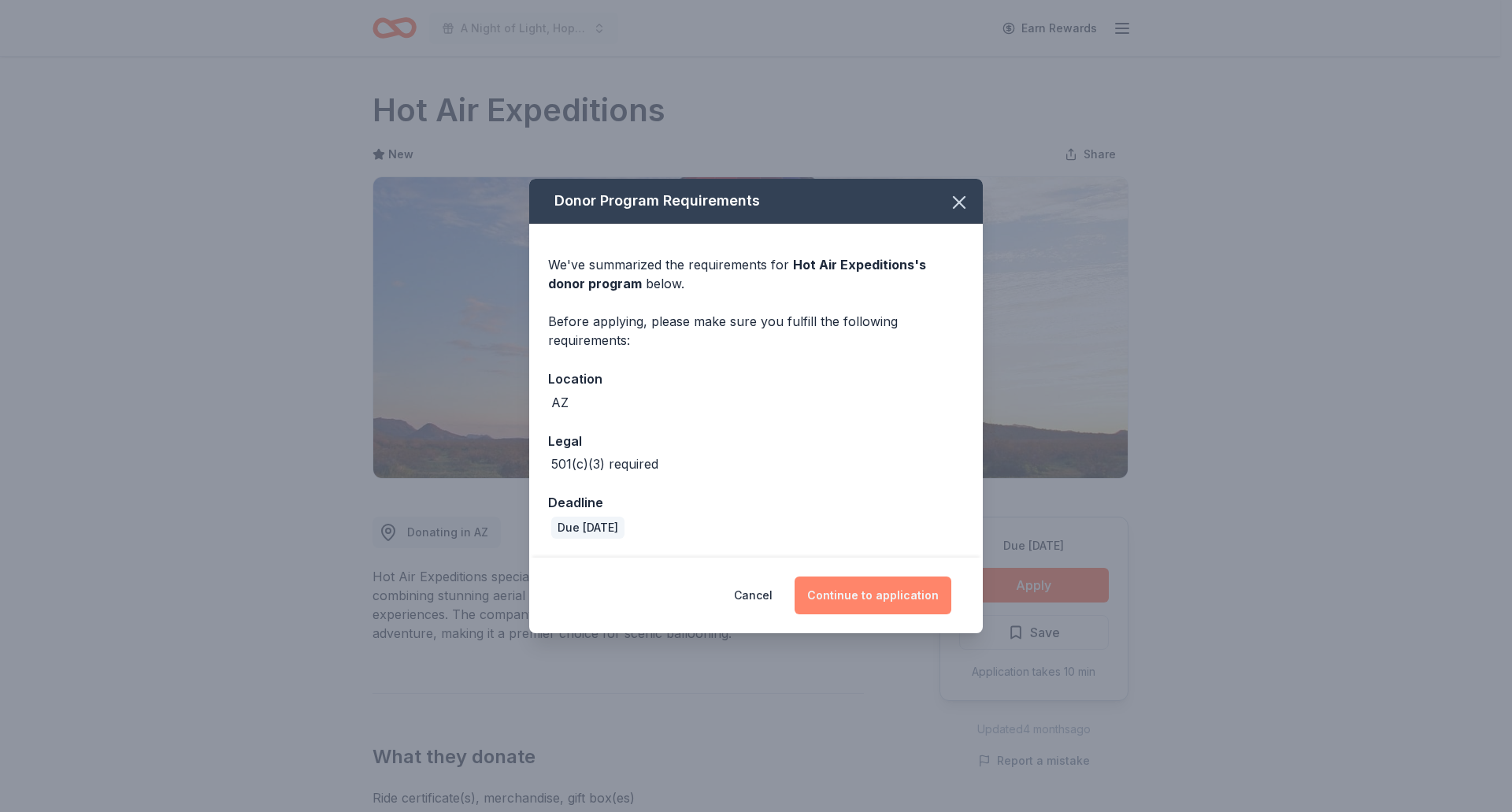
click at [859, 598] on button "Continue to application" at bounding box center [873, 594] width 156 height 38
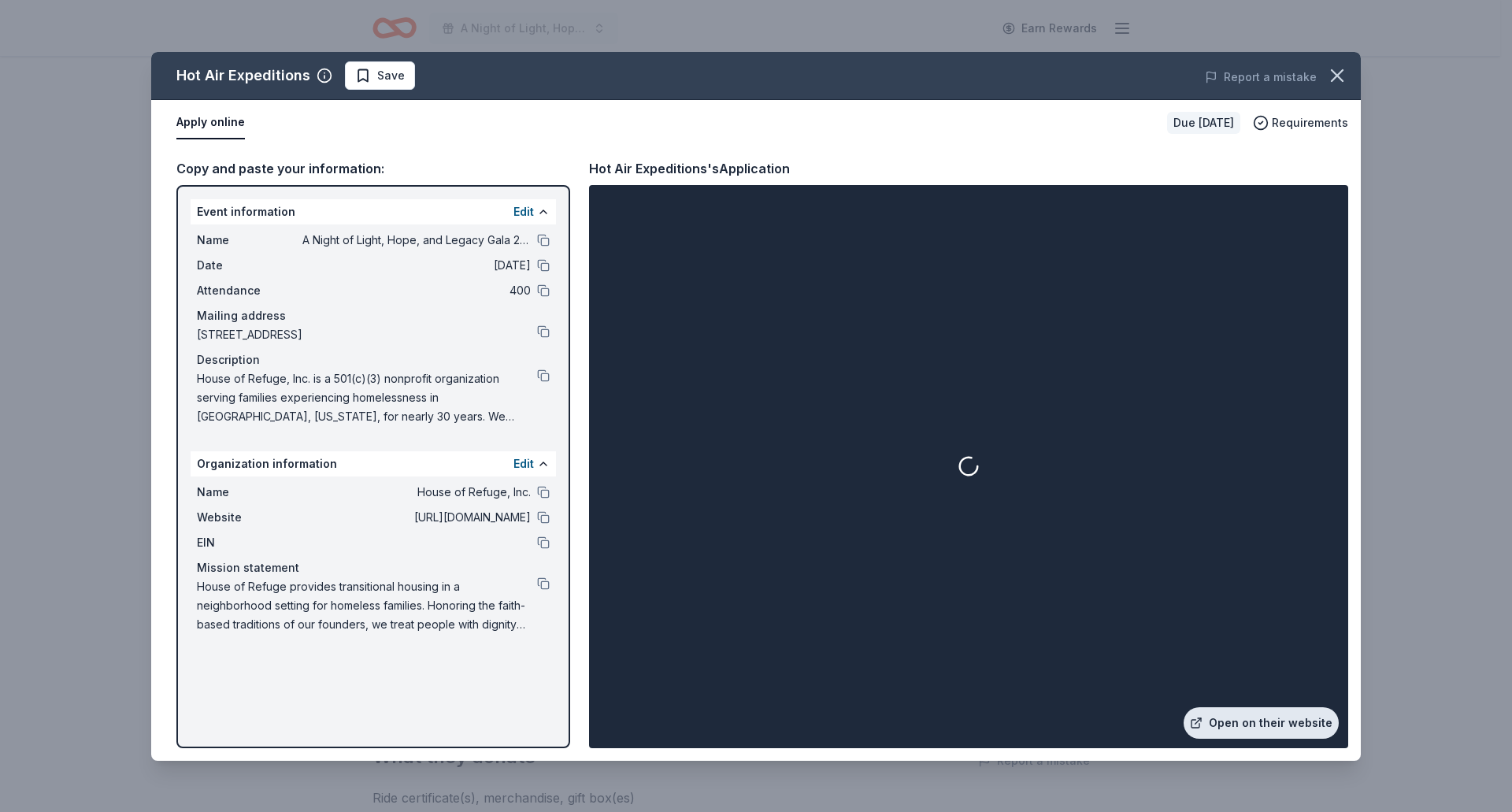
click at [1279, 713] on link "Open on their website" at bounding box center [1261, 723] width 155 height 31
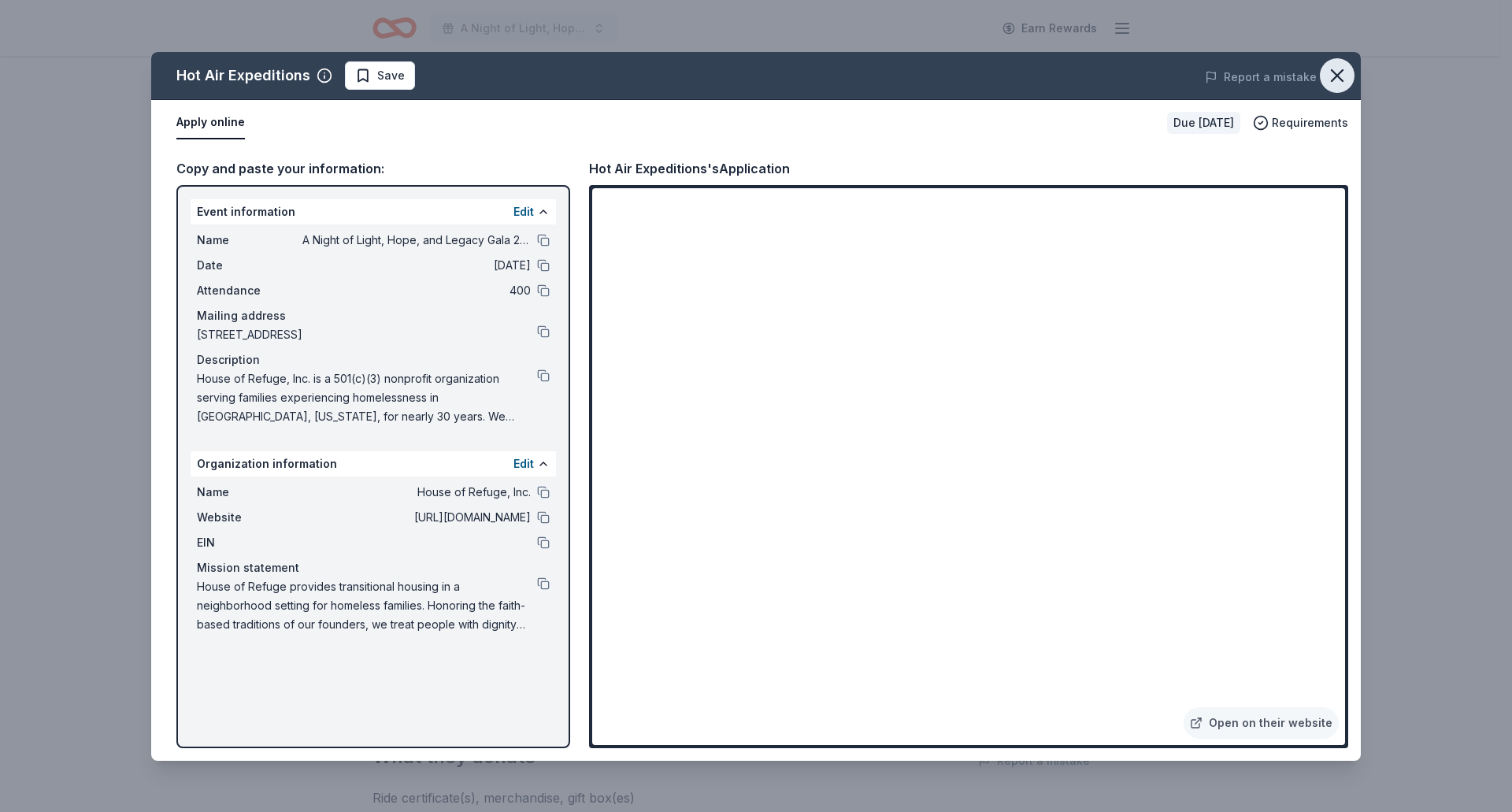
click at [1331, 75] on icon "button" at bounding box center [1337, 75] width 22 height 22
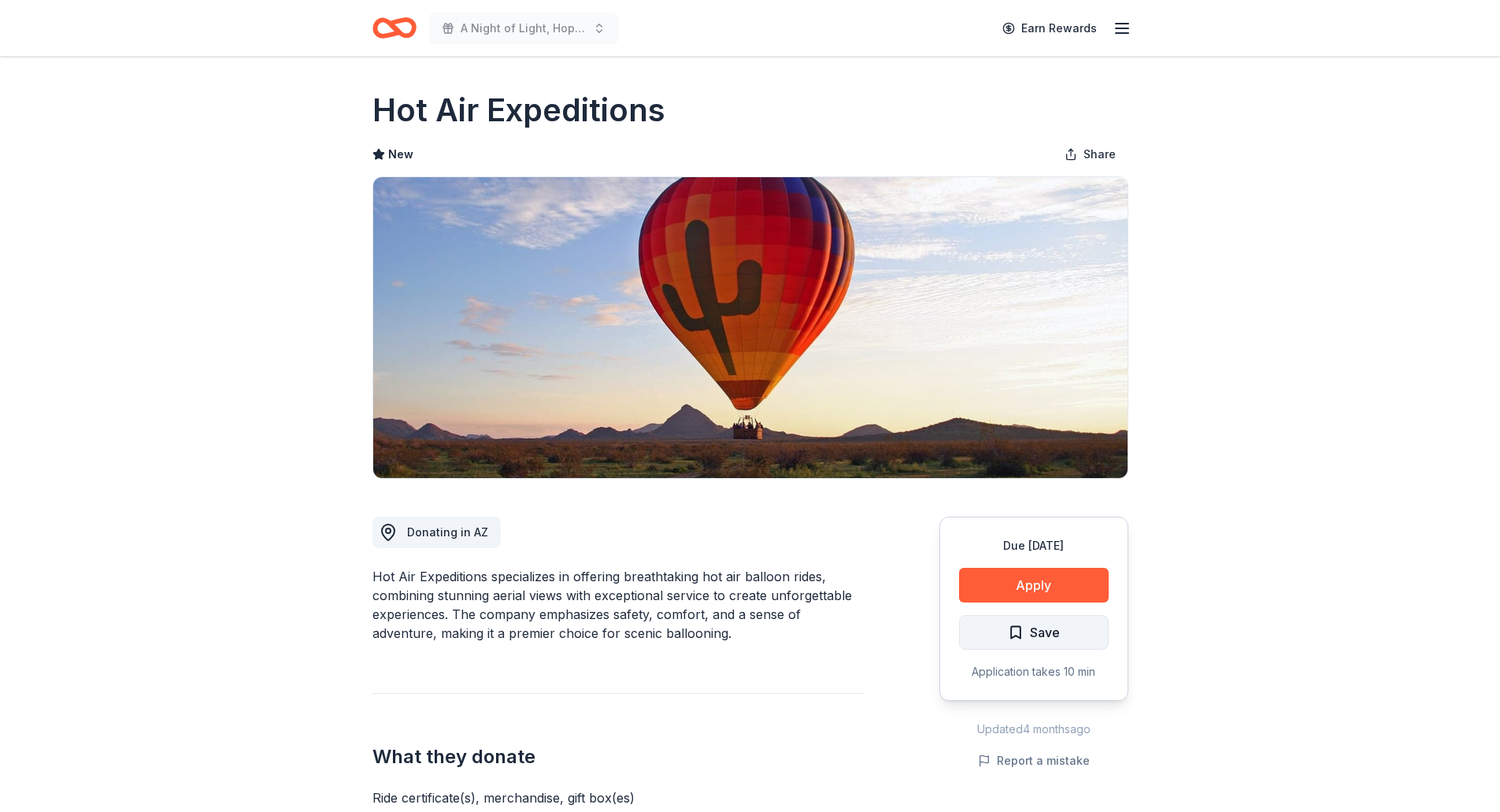
click at [1004, 634] on button "Save" at bounding box center [1034, 632] width 150 height 35
click at [1066, 642] on html "A Night of Light, Hope, and Legacy Gala 2026 Earn Rewards Due in 82 days Share …" at bounding box center [750, 406] width 1500 height 812
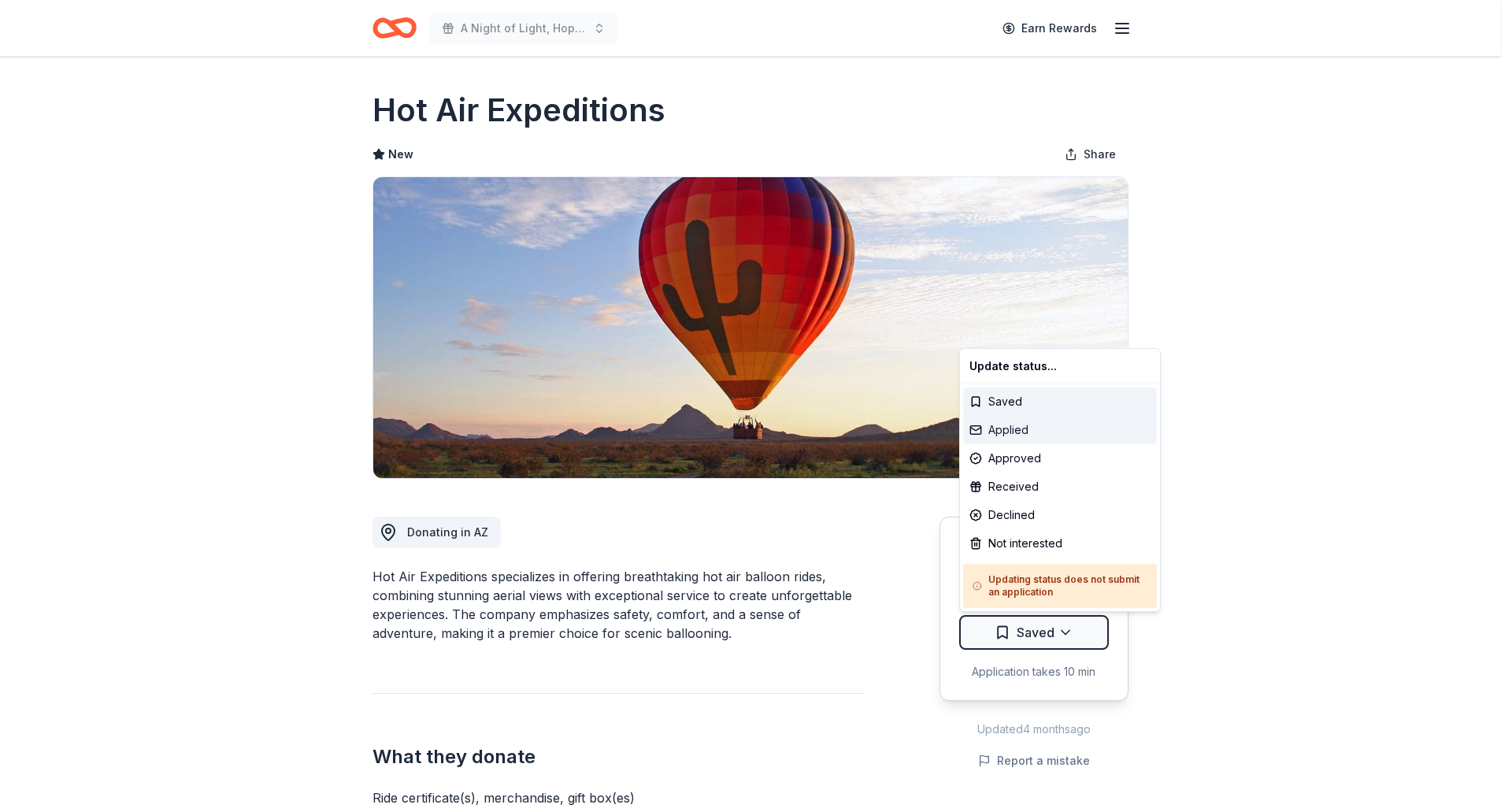
click at [1009, 434] on div "Applied" at bounding box center [1059, 429] width 193 height 28
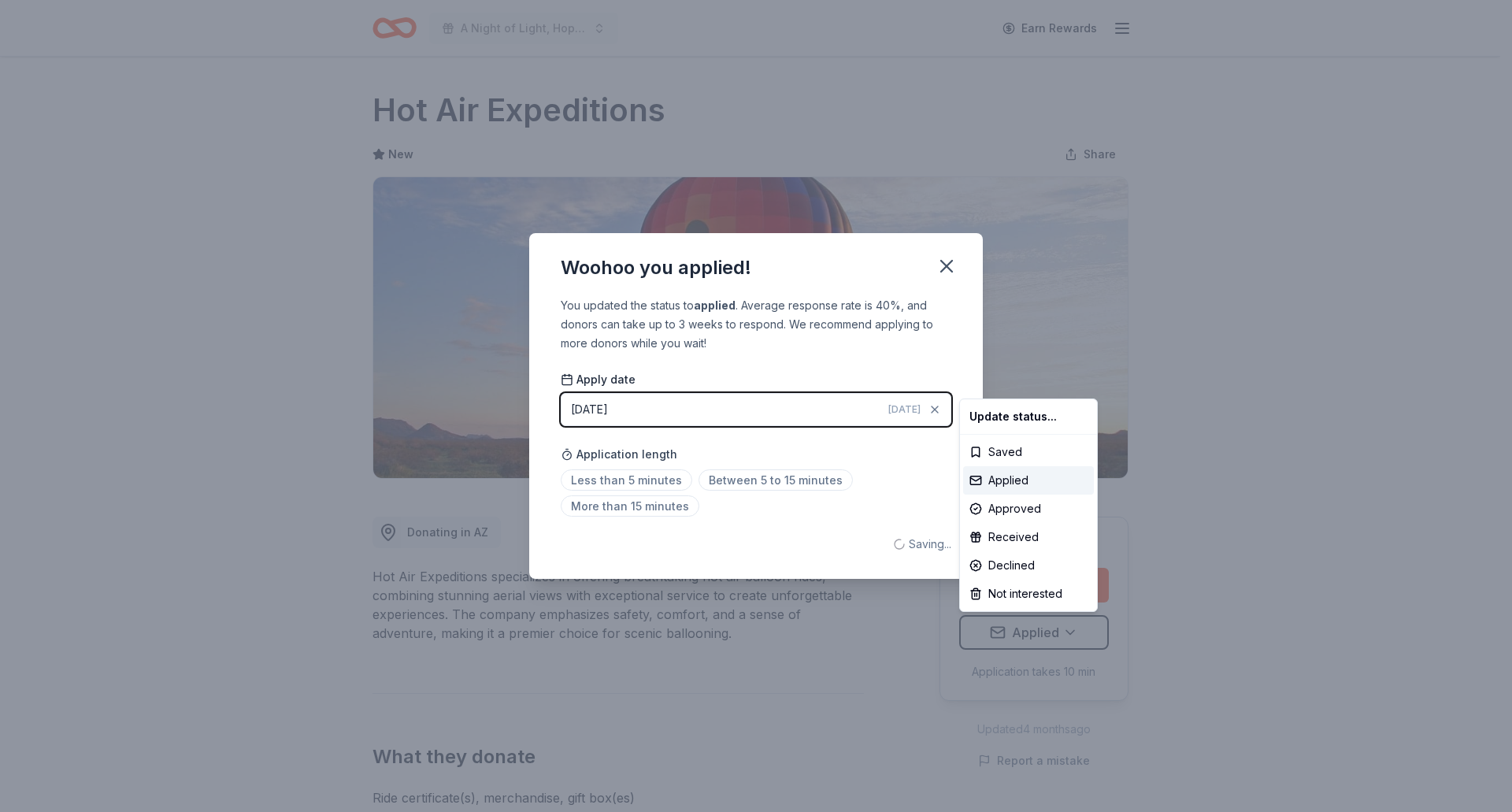
click at [946, 265] on html "A Night of Light, Hope, and Legacy Gala 2026 Earn Rewards Due in 82 days Share …" at bounding box center [756, 406] width 1512 height 812
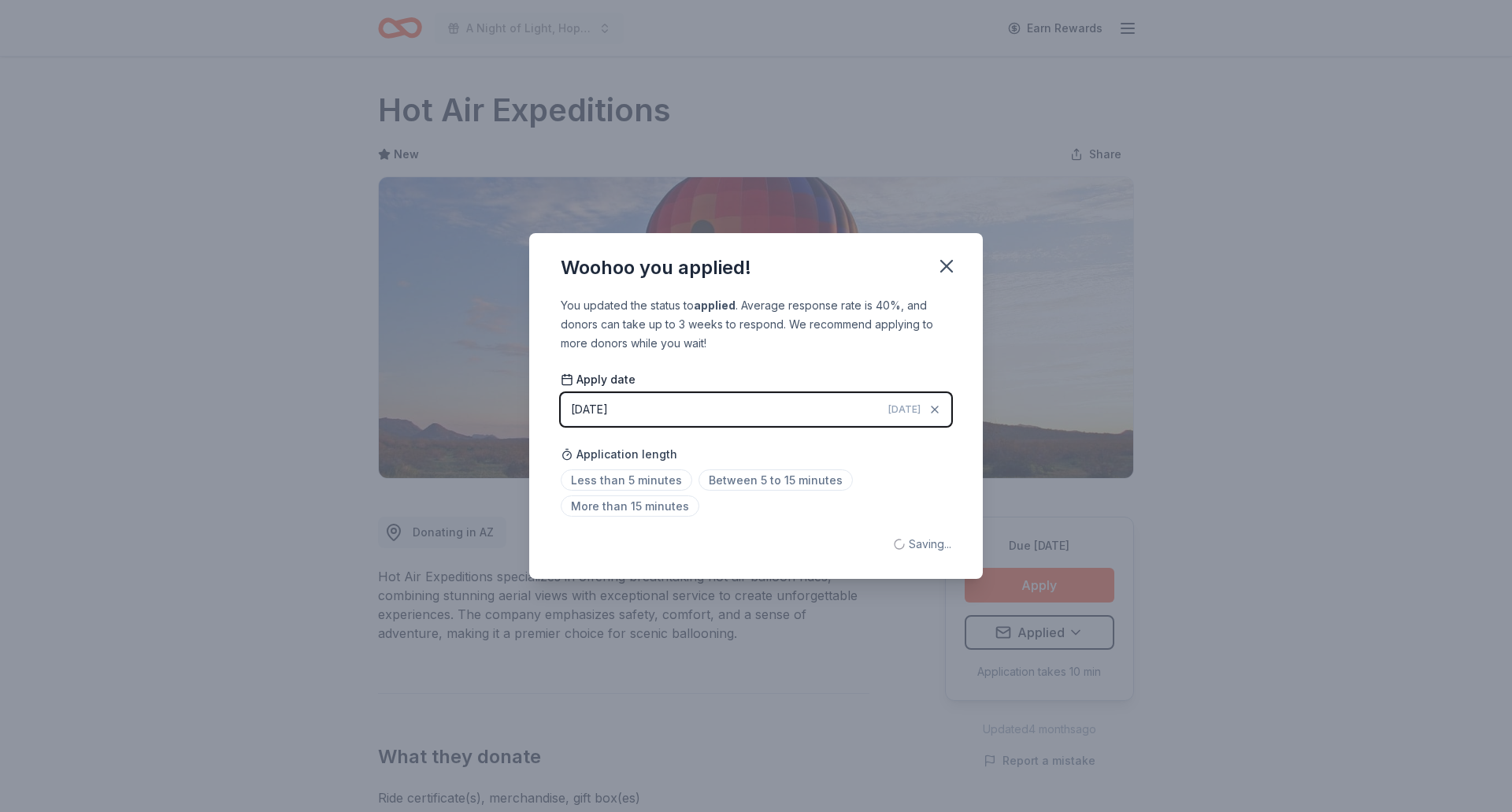
click at [946, 265] on icon "button" at bounding box center [946, 265] width 11 height 11
